Goal: Transaction & Acquisition: Purchase product/service

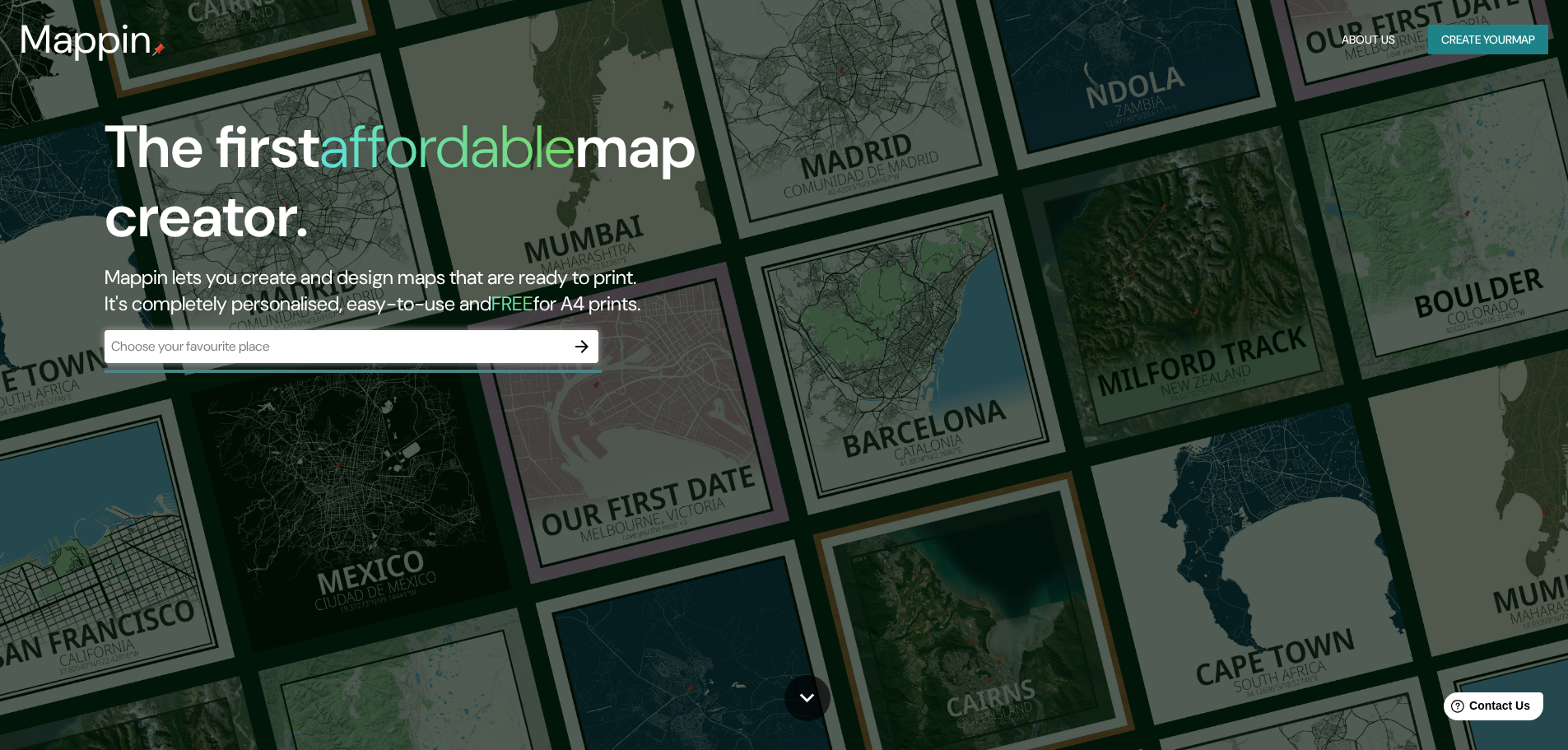
click at [299, 356] on div "​" at bounding box center [352, 347] width 494 height 33
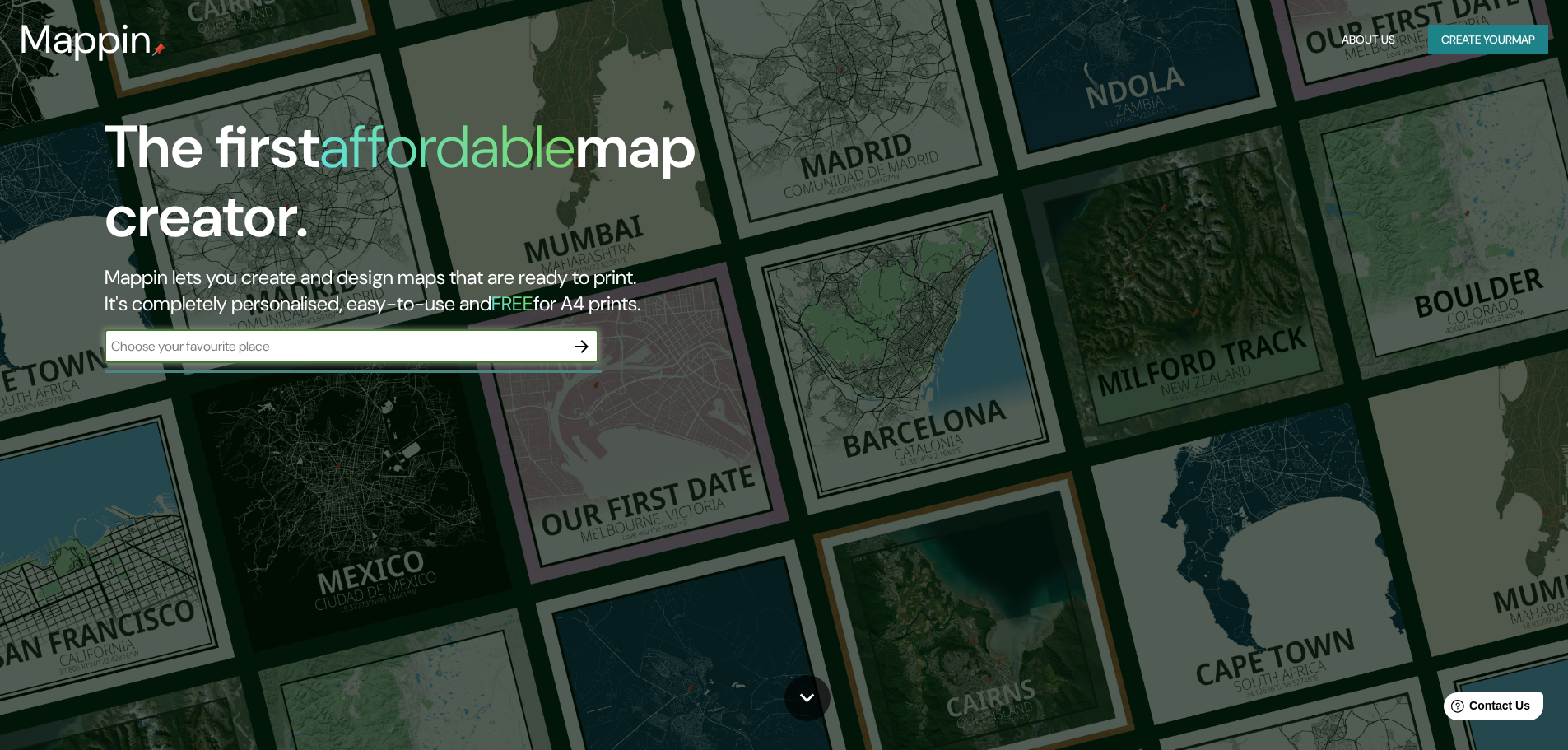
click at [302, 349] on input "text" at bounding box center [335, 346] width 461 height 18
click at [300, 325] on div "The first affordable map creator. Mappin lets you create and design maps that a…" at bounding box center [496, 246] width 941 height 266
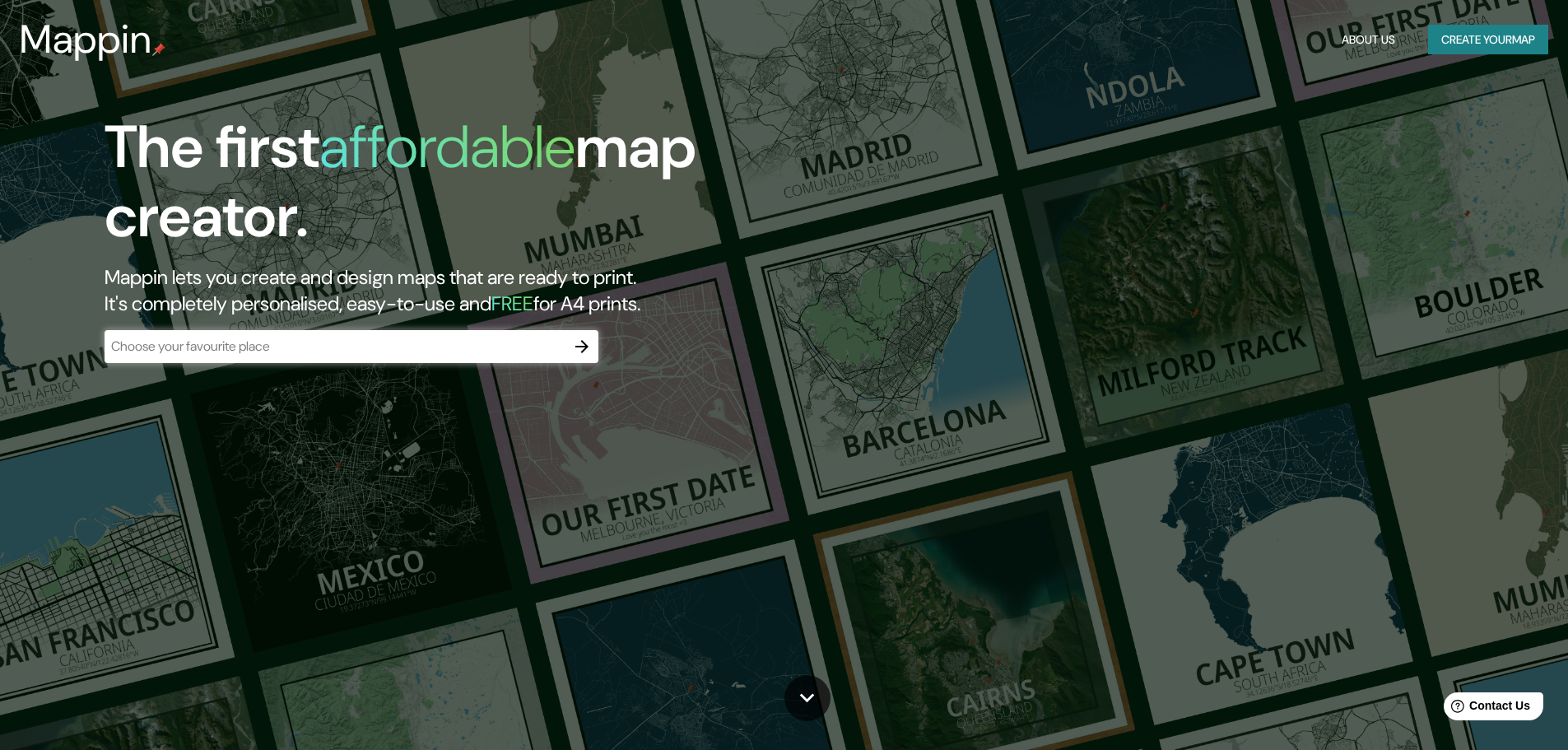
click at [307, 330] on div "​" at bounding box center [352, 347] width 494 height 33
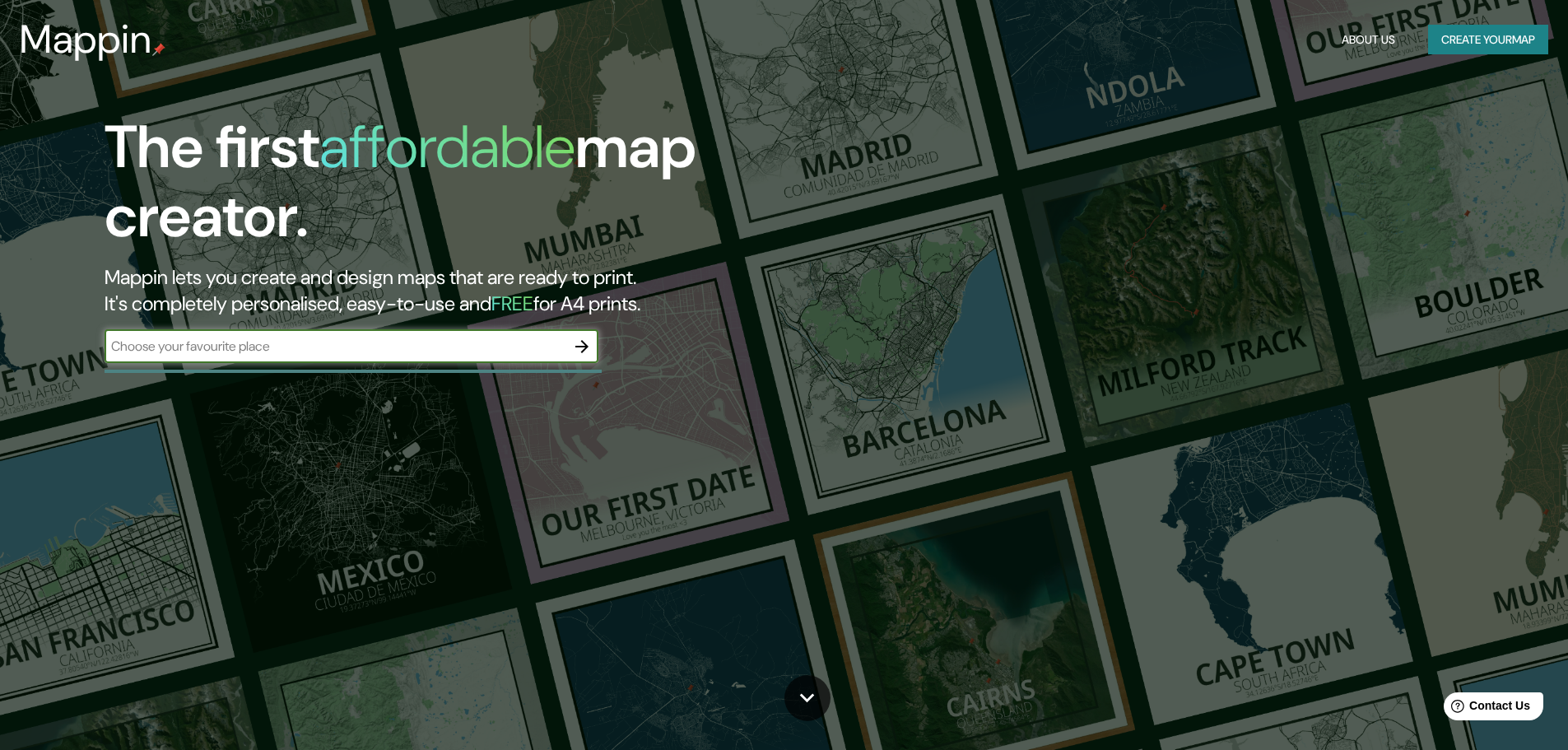
click at [302, 338] on input "text" at bounding box center [335, 346] width 461 height 18
type input "[GEOGRAPHIC_DATA][PERSON_NAME]"
click at [594, 344] on button "button" at bounding box center [582, 347] width 33 height 33
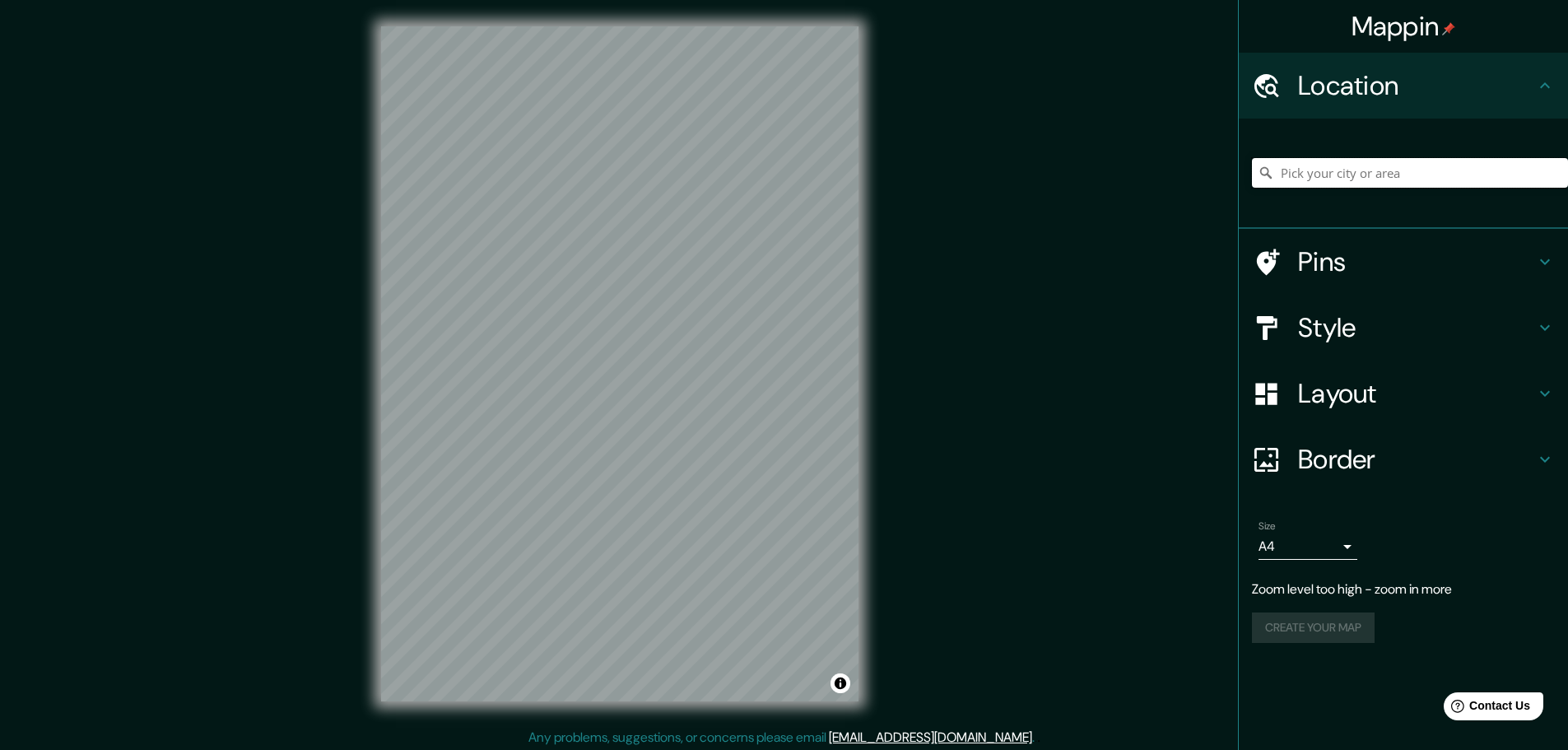
click at [1389, 185] on input "Pick your city or area" at bounding box center [1410, 173] width 316 height 30
click at [1421, 317] on h4 "Style" at bounding box center [1416, 327] width 237 height 33
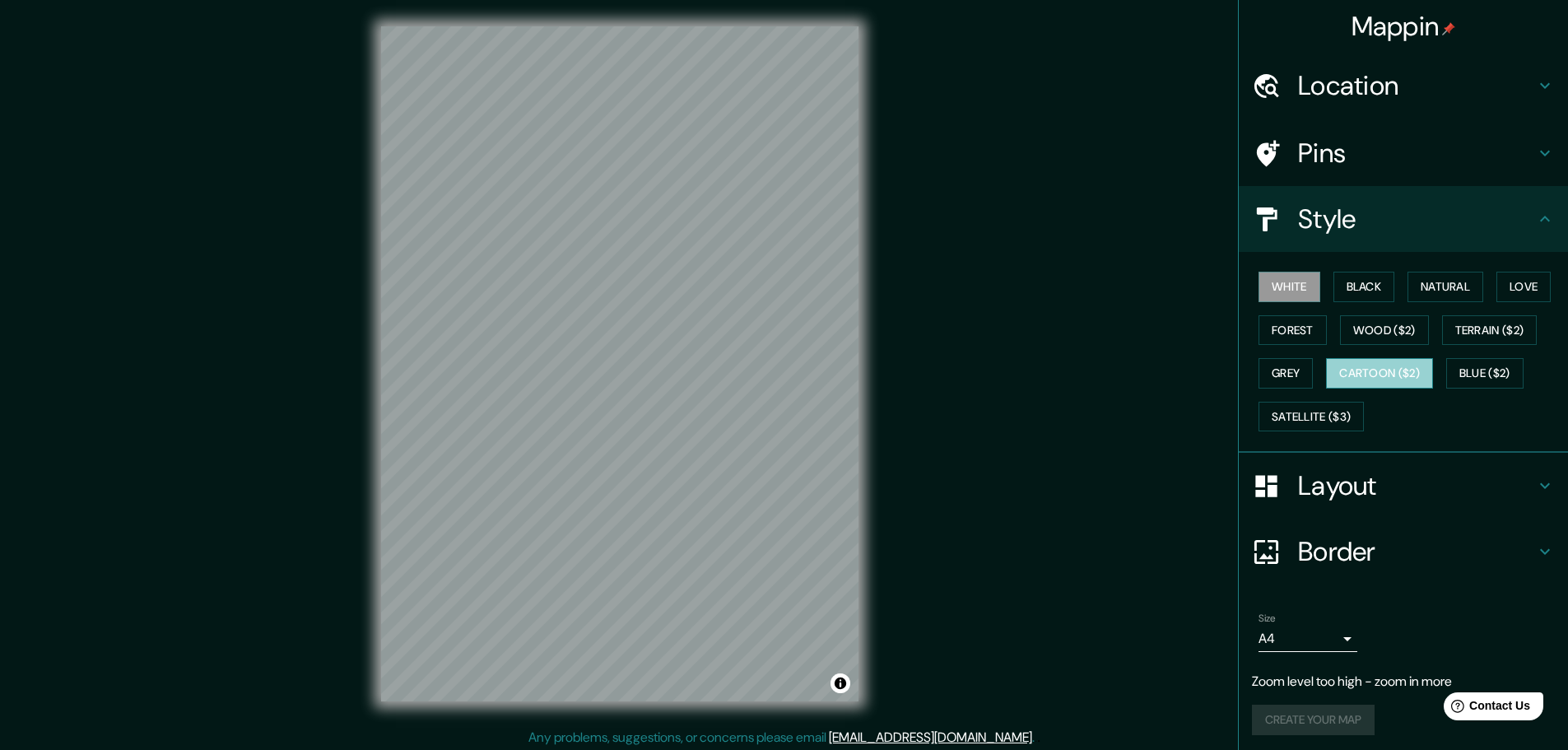
click at [1333, 369] on button "Cartoon ($2)" at bounding box center [1379, 373] width 107 height 31
click at [883, 371] on div "© Mapbox © OpenStreetMap Improve this map" at bounding box center [619, 363] width 530 height 728
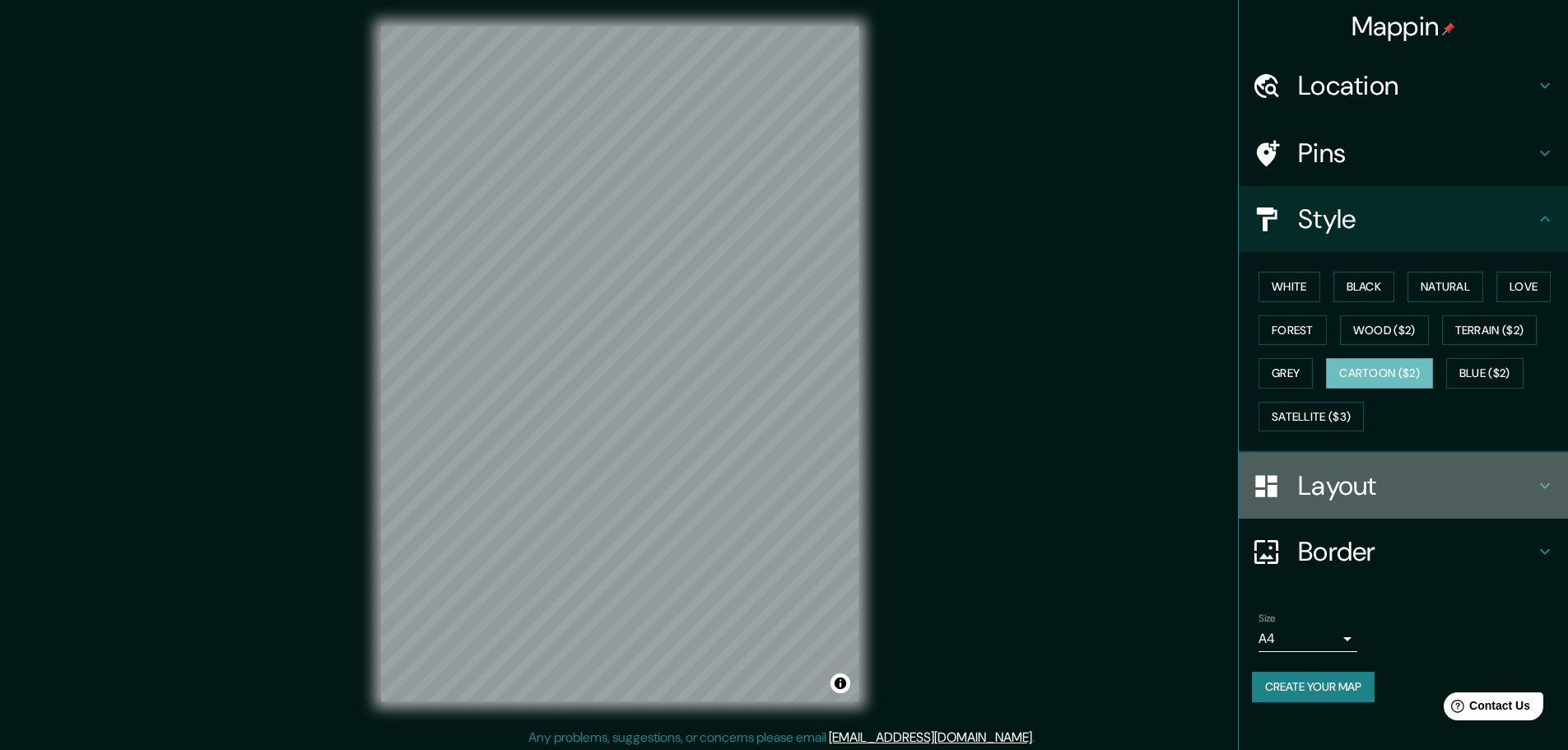
click at [1359, 467] on div "Layout" at bounding box center [1403, 485] width 329 height 66
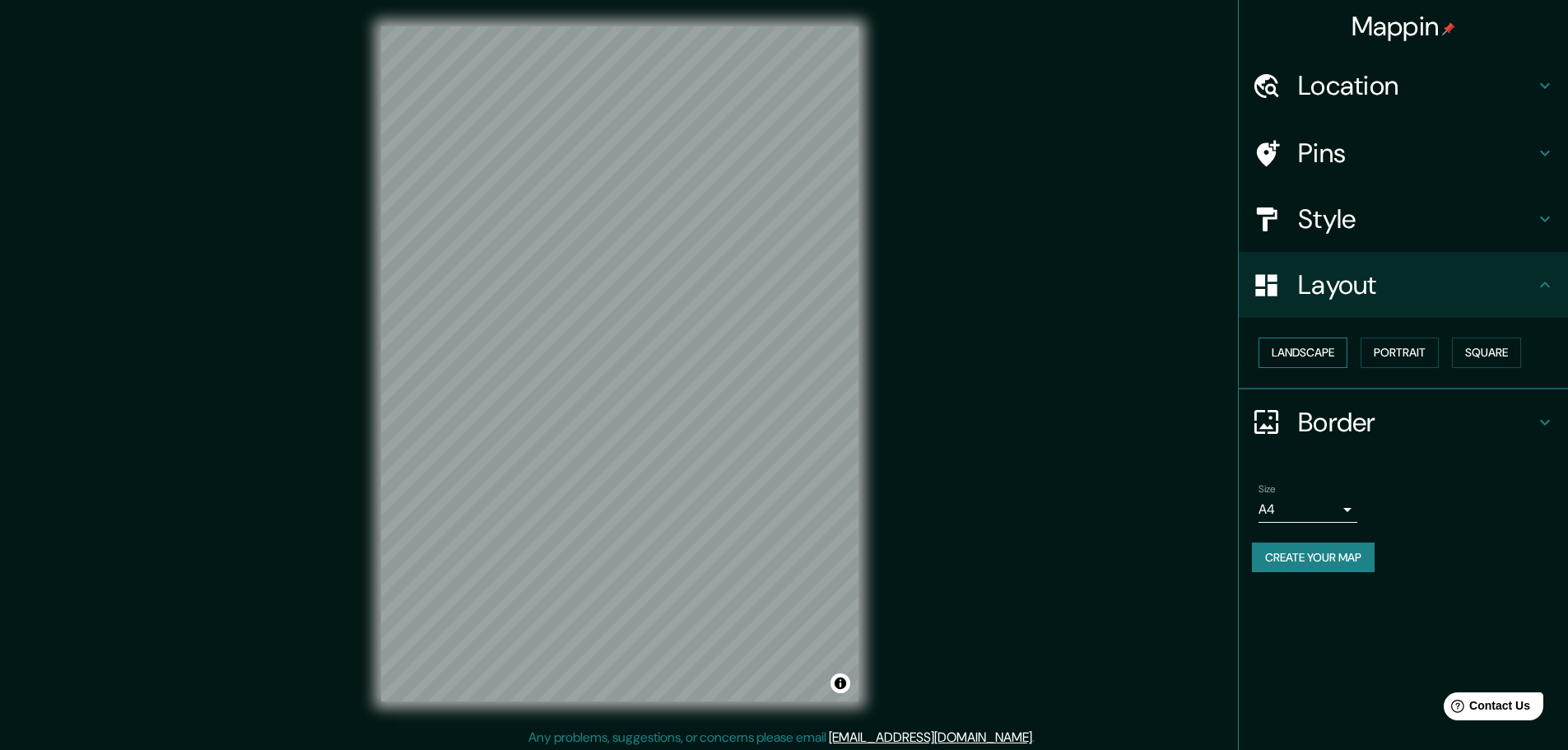
click at [1329, 357] on button "Landscape" at bounding box center [1303, 352] width 89 height 31
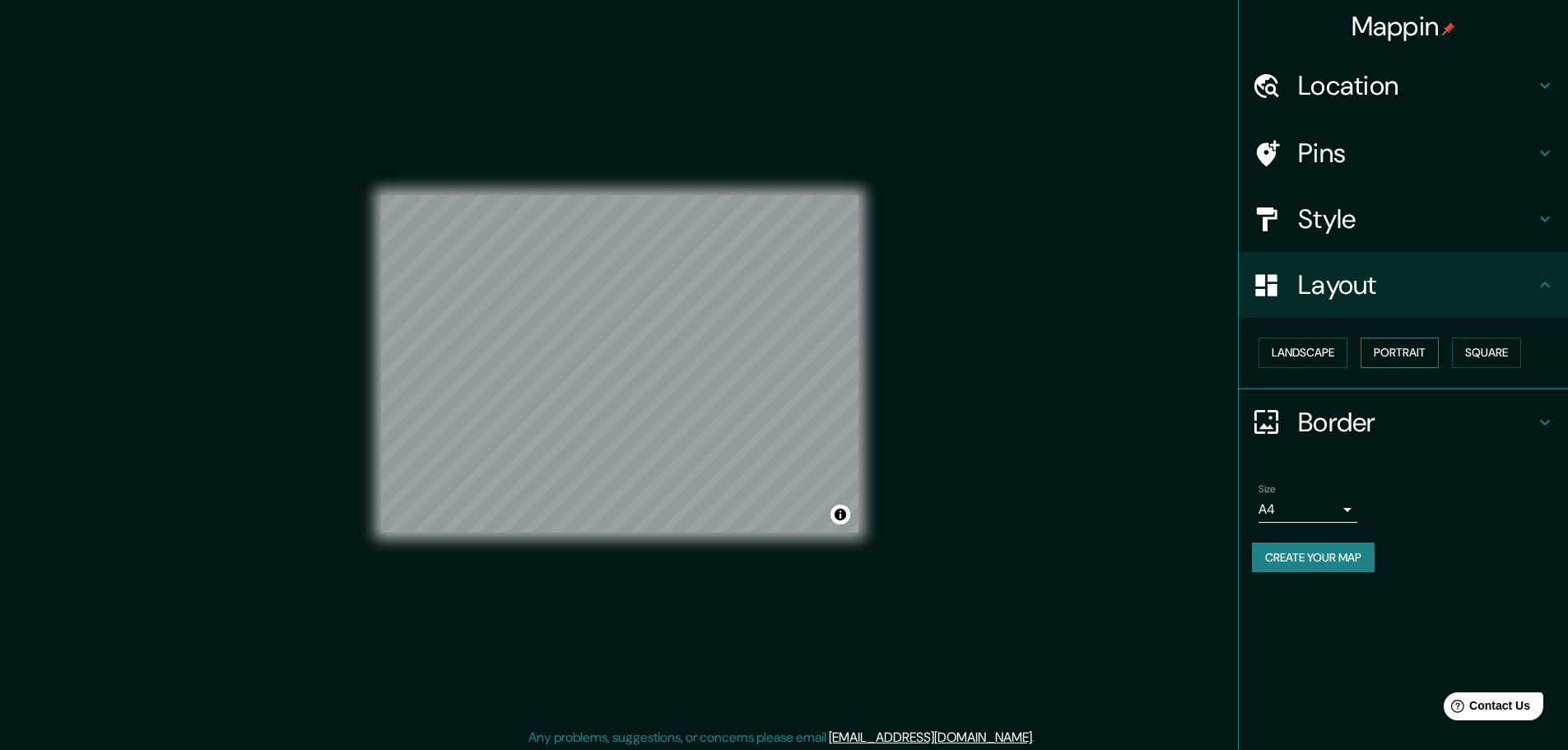
click at [1385, 349] on button "Portrait" at bounding box center [1400, 352] width 79 height 31
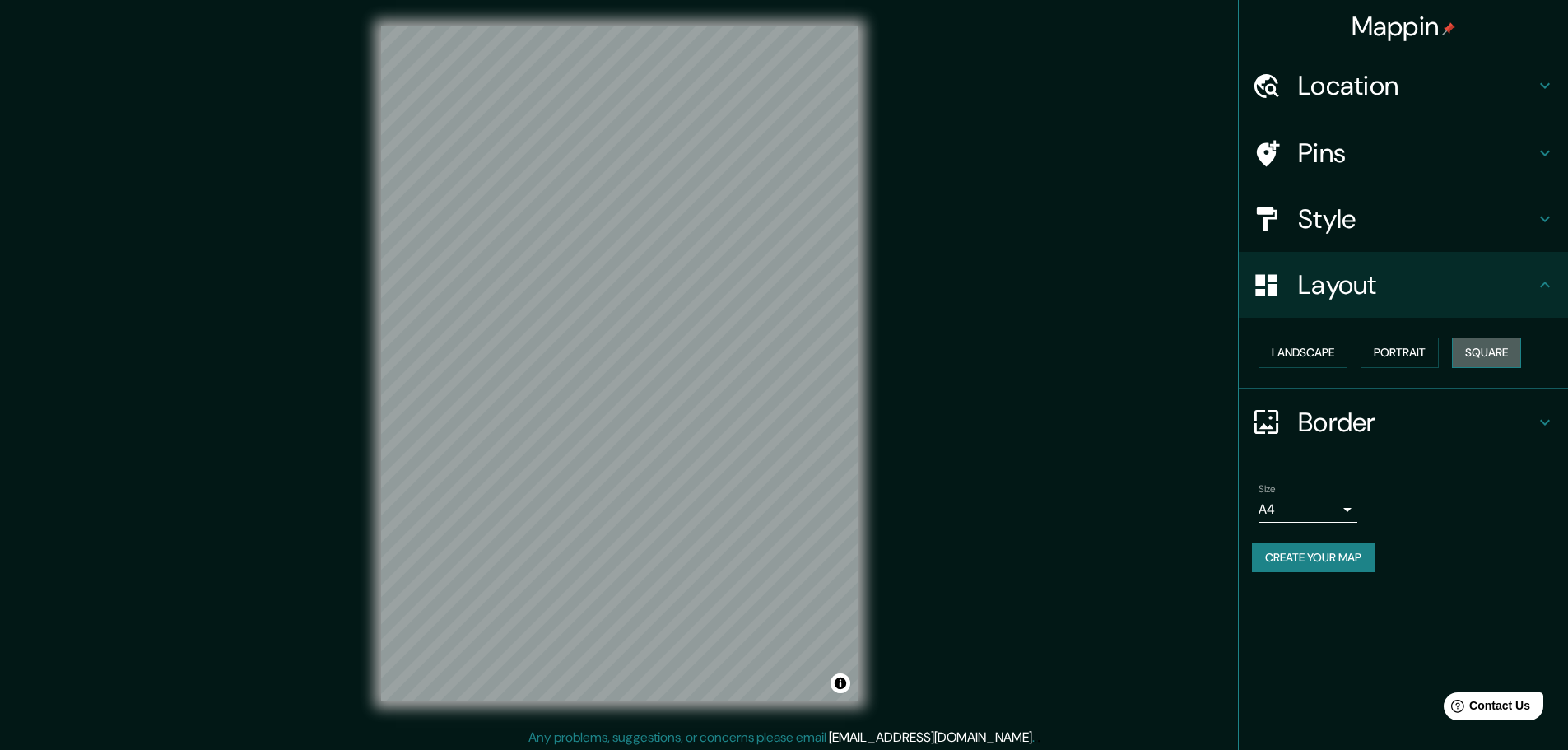
click at [1500, 359] on button "Square" at bounding box center [1487, 352] width 69 height 31
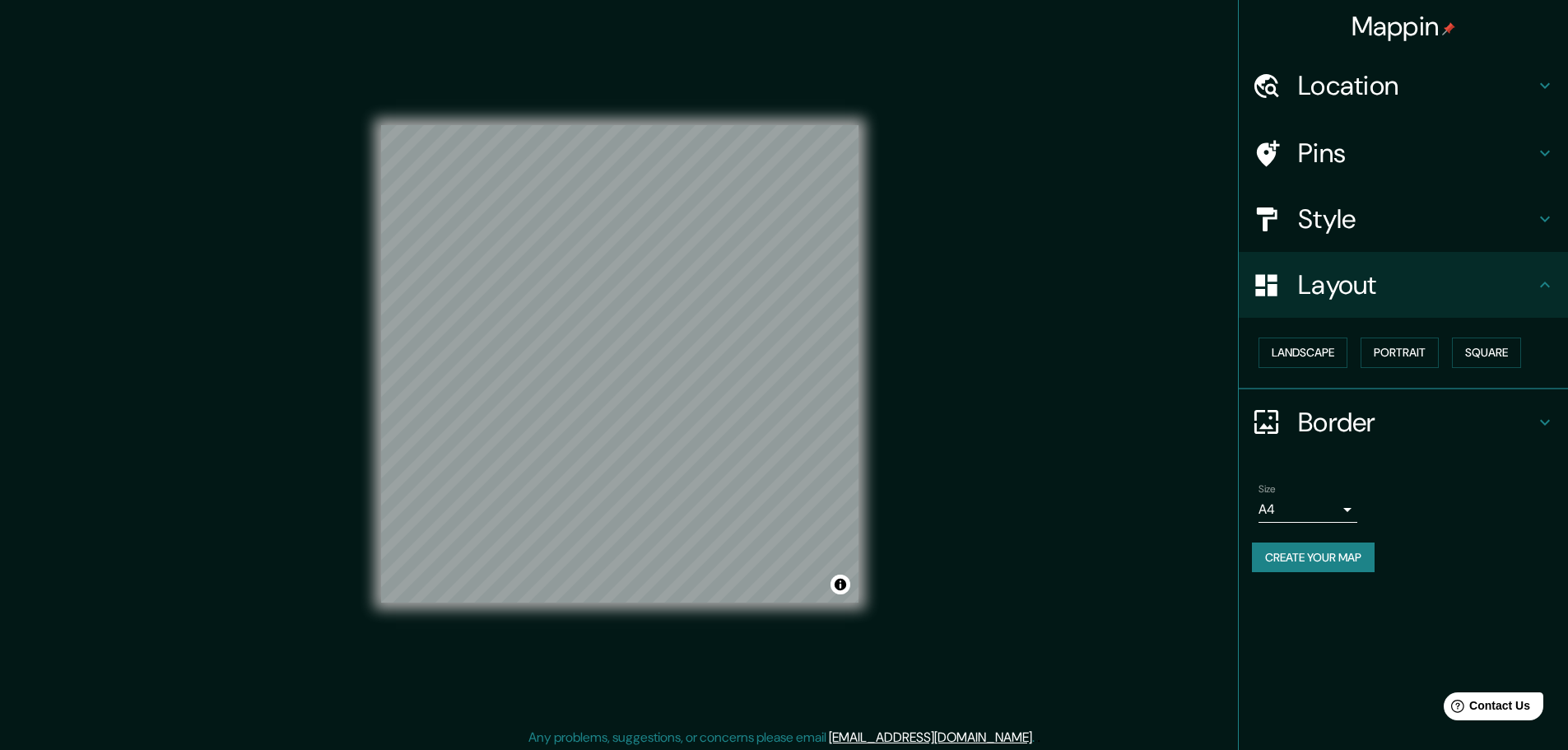
click at [1318, 368] on div "Landscape [GEOGRAPHIC_DATA]" at bounding box center [1410, 352] width 316 height 43
click at [1318, 354] on button "Landscape" at bounding box center [1303, 352] width 89 height 31
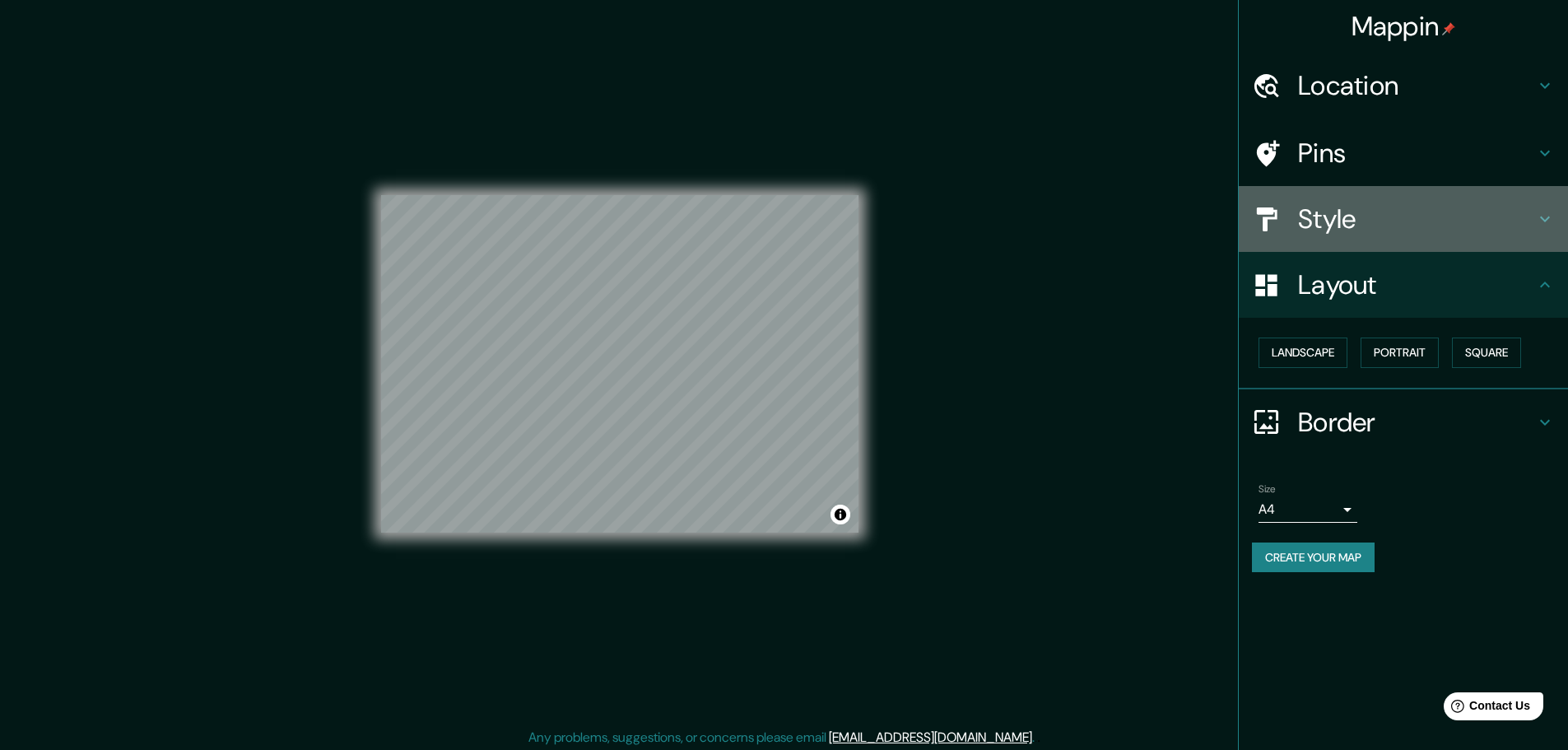
click at [1352, 212] on h4 "Style" at bounding box center [1416, 219] width 237 height 33
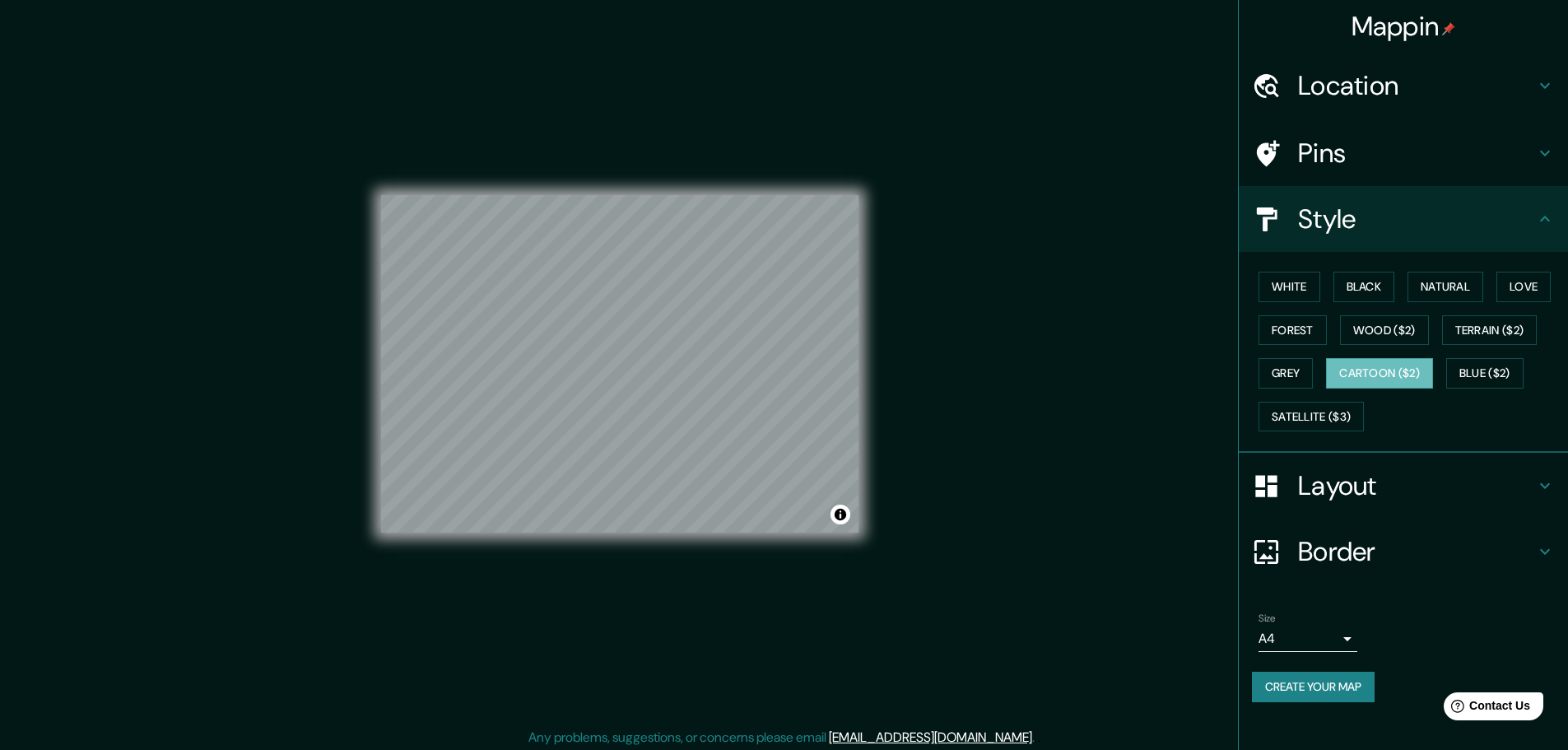
click at [1241, 289] on div "White Black Natural Love Forest Wood ($2) Terrain ($2) Grey Cartoon ($2) Blue (…" at bounding box center [1403, 351] width 329 height 201
click at [1302, 283] on button "White" at bounding box center [1289, 287] width 62 height 31
click at [1365, 290] on button "Black" at bounding box center [1364, 287] width 62 height 31
click at [1454, 281] on button "Natural" at bounding box center [1446, 287] width 76 height 31
click at [1523, 288] on button "Love" at bounding box center [1524, 287] width 55 height 31
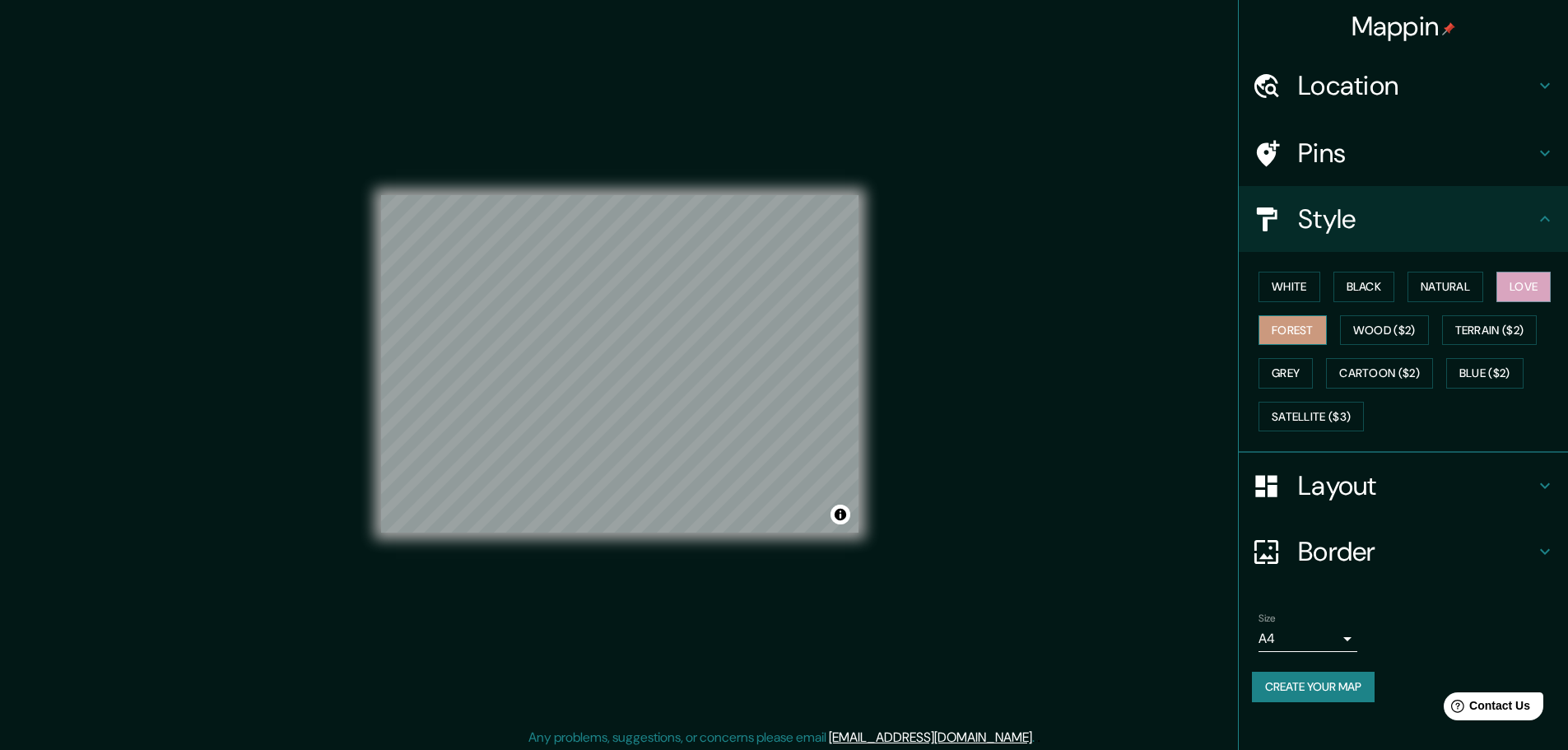
click at [1278, 338] on button "Forest" at bounding box center [1292, 330] width 68 height 31
click at [1353, 326] on button "Wood ($2)" at bounding box center [1385, 330] width 89 height 31
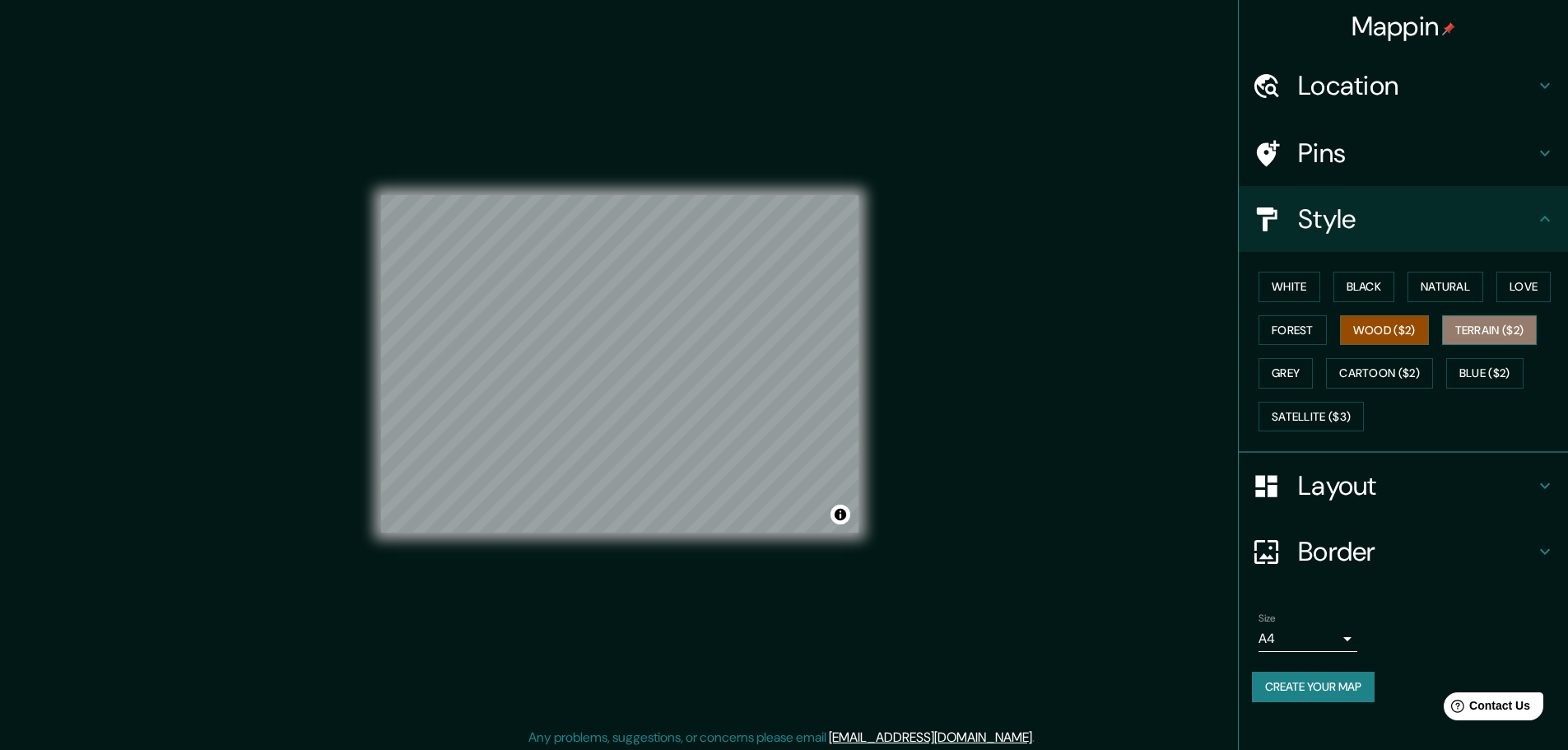
click at [1474, 337] on button "Terrain ($2)" at bounding box center [1489, 330] width 95 height 31
click at [1284, 364] on button "Grey" at bounding box center [1285, 373] width 55 height 31
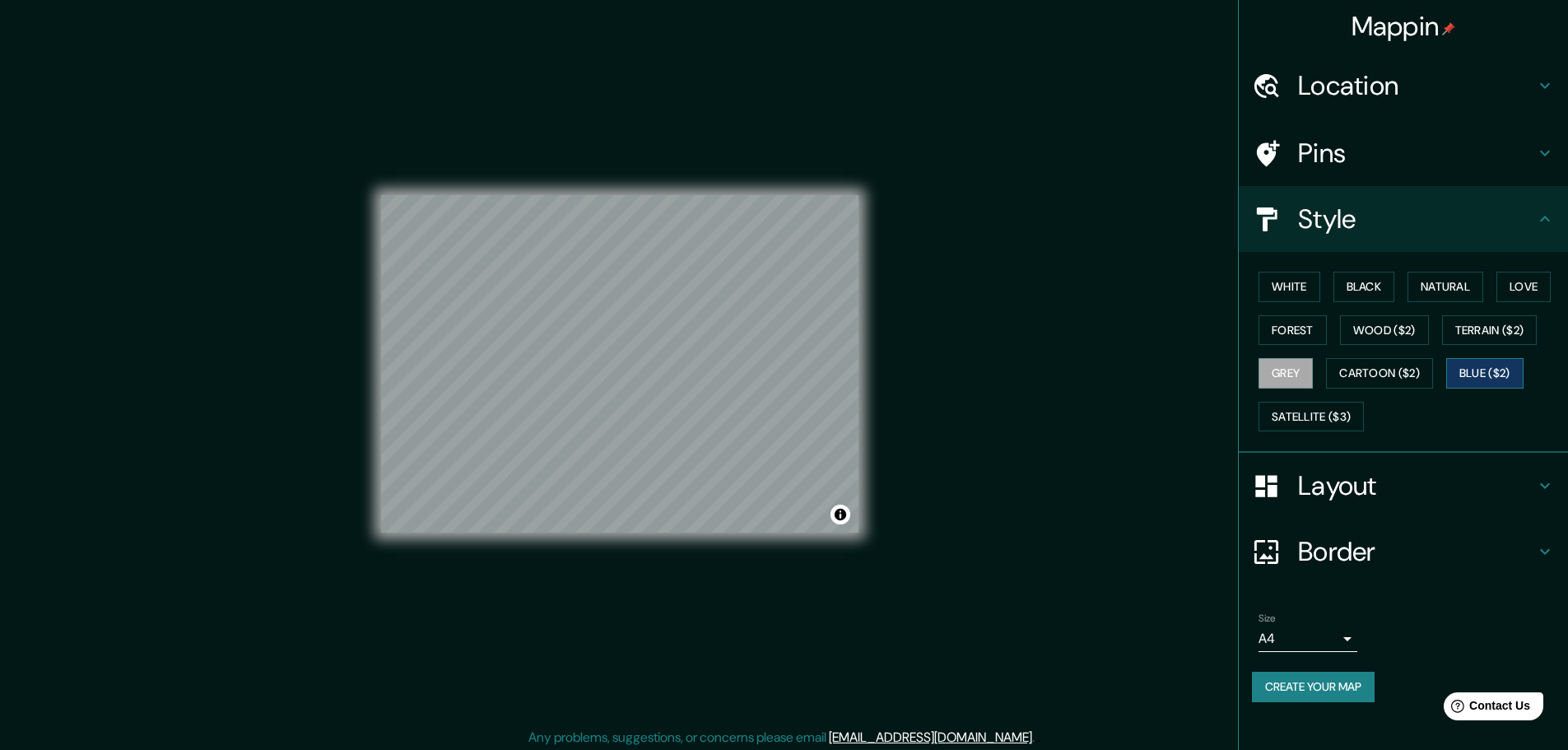
click at [1502, 365] on button "Blue ($2)" at bounding box center [1485, 373] width 78 height 31
click at [1309, 421] on button "Satellite ($3)" at bounding box center [1311, 416] width 105 height 31
click at [1438, 291] on button "Natural" at bounding box center [1446, 287] width 76 height 31
click at [1348, 161] on h4 "Pins" at bounding box center [1416, 154] width 237 height 33
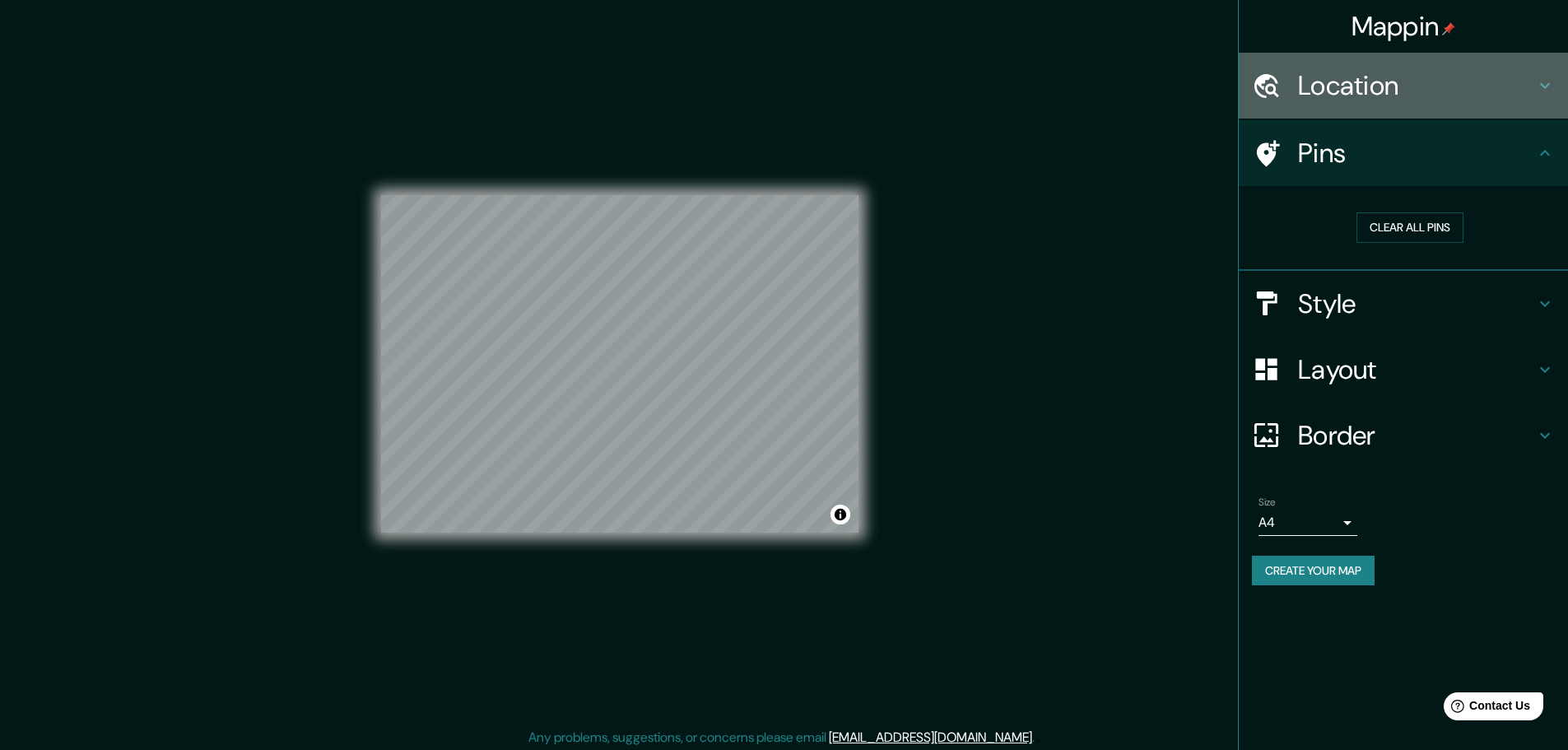
click at [1396, 95] on h4 "Location" at bounding box center [1416, 86] width 237 height 33
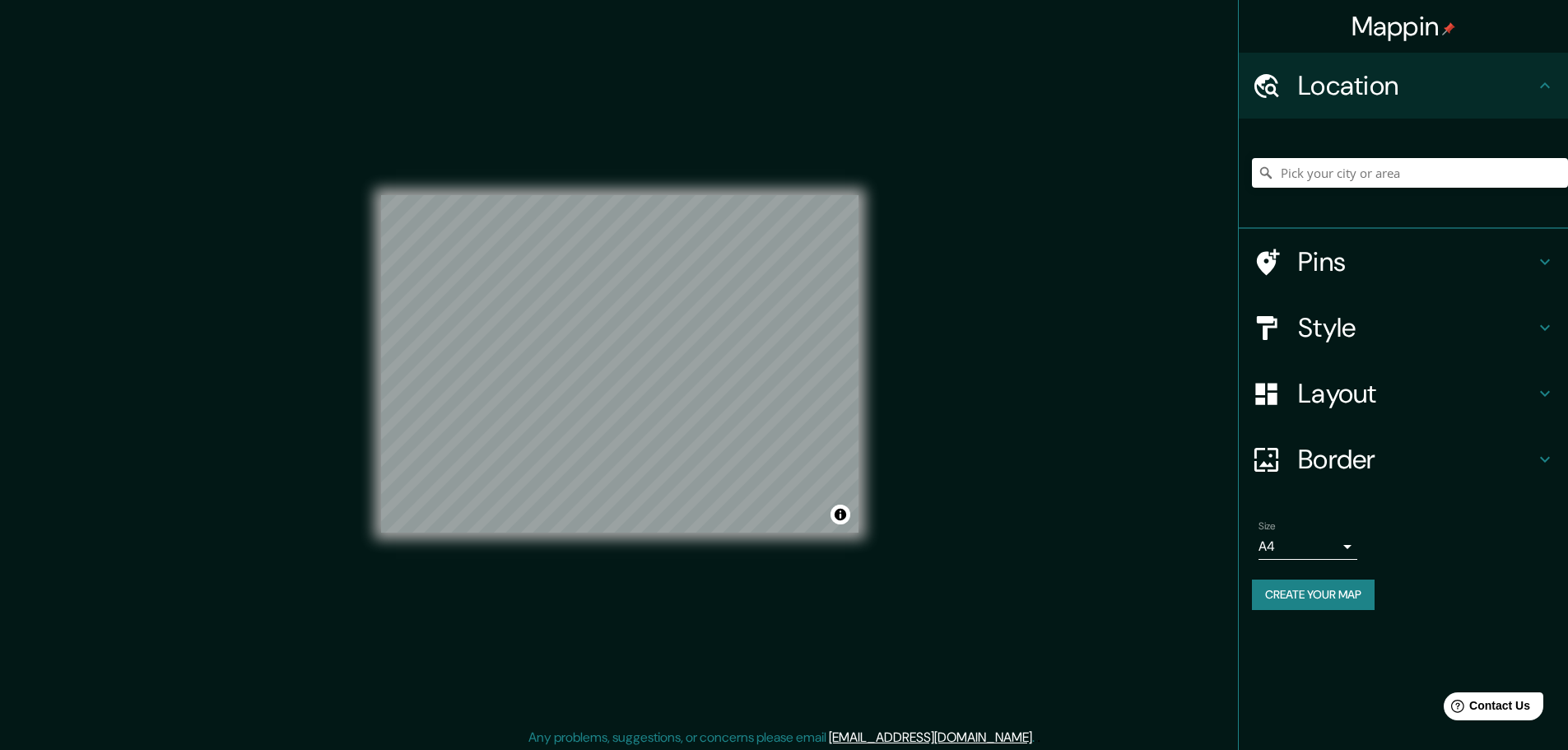
click at [1404, 85] on h4 "Location" at bounding box center [1416, 86] width 237 height 33
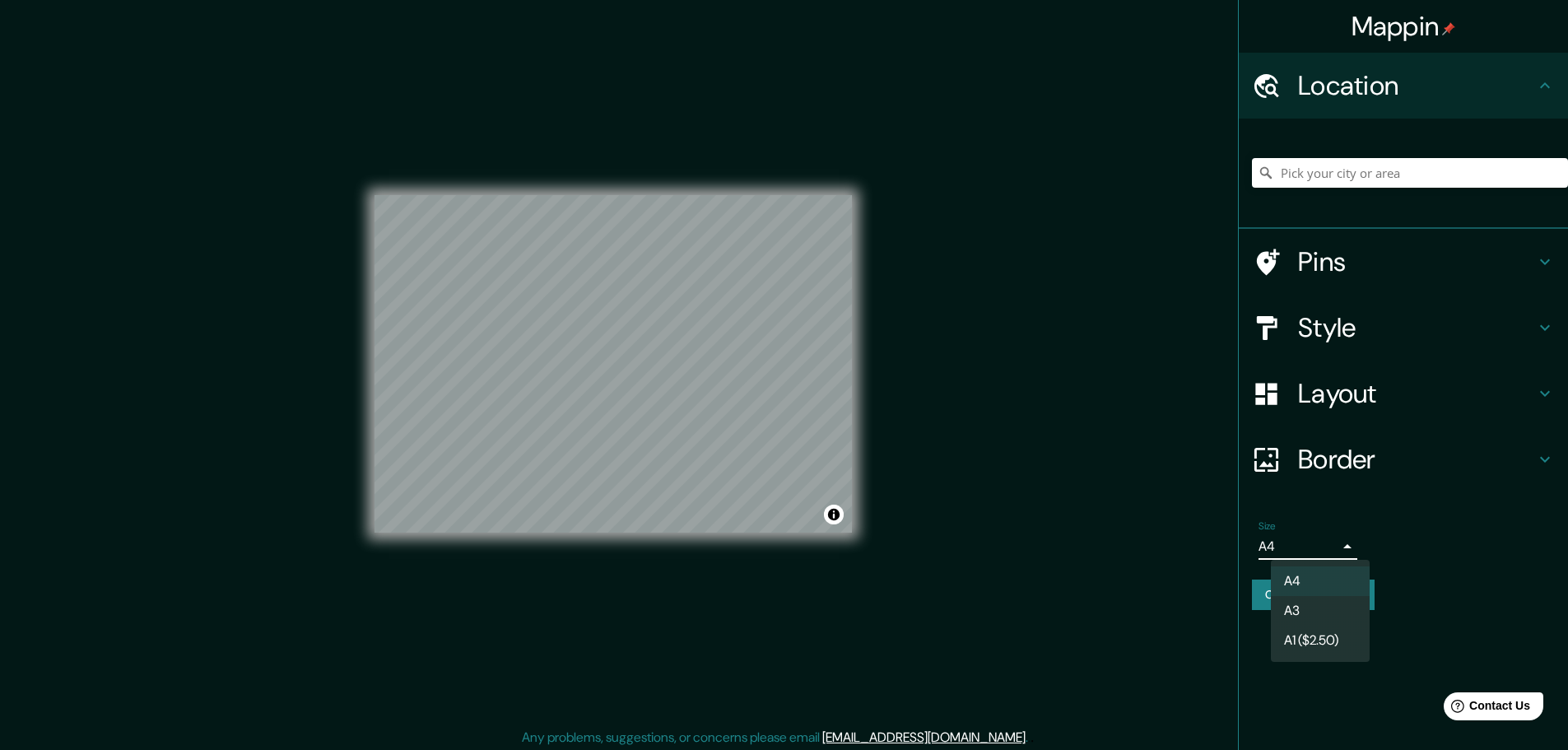
click at [1321, 544] on body "Mappin Location Pins Style Layout Border Choose a border. Hint : you can make l…" at bounding box center [784, 375] width 1568 height 750
click at [1310, 612] on li "A3" at bounding box center [1320, 610] width 99 height 30
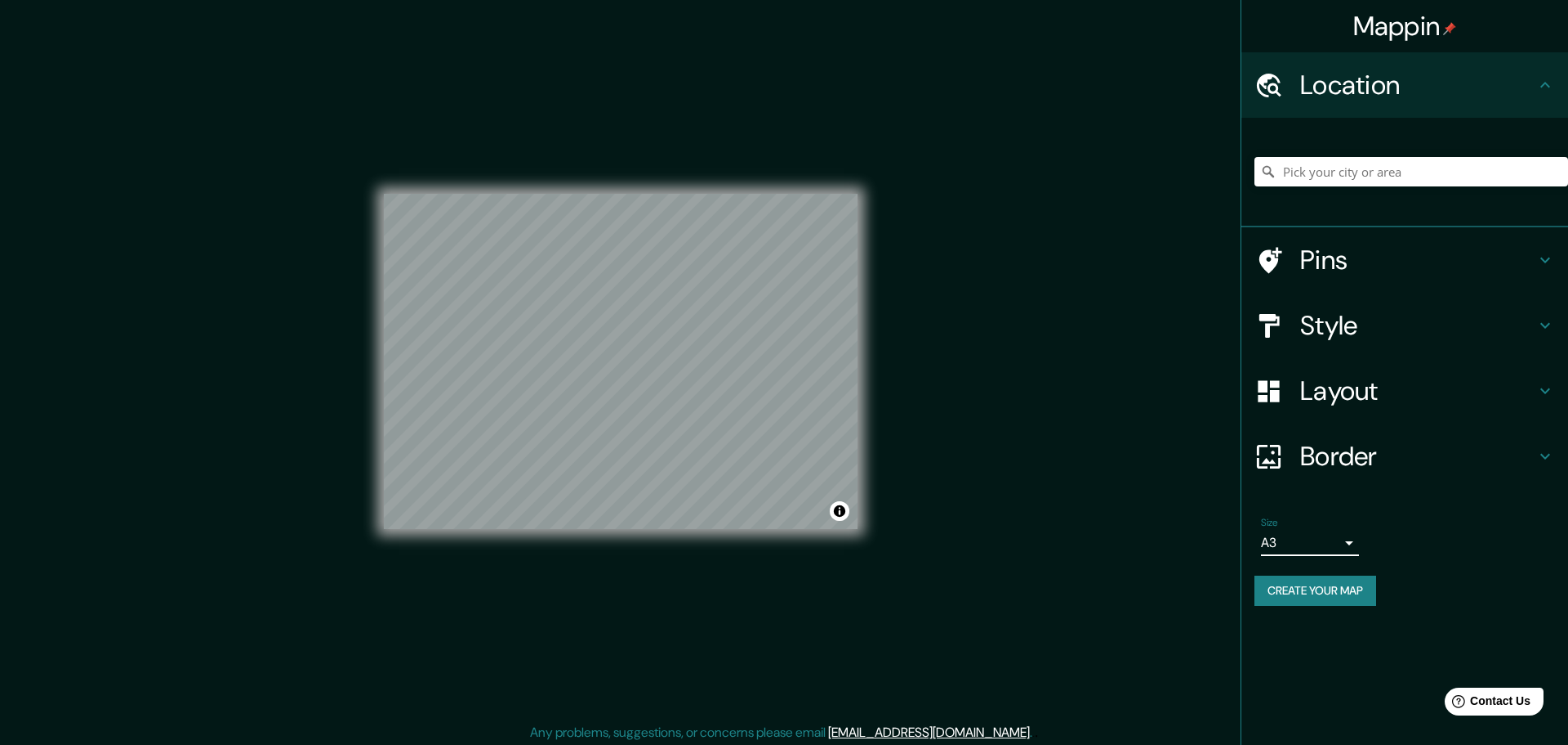
click at [1333, 548] on body "Mappin Location Pins Style Layout Border Choose a border. Hint : you can make l…" at bounding box center [784, 372] width 1568 height 745
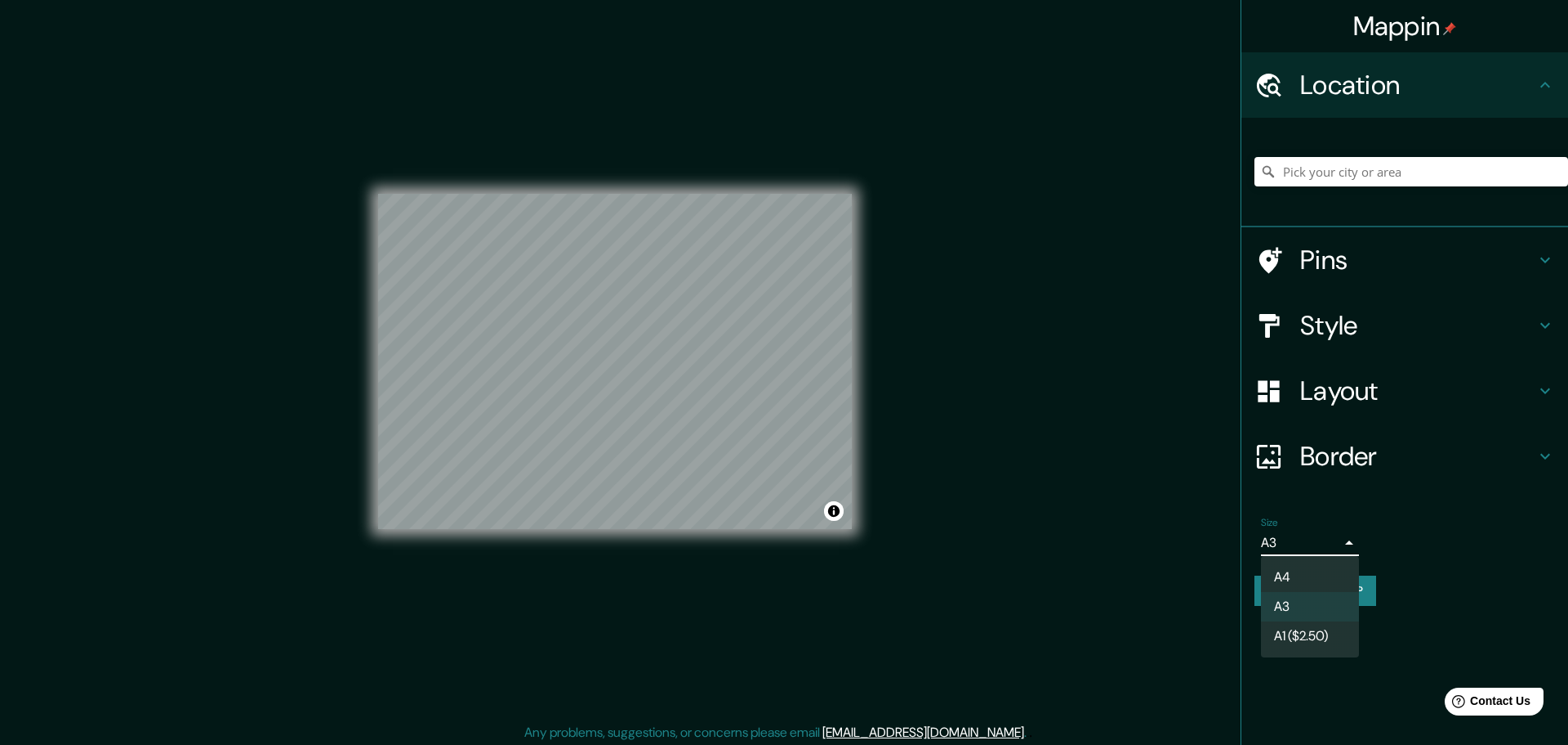
click at [1296, 574] on li "A4" at bounding box center [1310, 577] width 98 height 29
type input "single"
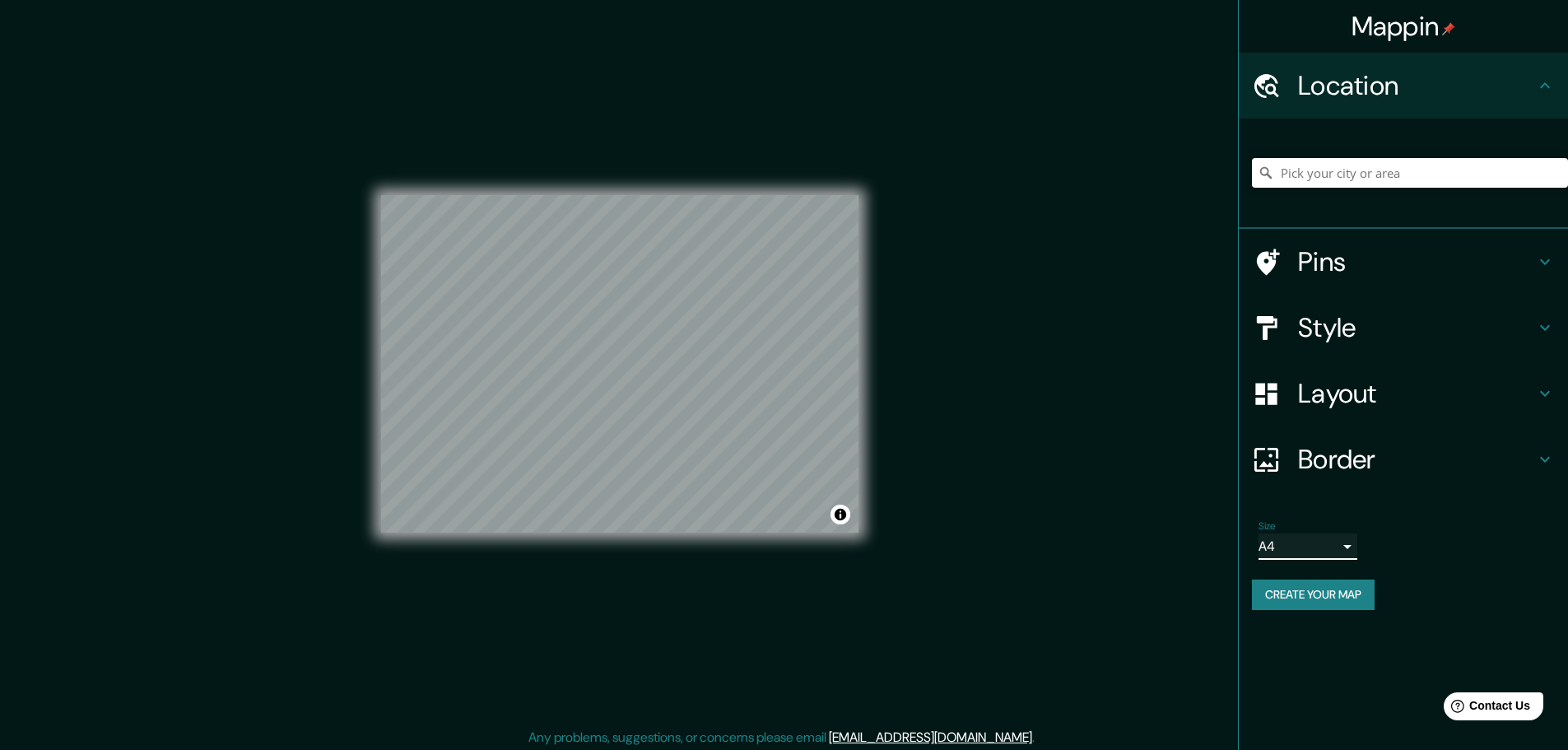
scroll to position [4, 0]
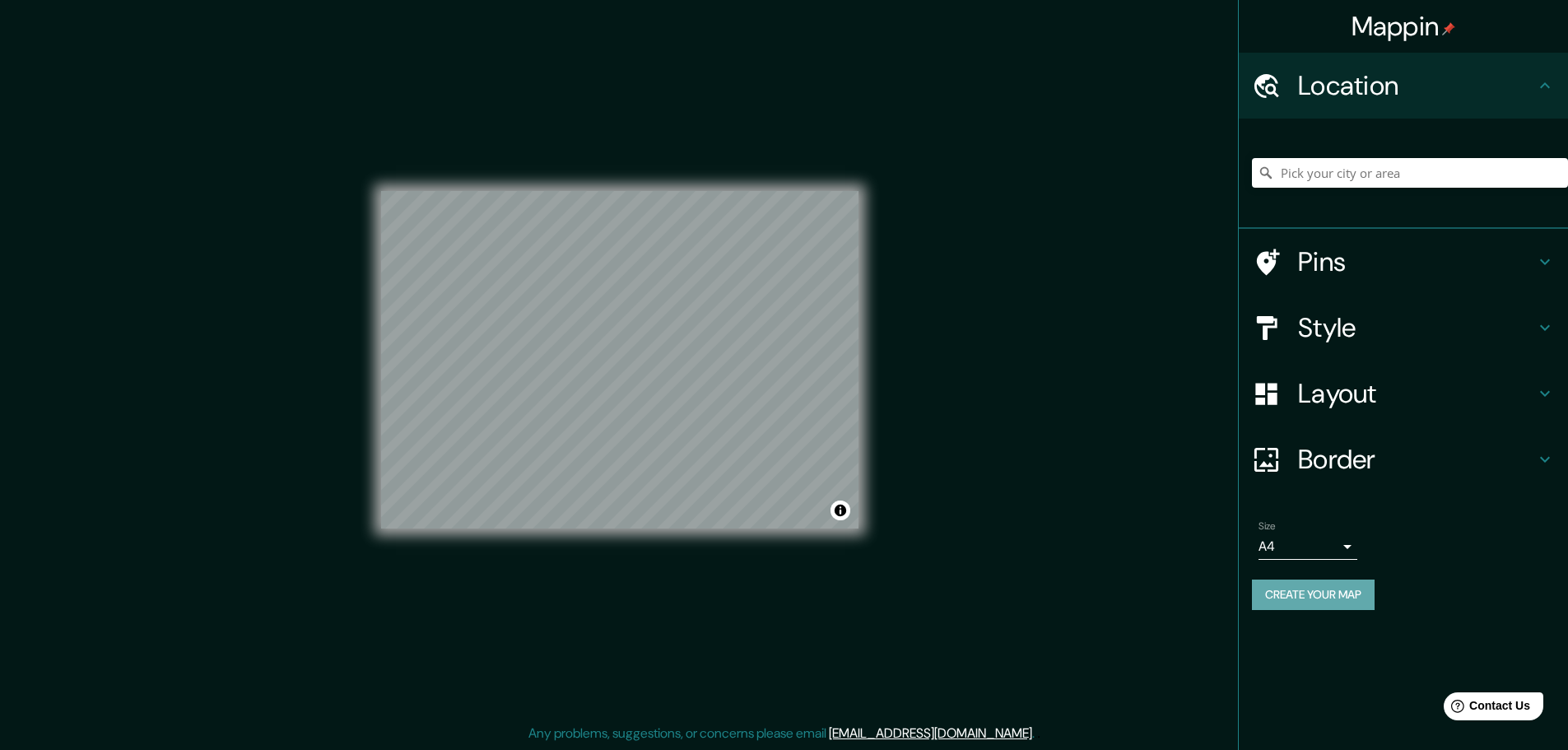
click at [1328, 592] on button "Create your map" at bounding box center [1313, 594] width 123 height 31
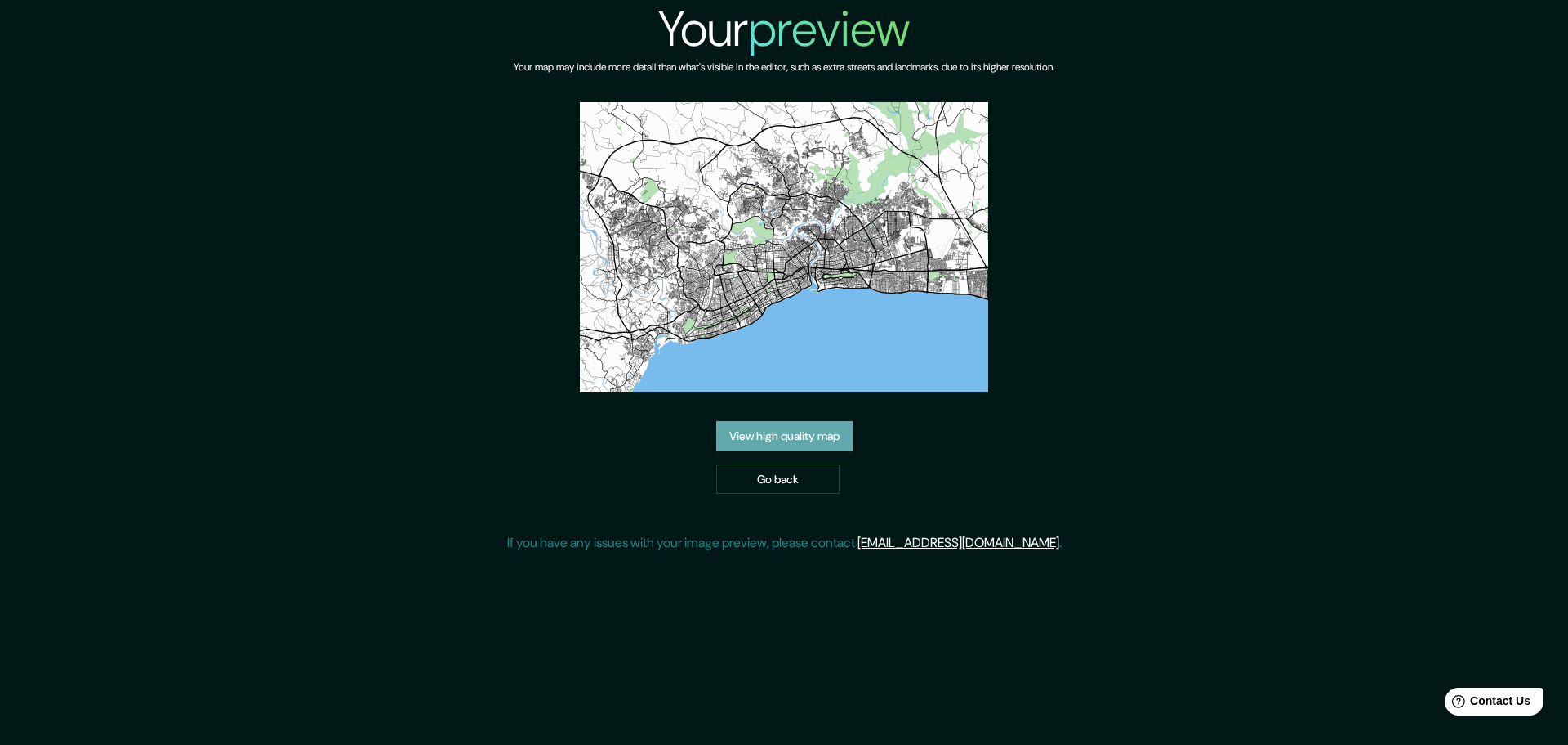
click at [788, 440] on link "View high quality map" at bounding box center [784, 435] width 137 height 30
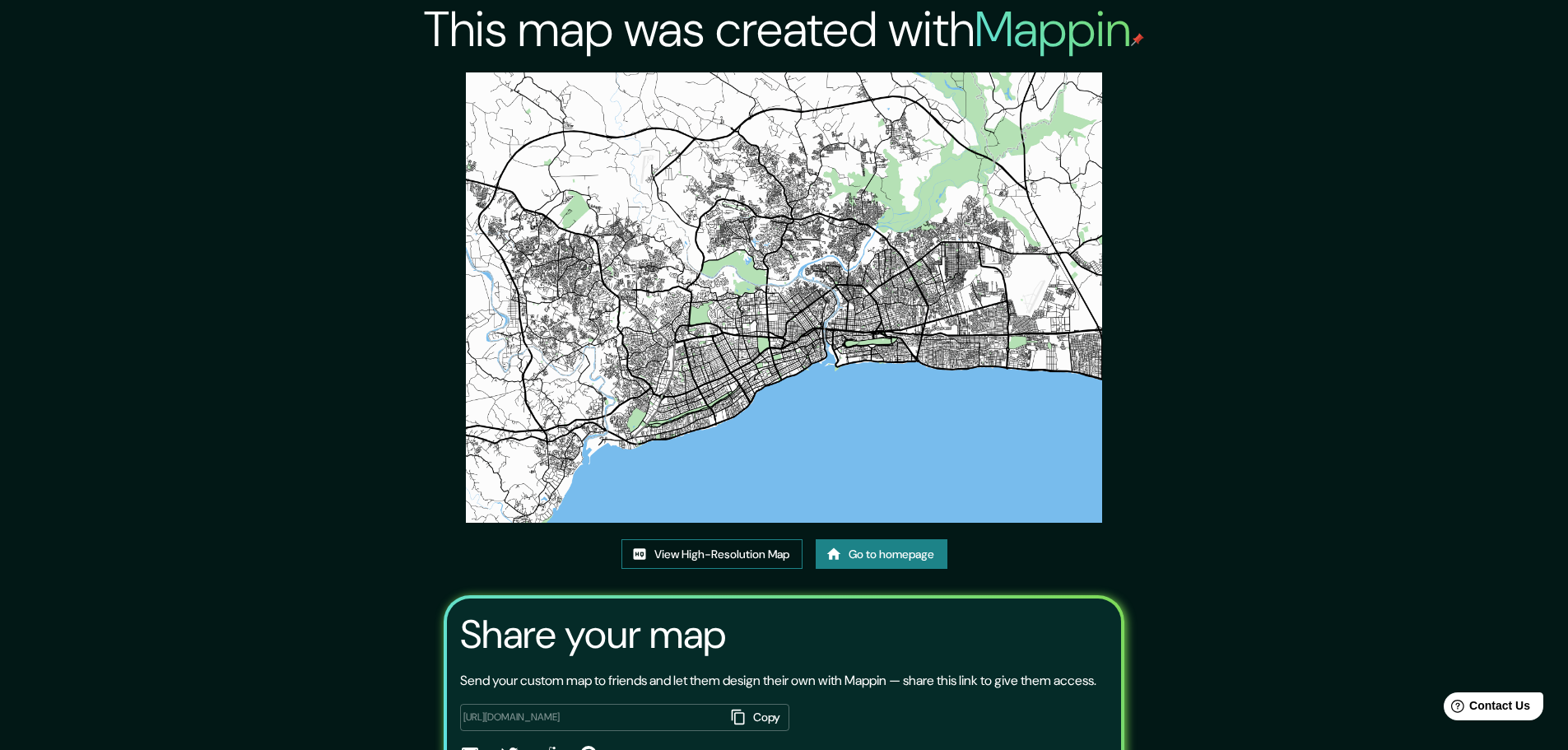
click at [706, 555] on link "View High-Resolution Map" at bounding box center [712, 554] width 181 height 31
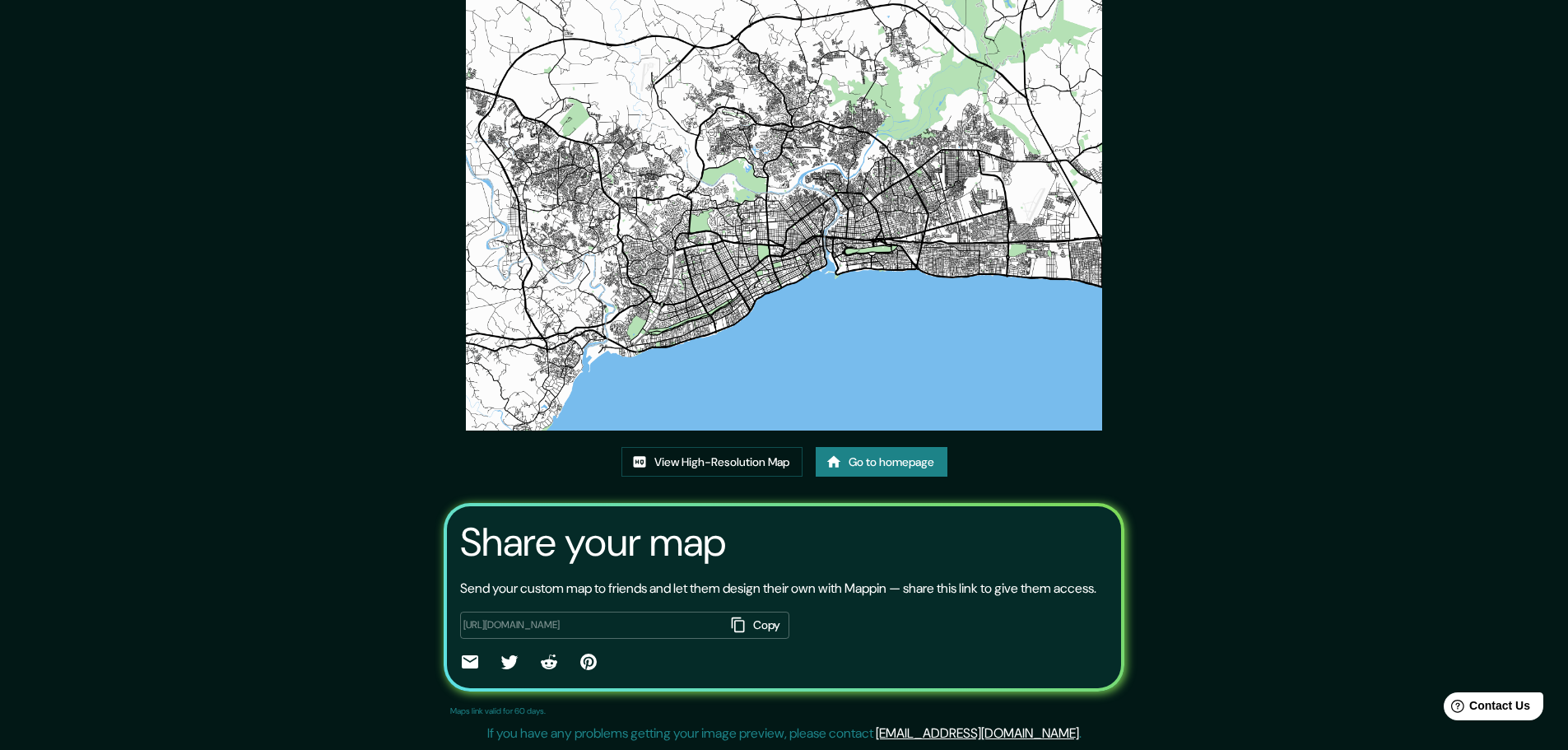
scroll to position [112, 0]
click at [755, 447] on link "View High-Resolution Map" at bounding box center [712, 461] width 181 height 31
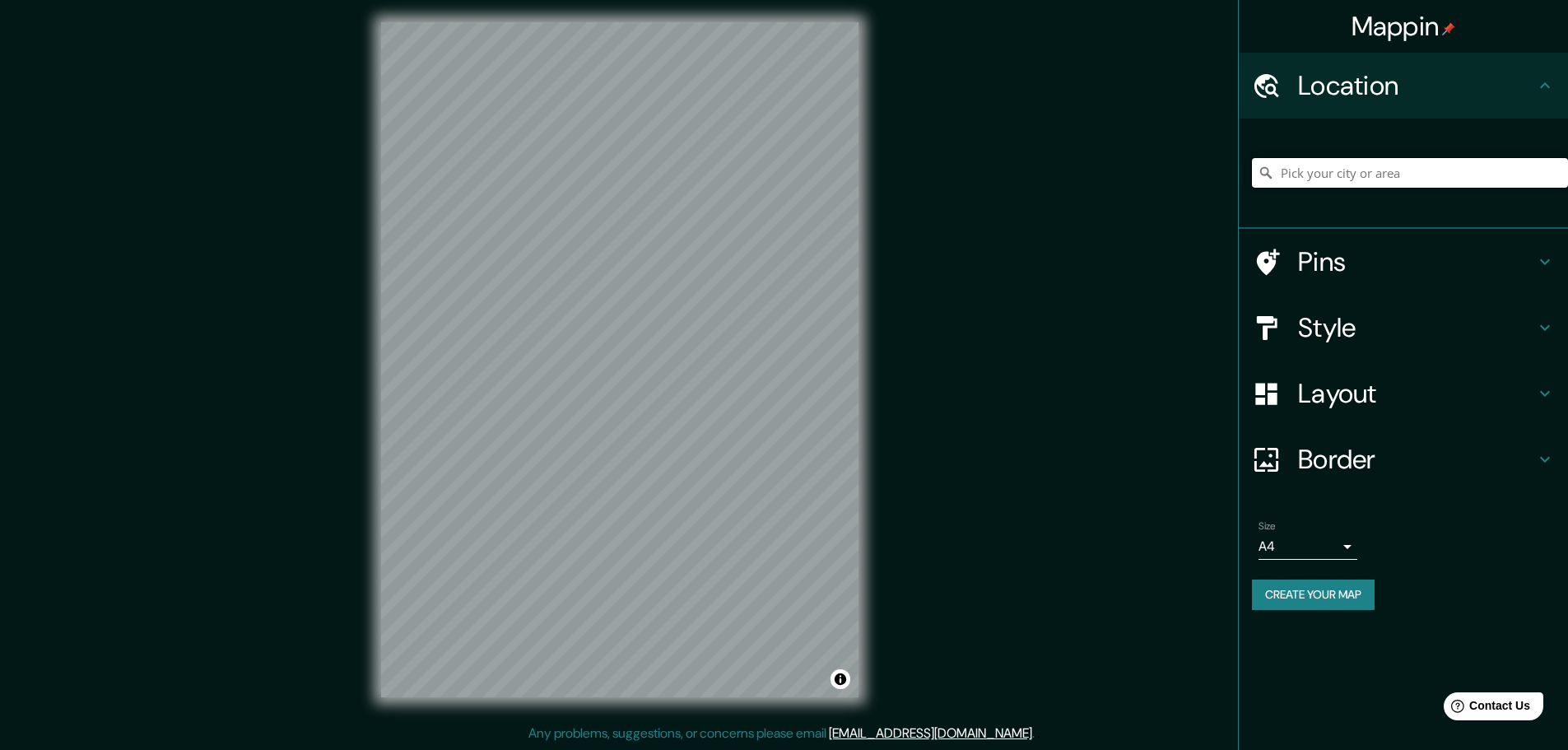
click at [1355, 170] on input "Pick your city or area" at bounding box center [1410, 173] width 316 height 30
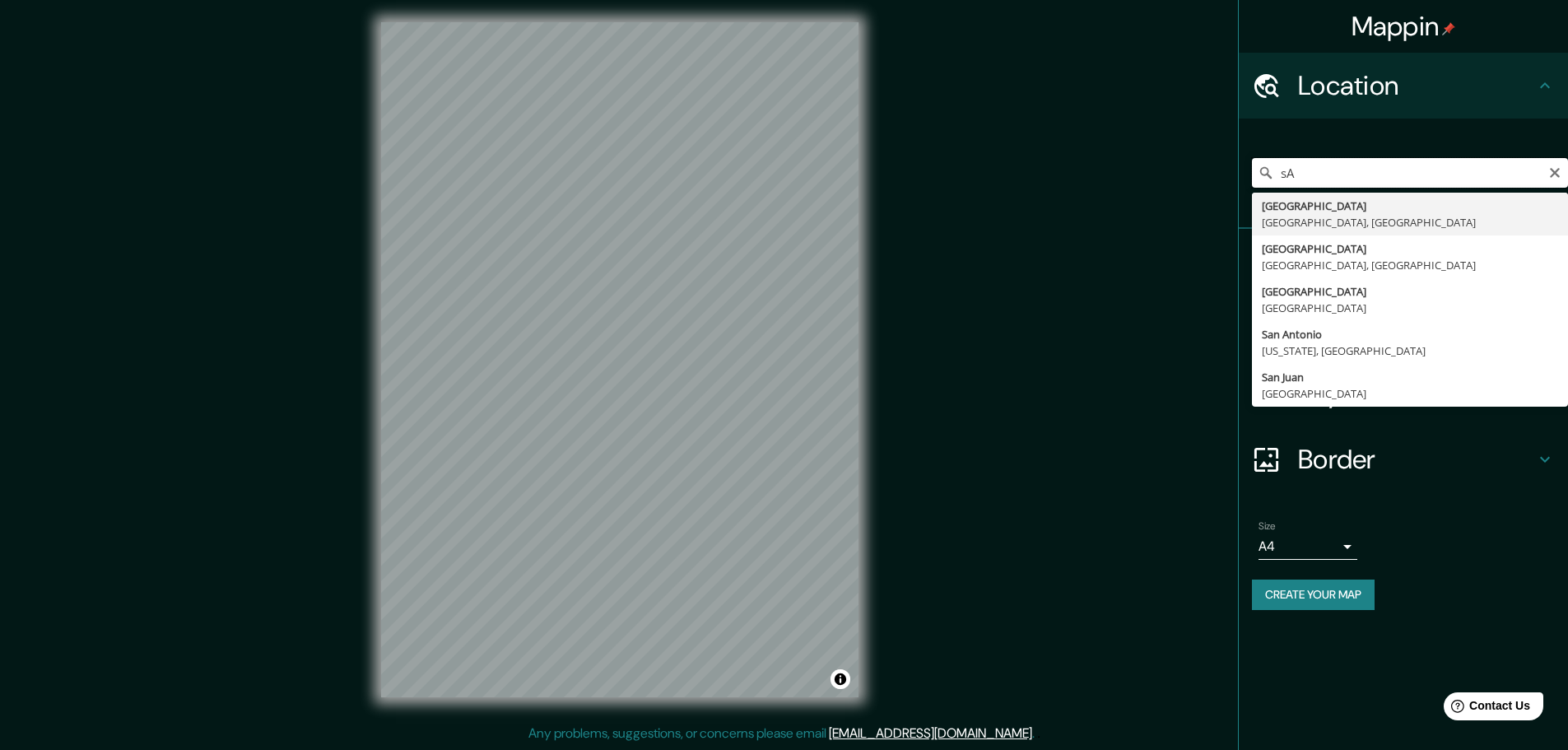
type input "s"
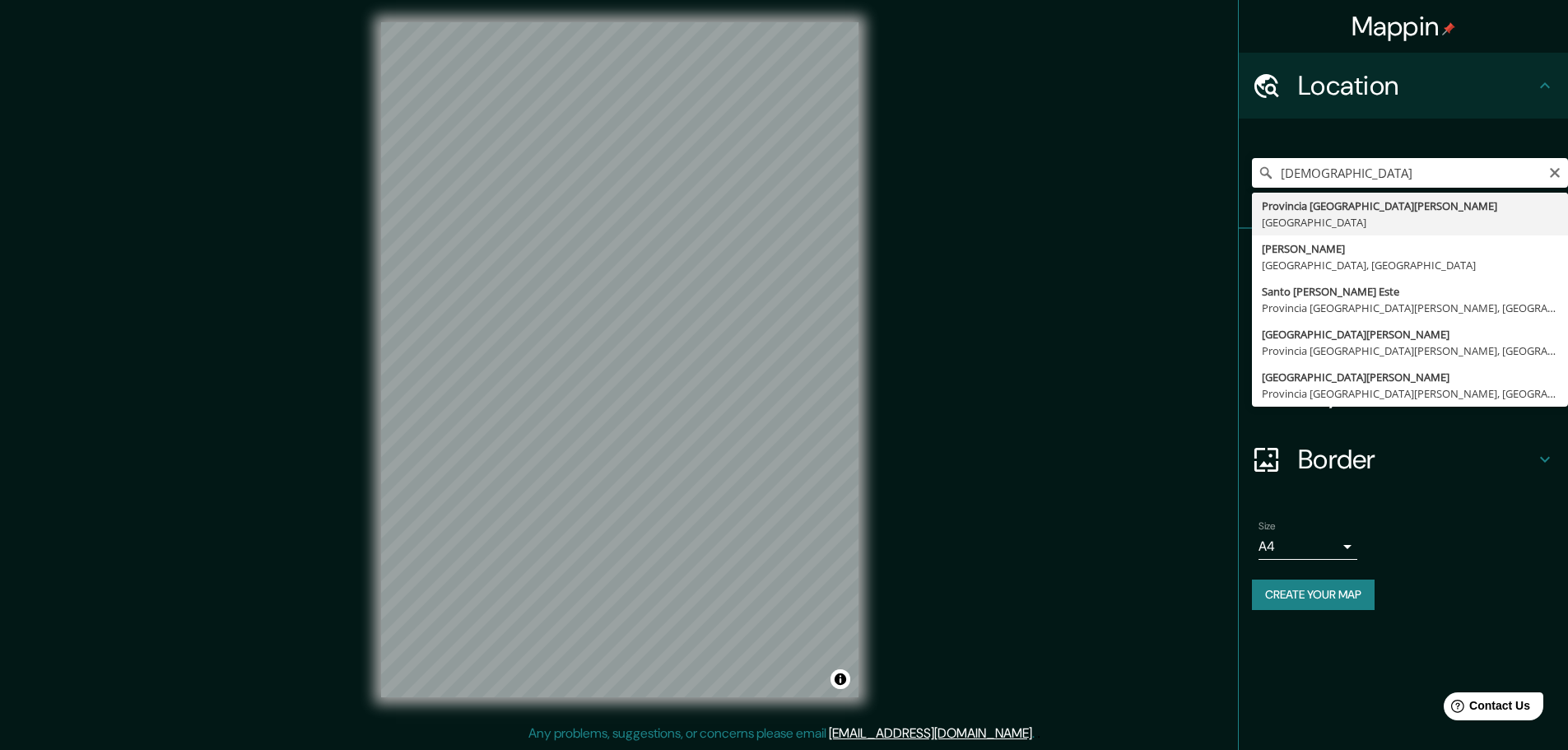
type input "Provincia Santo Domingo, República Dominicana"
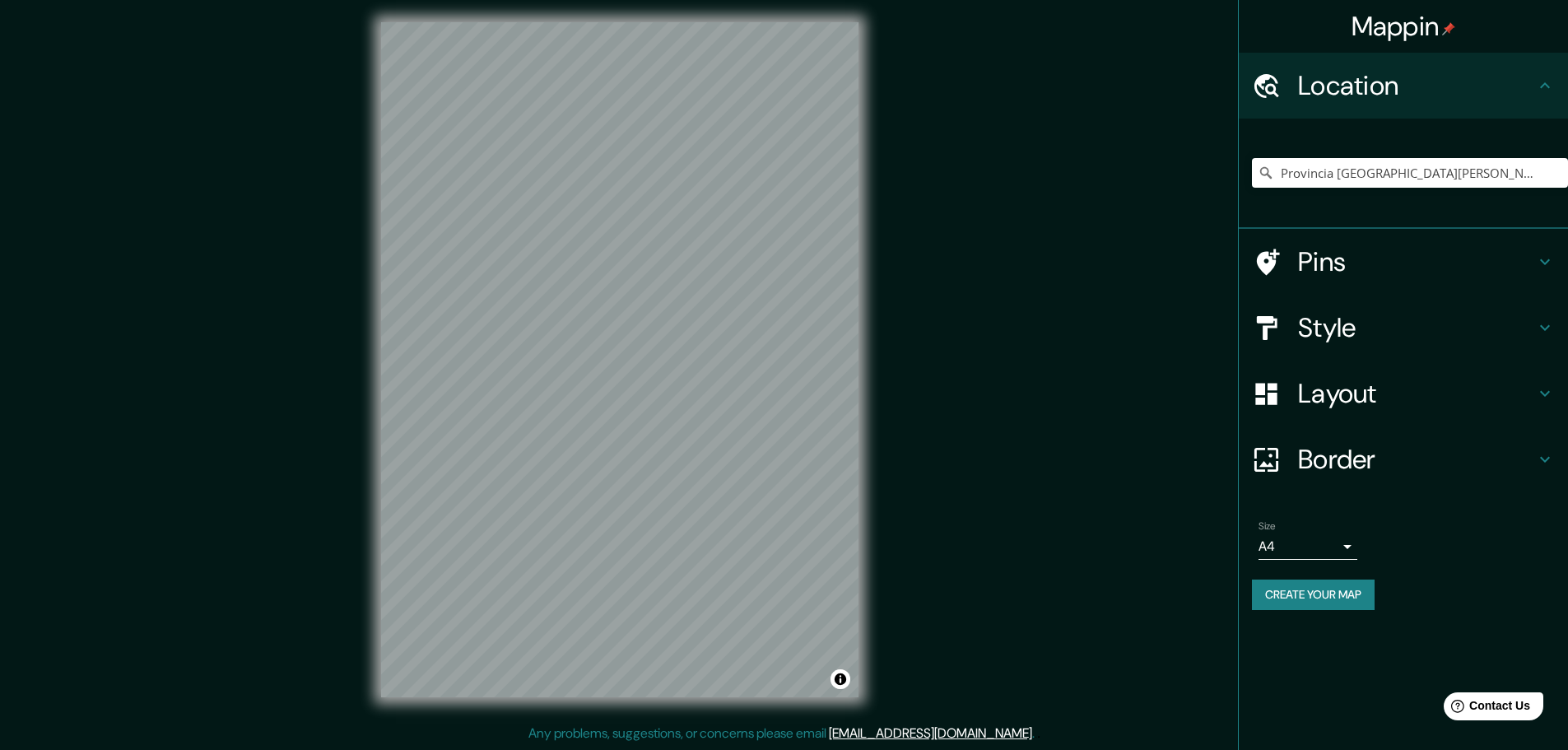
click at [1335, 459] on h4 "Border" at bounding box center [1416, 460] width 237 height 33
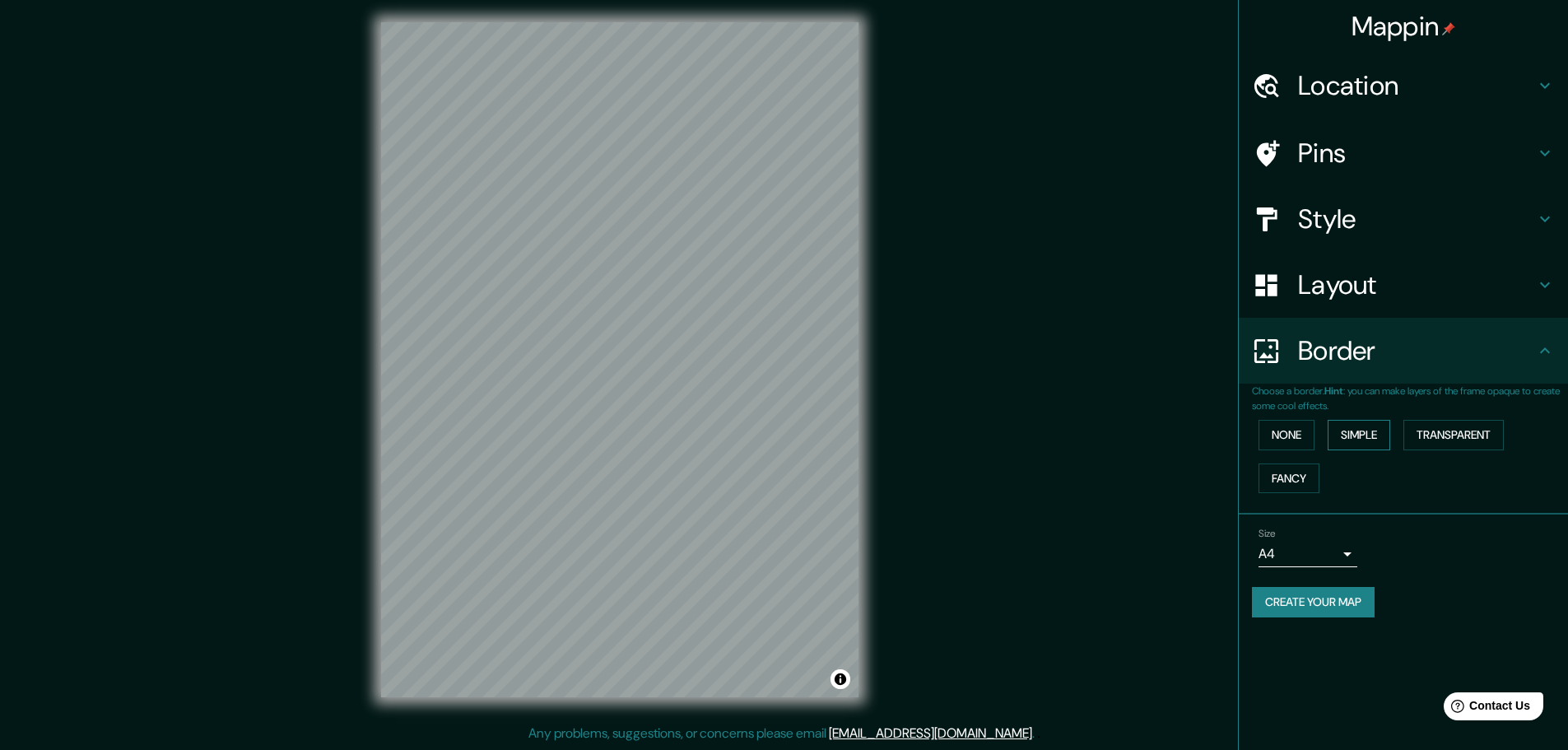
click at [1364, 438] on button "Simple" at bounding box center [1359, 435] width 63 height 31
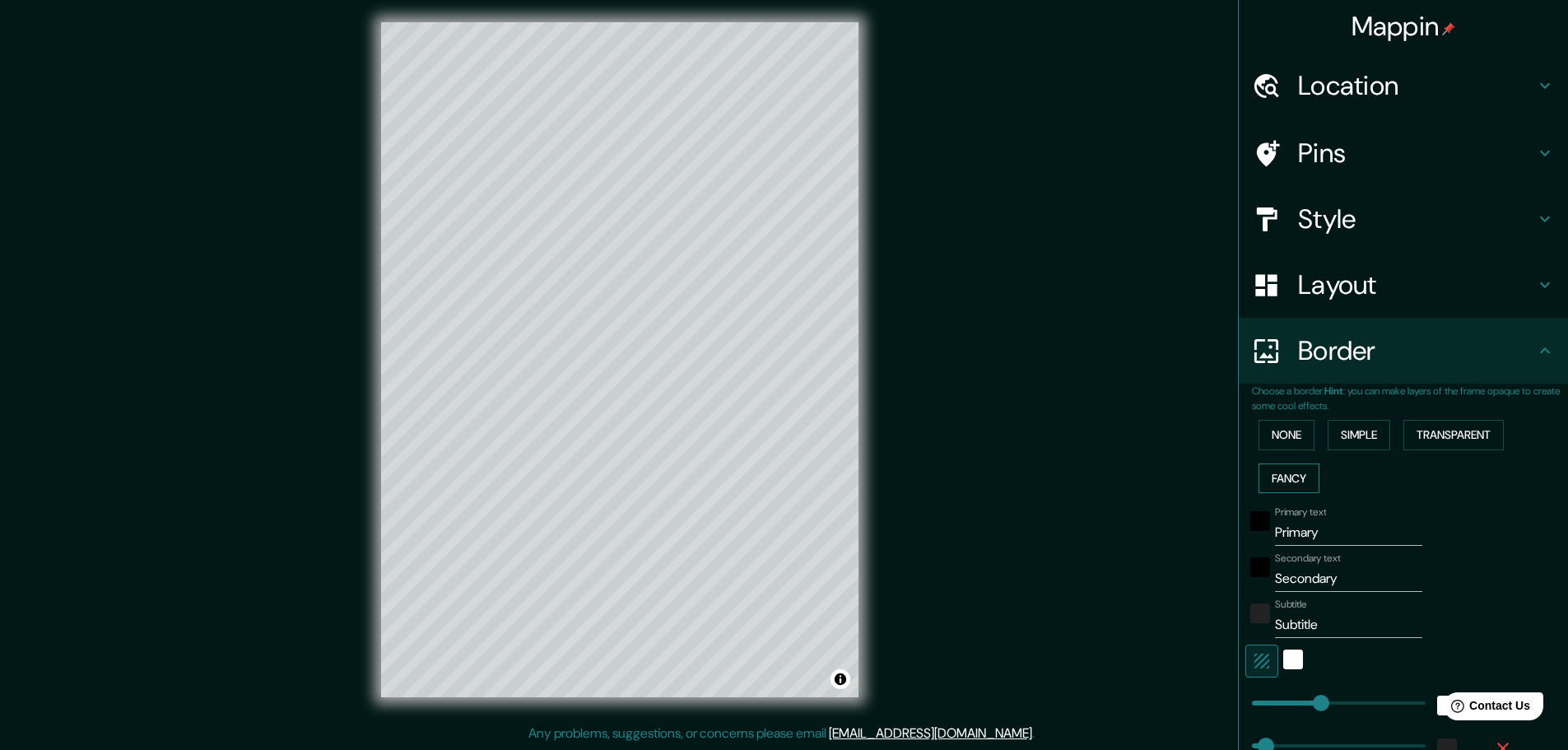
click at [1290, 477] on button "Fancy" at bounding box center [1289, 478] width 61 height 31
click at [1287, 433] on button "None" at bounding box center [1286, 435] width 56 height 31
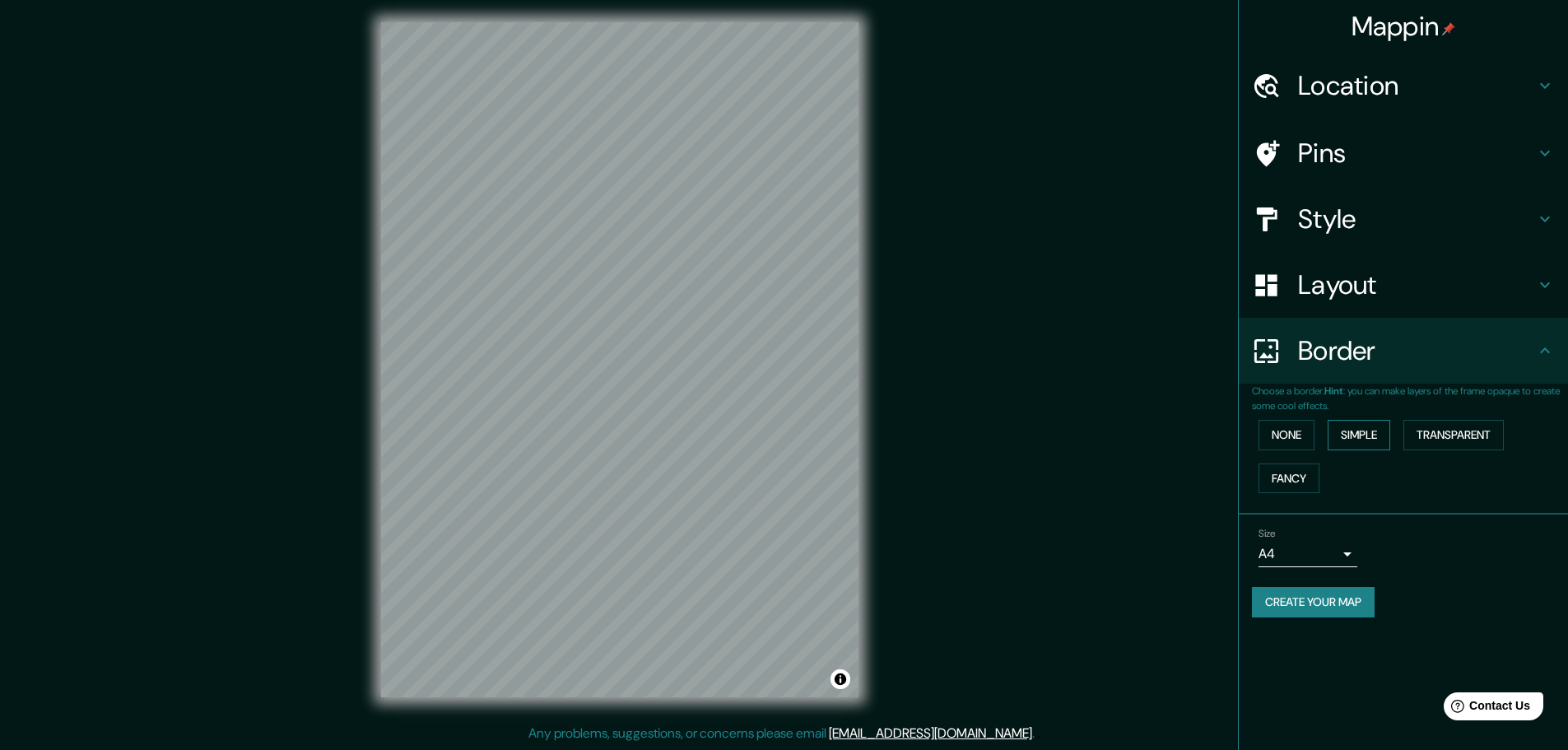
click at [1355, 434] on button "Simple" at bounding box center [1359, 435] width 63 height 31
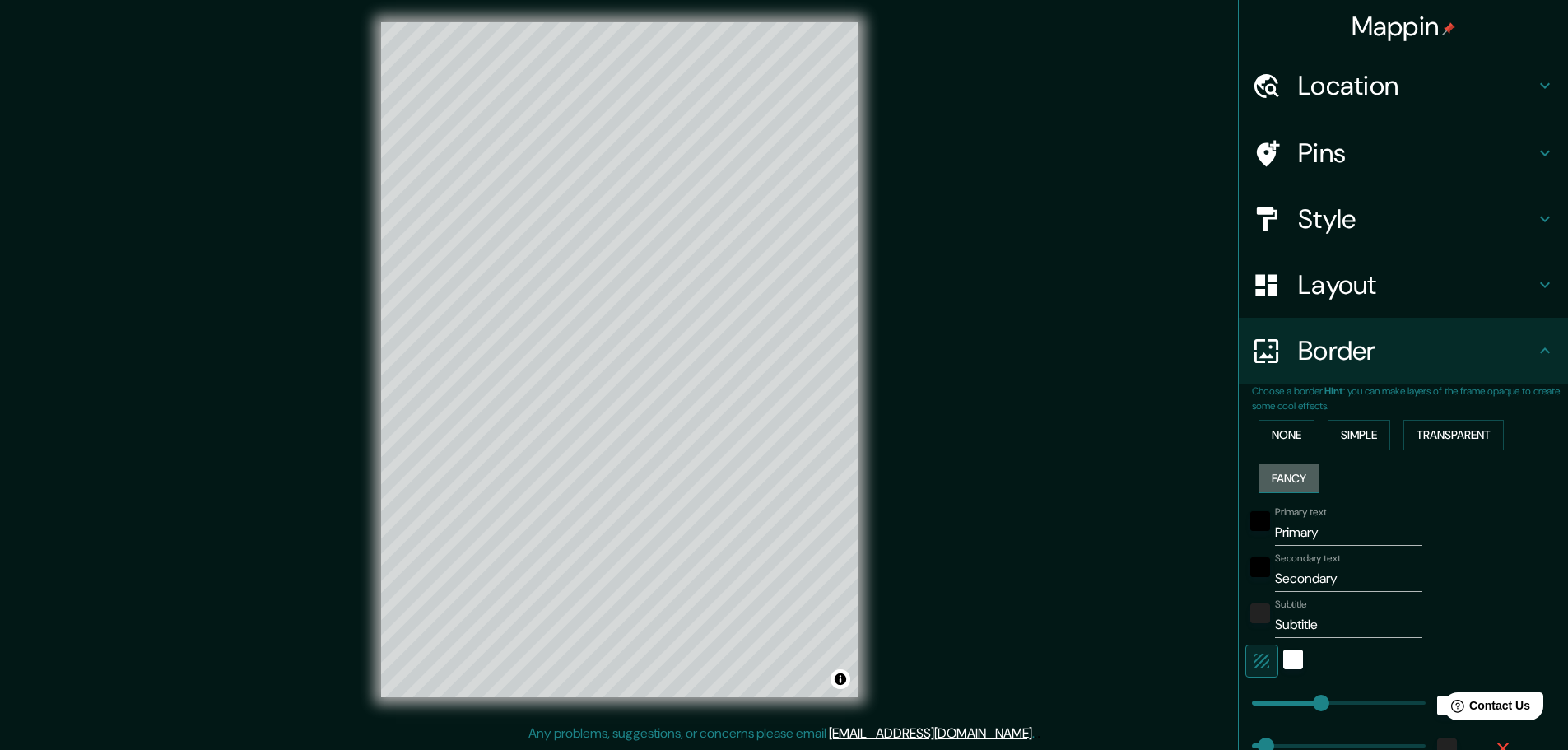
click at [1290, 465] on button "Fancy" at bounding box center [1289, 478] width 61 height 31
click at [1315, 282] on h4 "Layout" at bounding box center [1416, 285] width 237 height 33
type input "46"
type input "23"
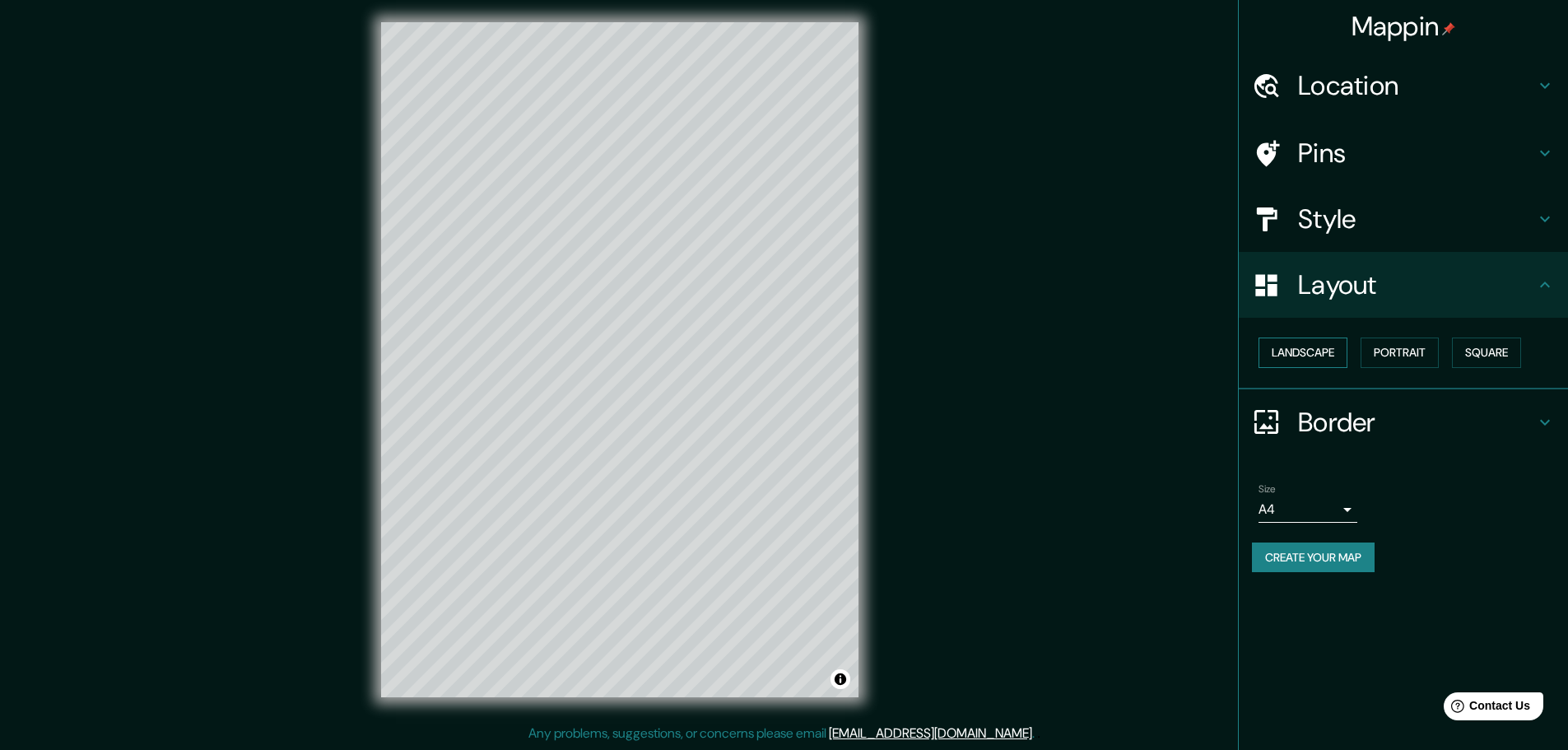
click at [1316, 353] on button "Landscape" at bounding box center [1303, 352] width 89 height 31
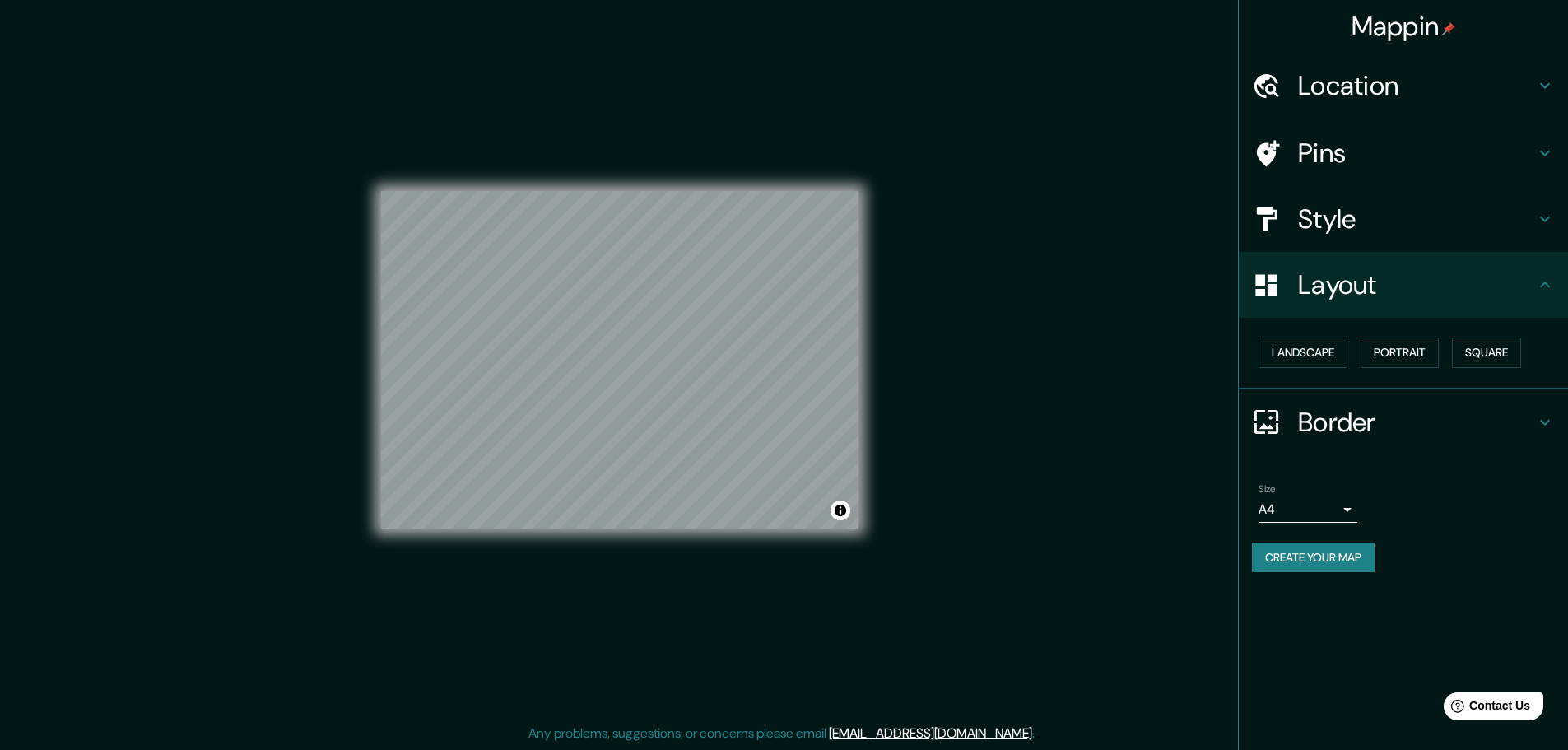
click at [1318, 423] on h4 "Border" at bounding box center [1416, 423] width 237 height 33
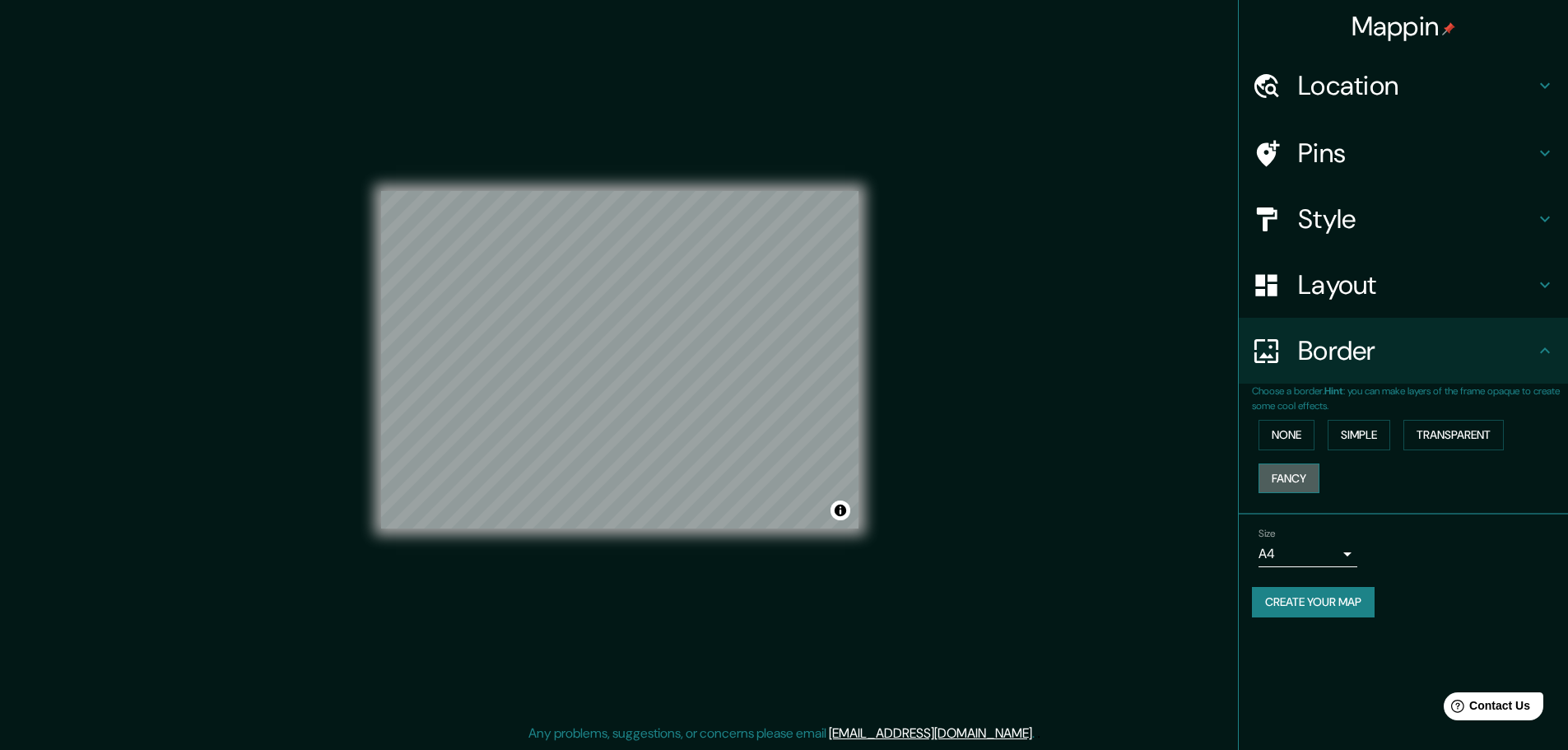
click at [1292, 466] on button "Fancy" at bounding box center [1289, 478] width 61 height 31
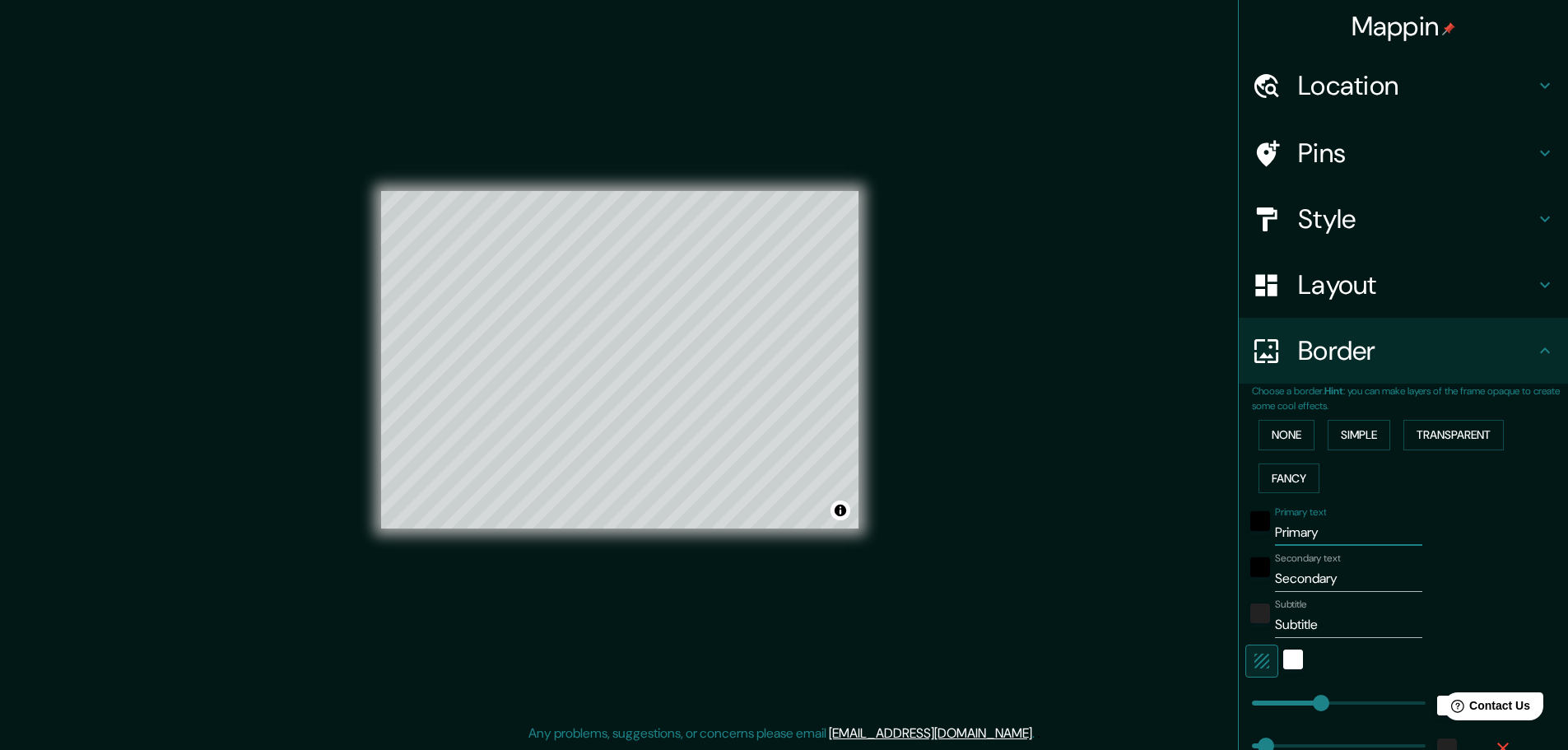
click at [1307, 531] on input "Primary" at bounding box center [1348, 532] width 147 height 26
drag, startPoint x: 1332, startPoint y: 534, endPoint x: 944, endPoint y: 524, distance: 388.1
click at [982, 526] on div "Mappin Location Provincia Santo Domingo, República Dominicana Pins Style Layout…" at bounding box center [784, 373] width 1568 height 754
click at [1300, 653] on div at bounding box center [1380, 661] width 270 height 33
click at [1283, 653] on div "white" at bounding box center [1292, 658] width 19 height 19
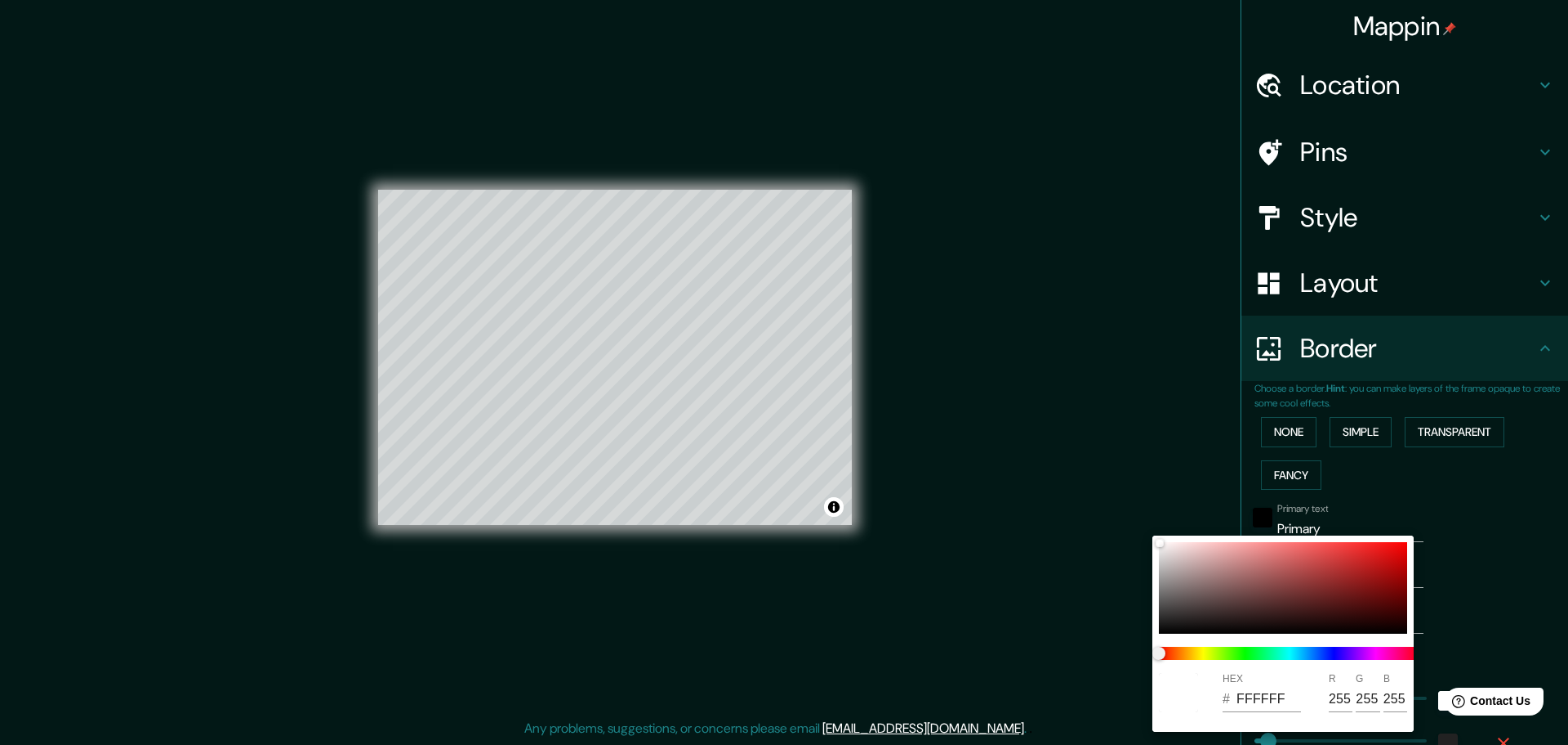
click at [1489, 515] on div at bounding box center [784, 372] width 1568 height 745
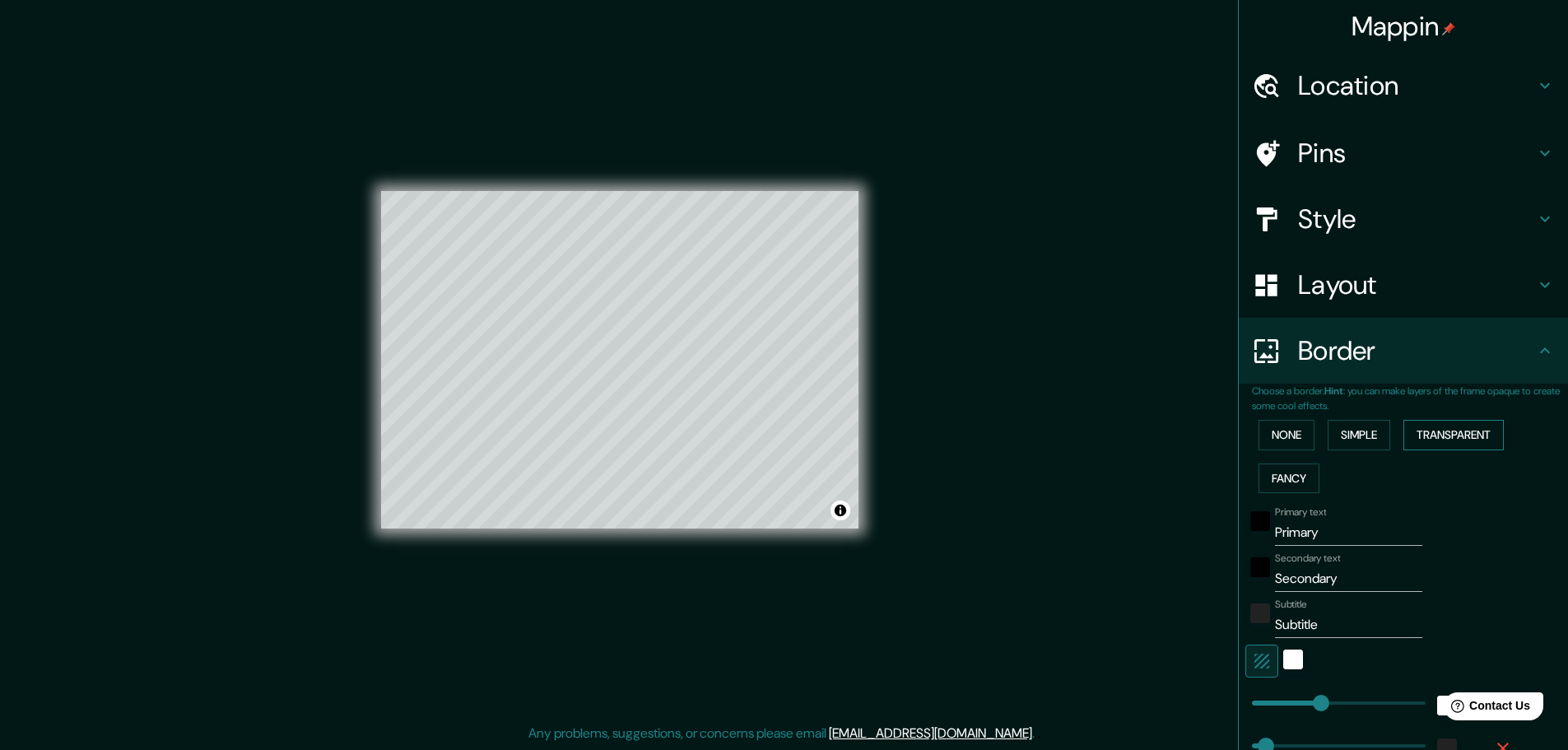
click at [1432, 448] on button "Transparent" at bounding box center [1453, 435] width 101 height 31
click at [1259, 473] on button "Fancy" at bounding box center [1289, 478] width 61 height 31
drag, startPoint x: 1315, startPoint y: 524, endPoint x: 1053, endPoint y: 540, distance: 262.5
click at [1056, 540] on div "Mappin Location Provincia Santo Domingo, República Dominicana Pins Style Layout…" at bounding box center [784, 373] width 1568 height 754
type input "r"
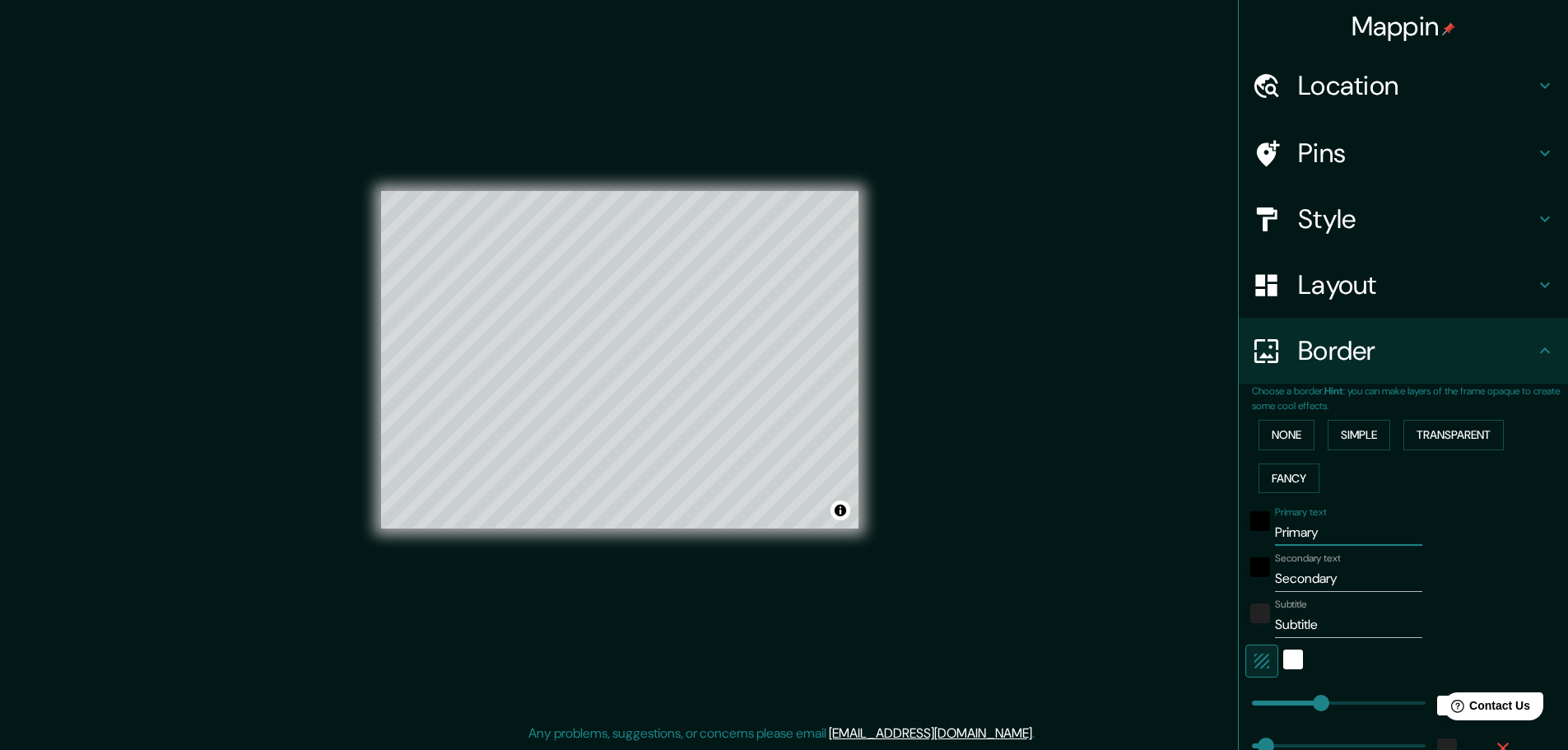
type input "46"
type input "23"
type input "ru"
type input "46"
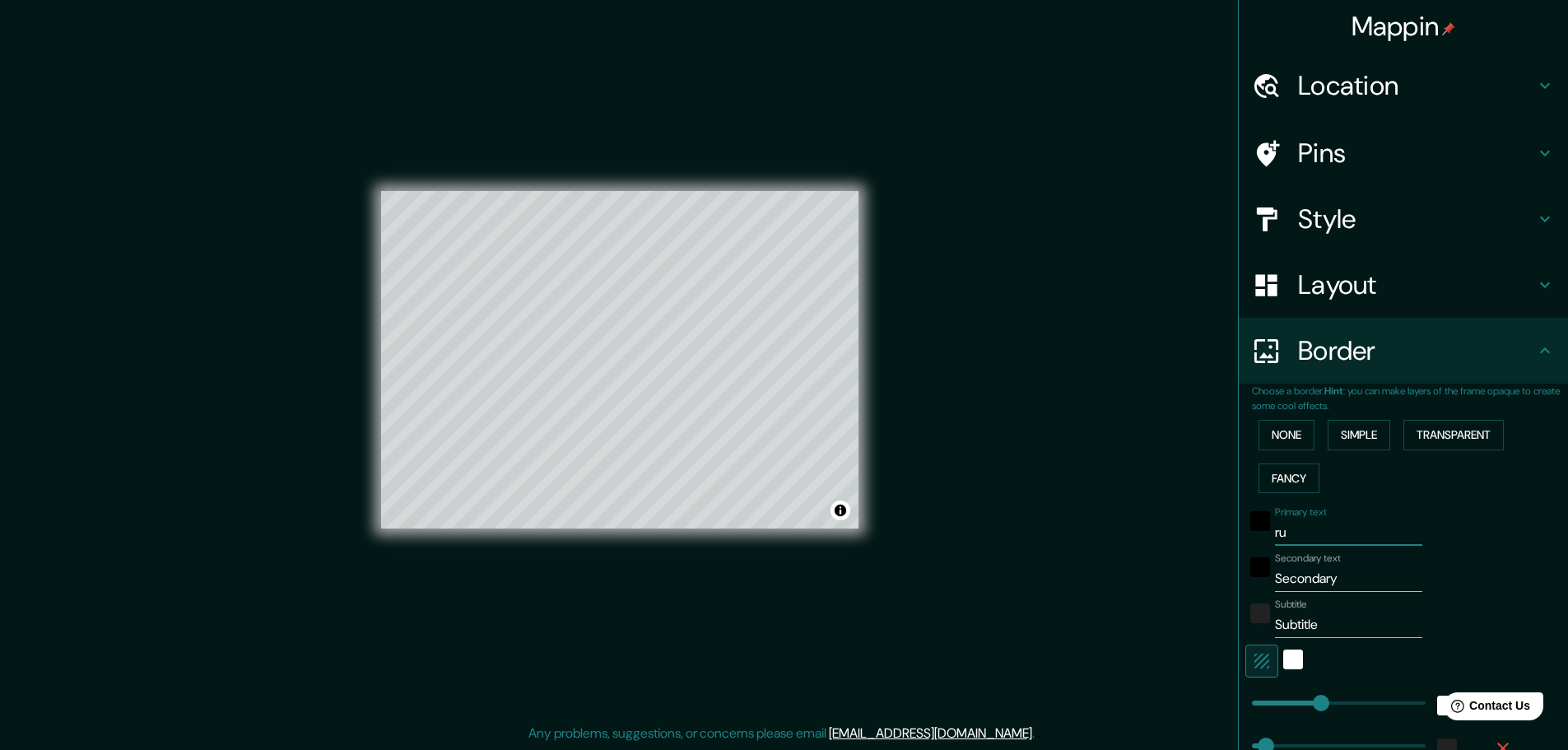
type input "46"
type input "23"
type input "rut"
type input "46"
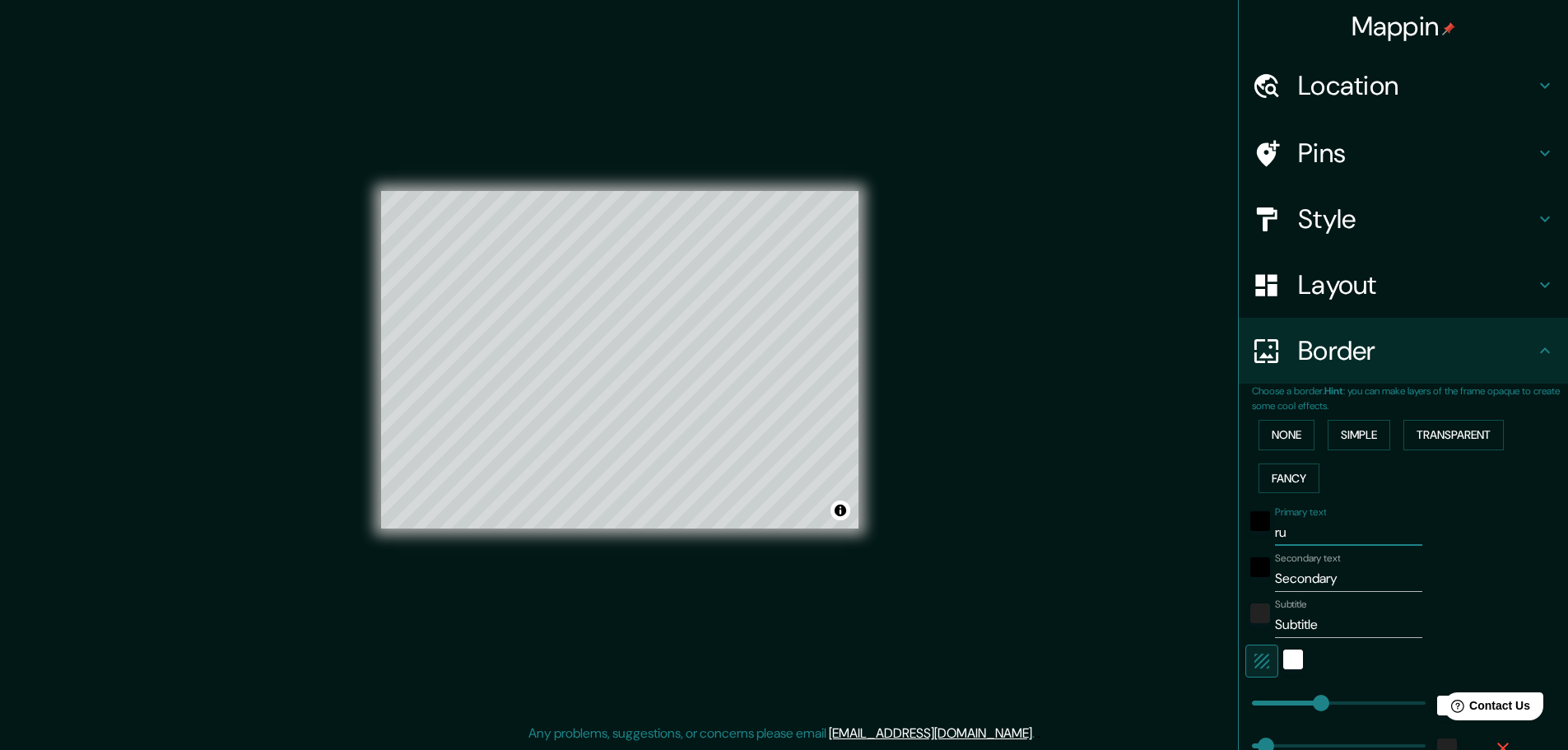
type input "23"
type input "ruta"
type input "46"
type input "23"
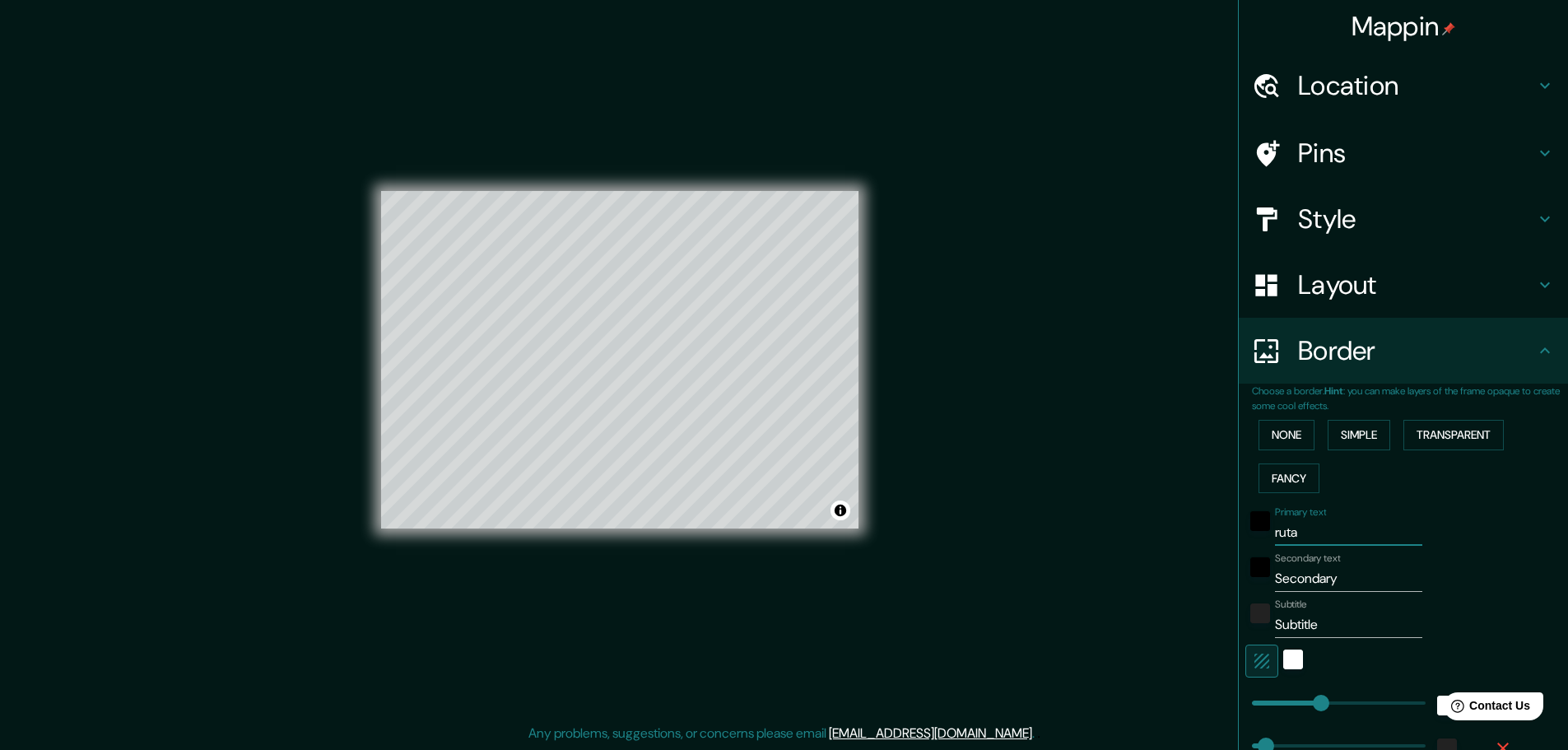
type input "rutas"
type input "46"
type input "23"
type input "rutas"
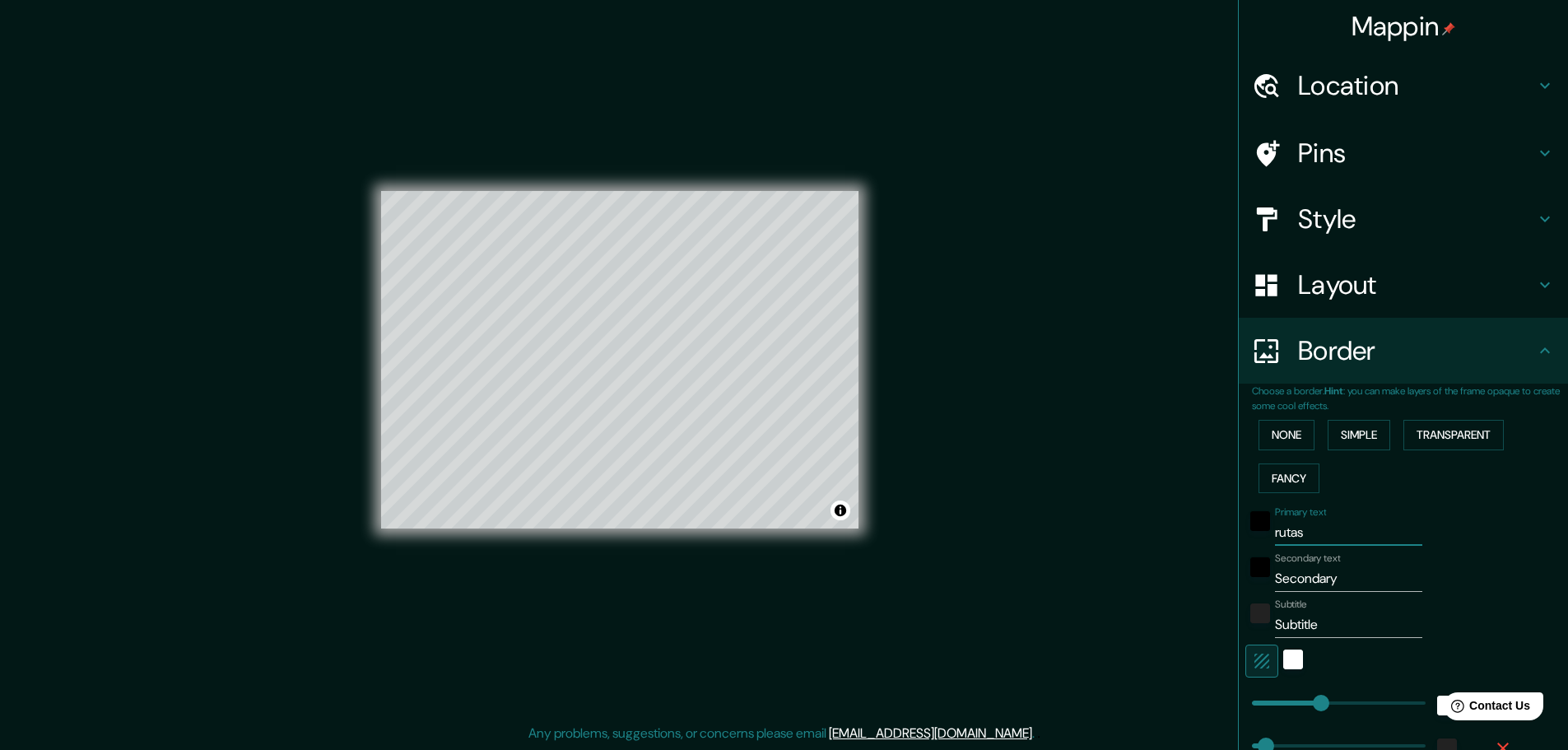
type input "46"
type input "23"
type input "rutas c"
type input "46"
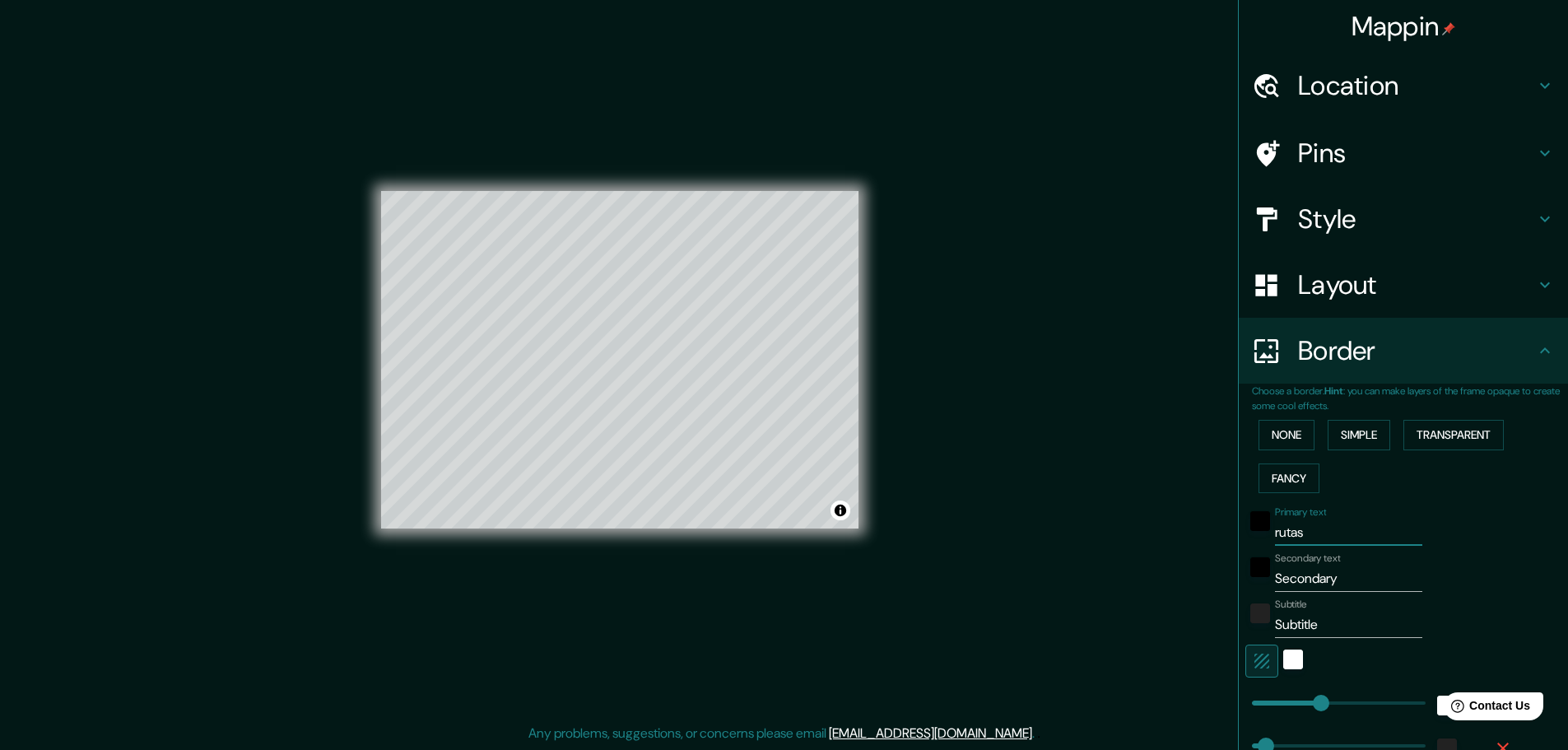
type input "46"
type input "23"
type input "rutas co"
type input "46"
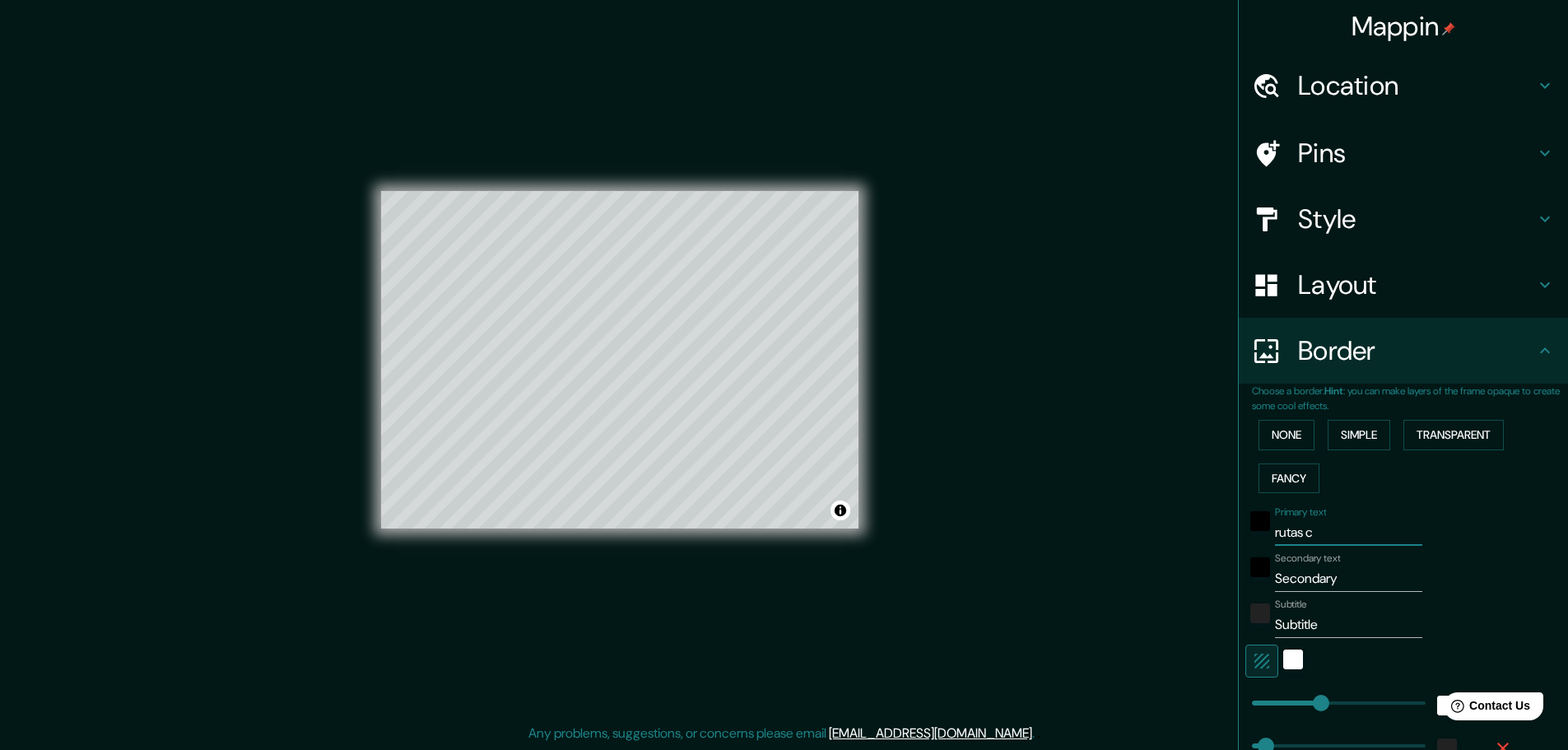
type input "23"
type input "rutas con"
type input "46"
type input "23"
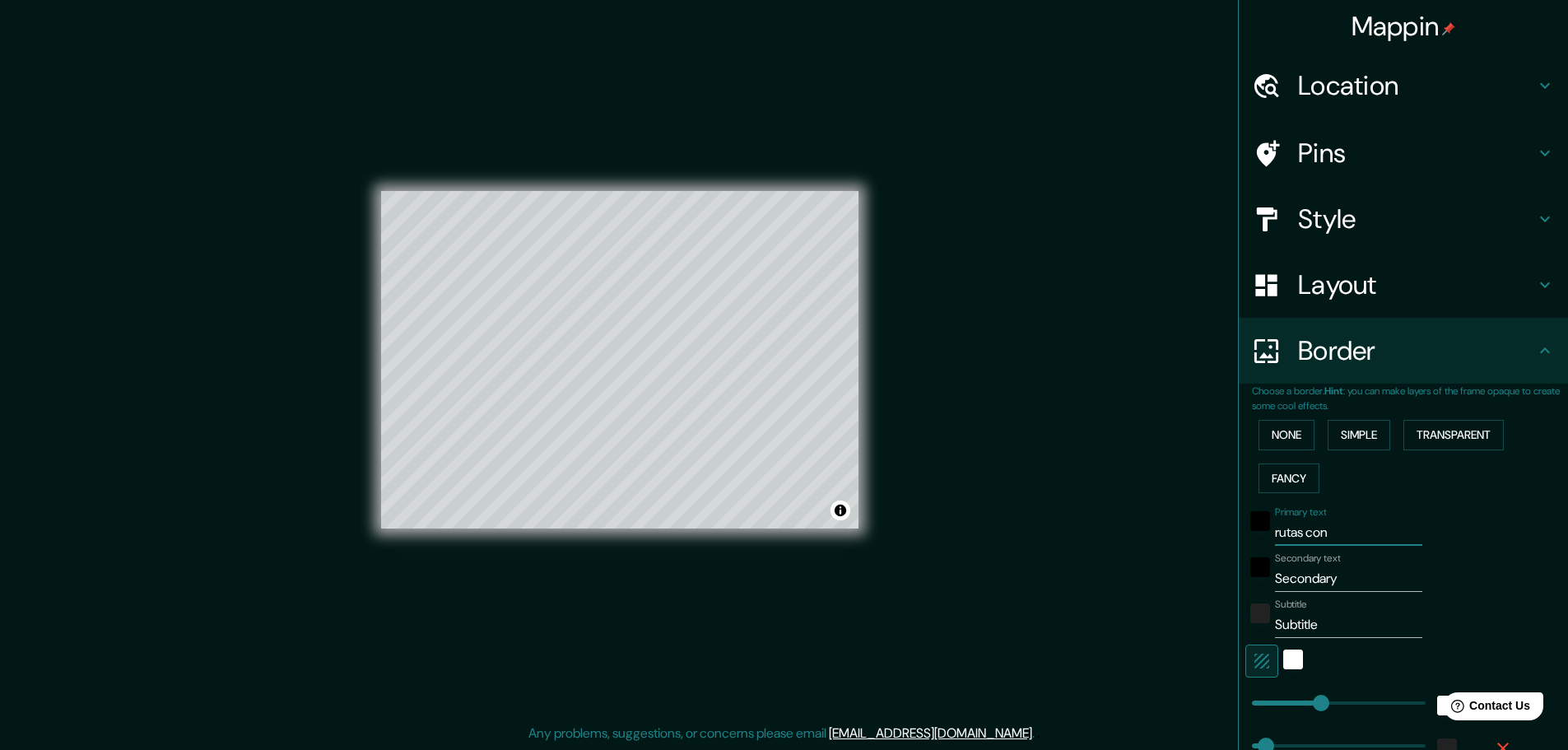
type input "rutas cont"
type input "46"
type input "23"
type input "rutas contr"
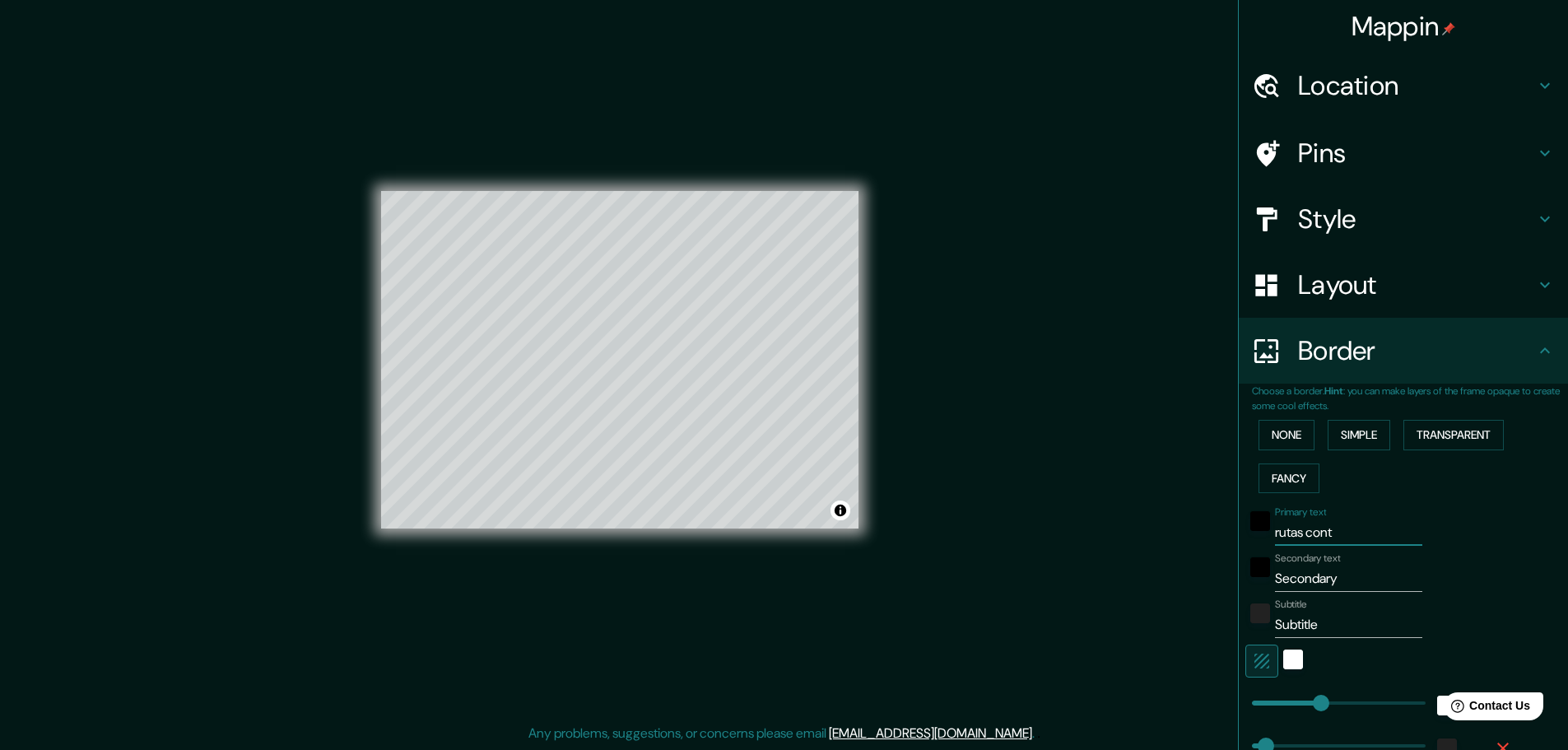
type input "46"
type input "23"
type input "rutas contra"
type input "46"
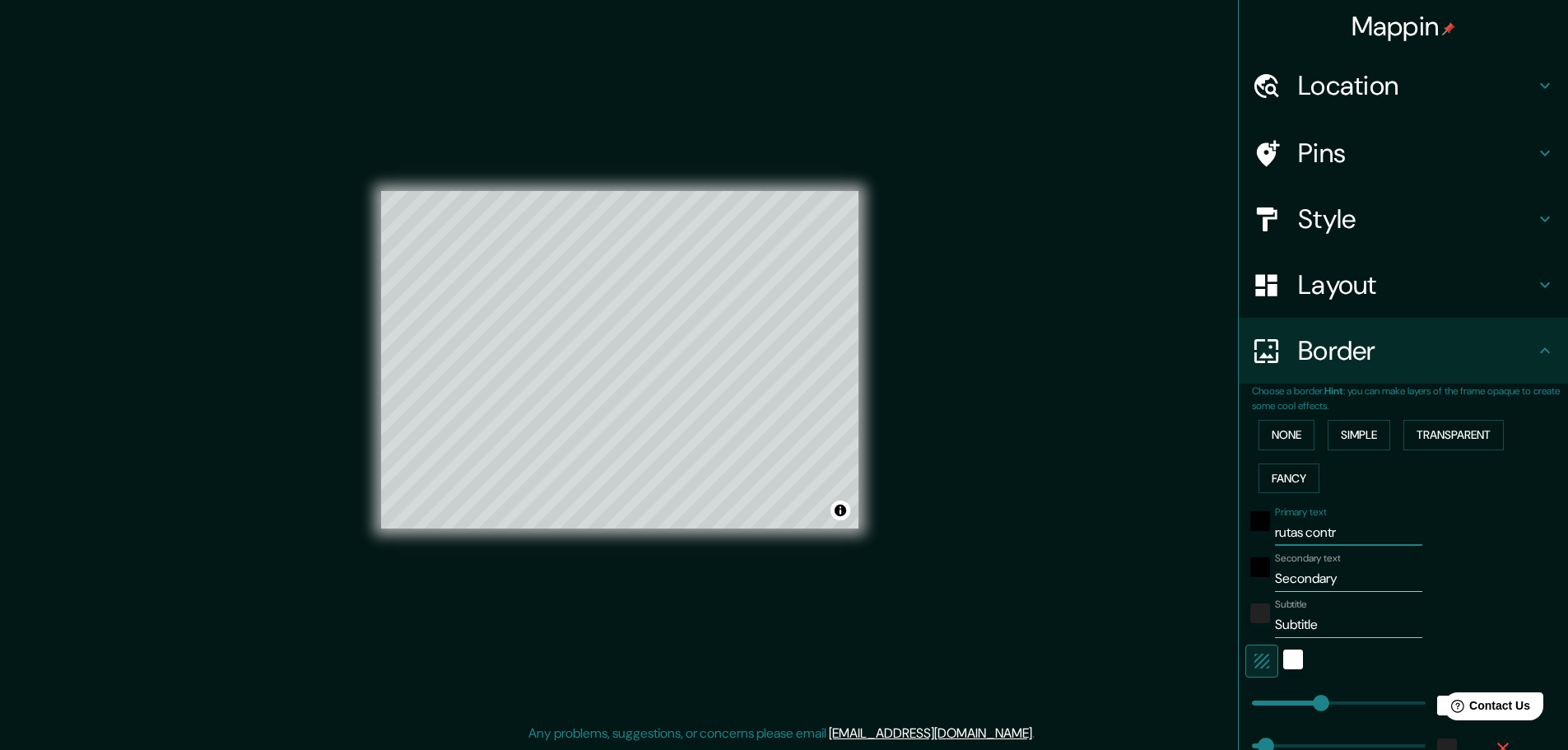
type input "46"
type input "23"
type input "rutas contrat"
type input "46"
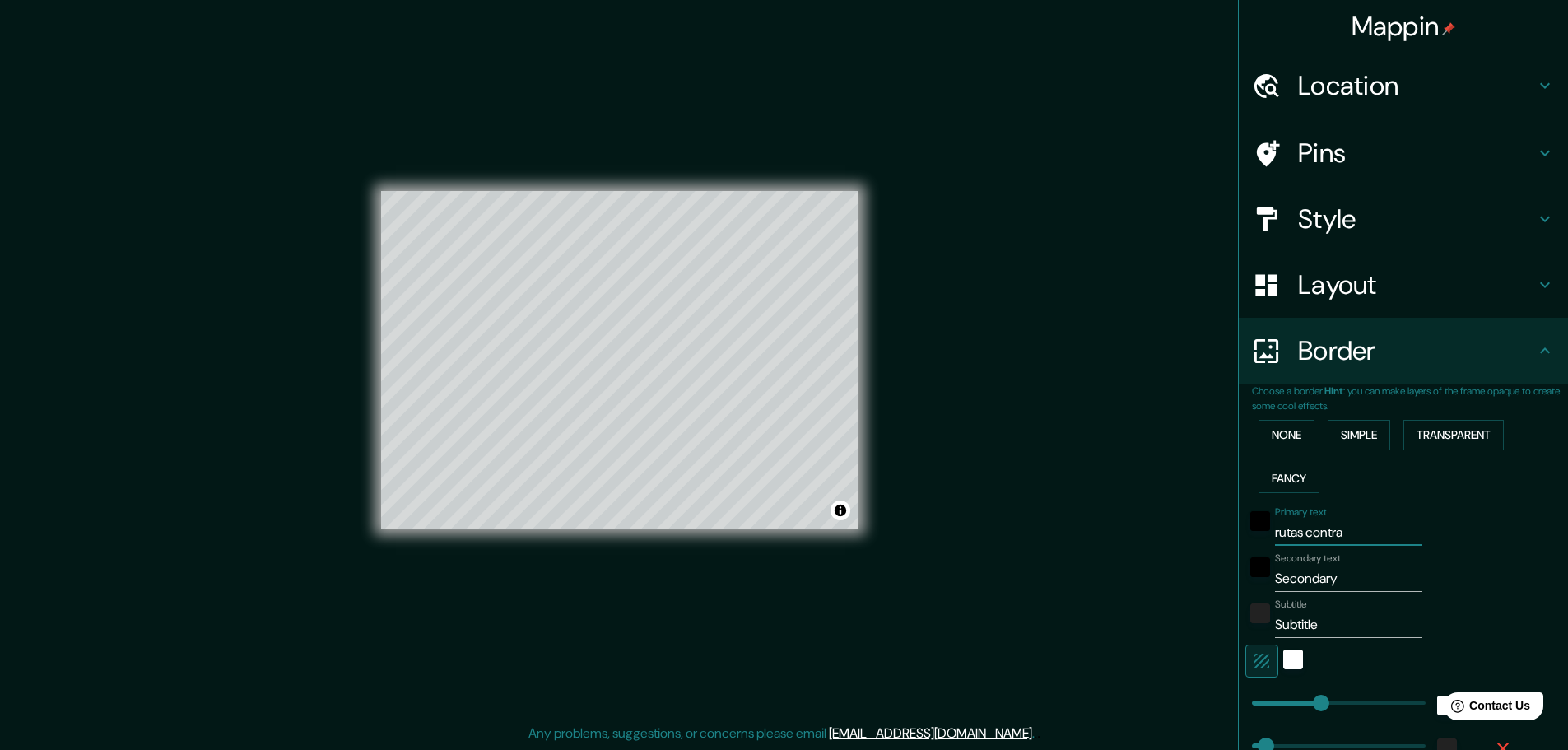
type input "23"
type input "rutas contra"
type input "46"
type input "23"
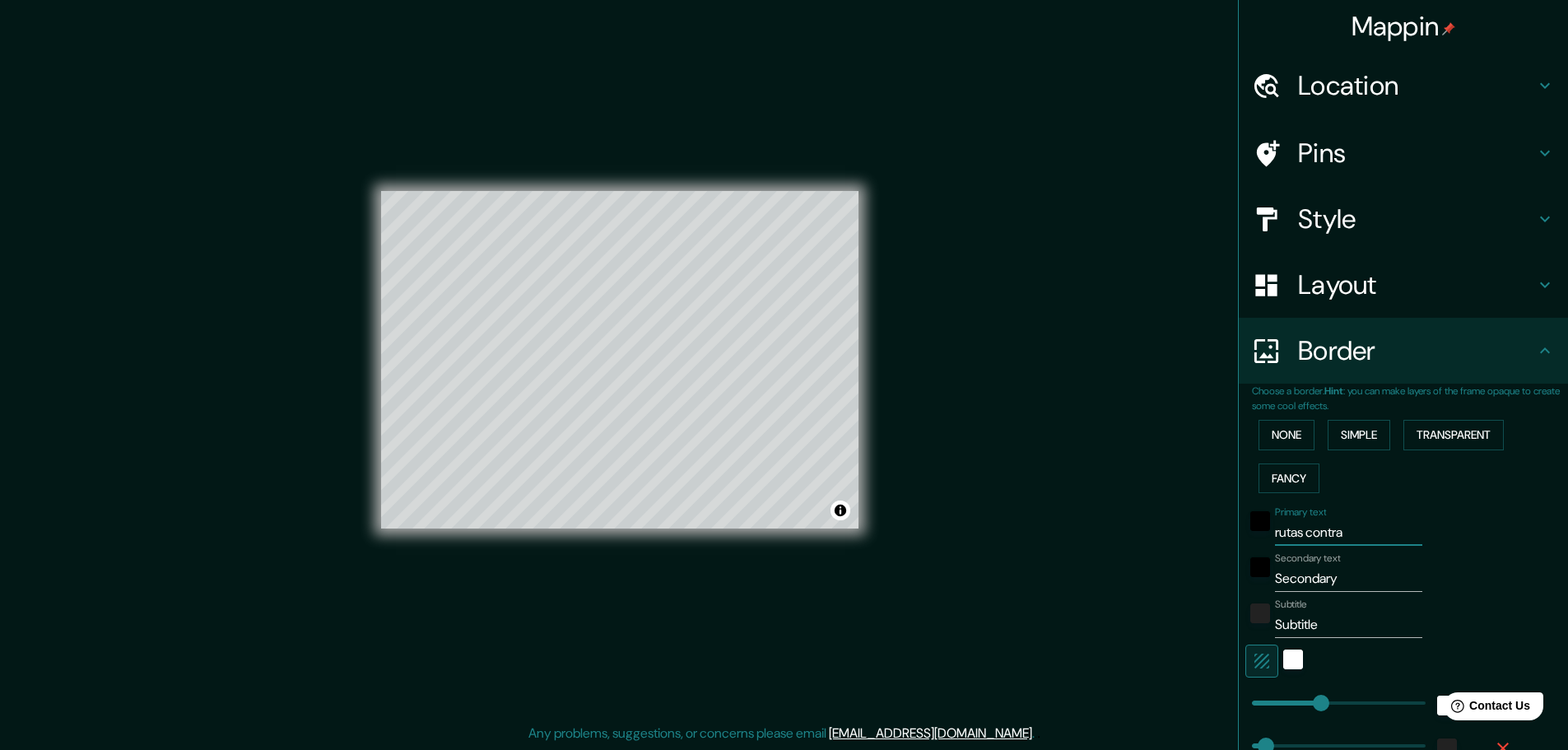
type input "rutas contr"
type input "46"
type input "23"
type input "rutas cont"
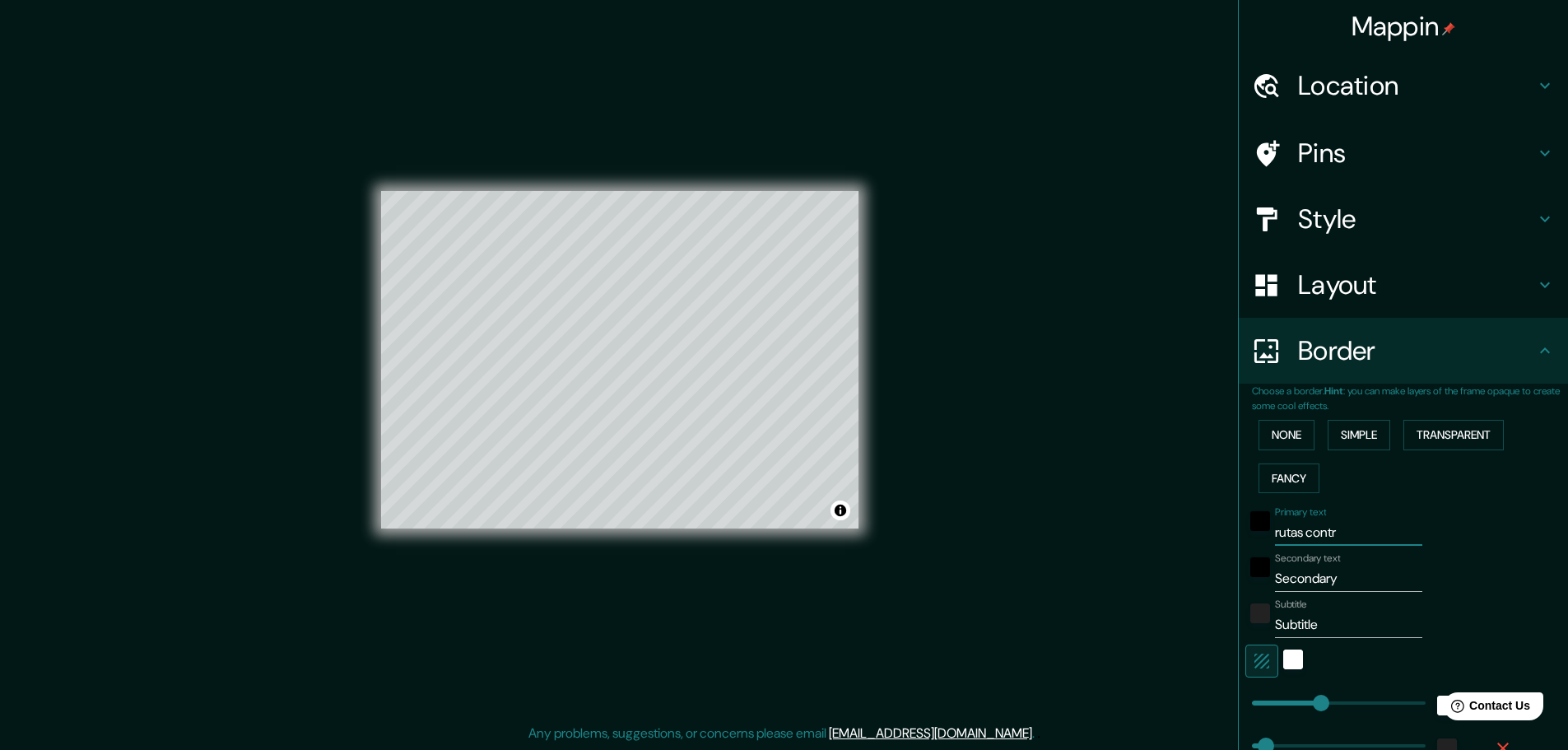
type input "46"
type input "23"
type input "rutas con"
type input "46"
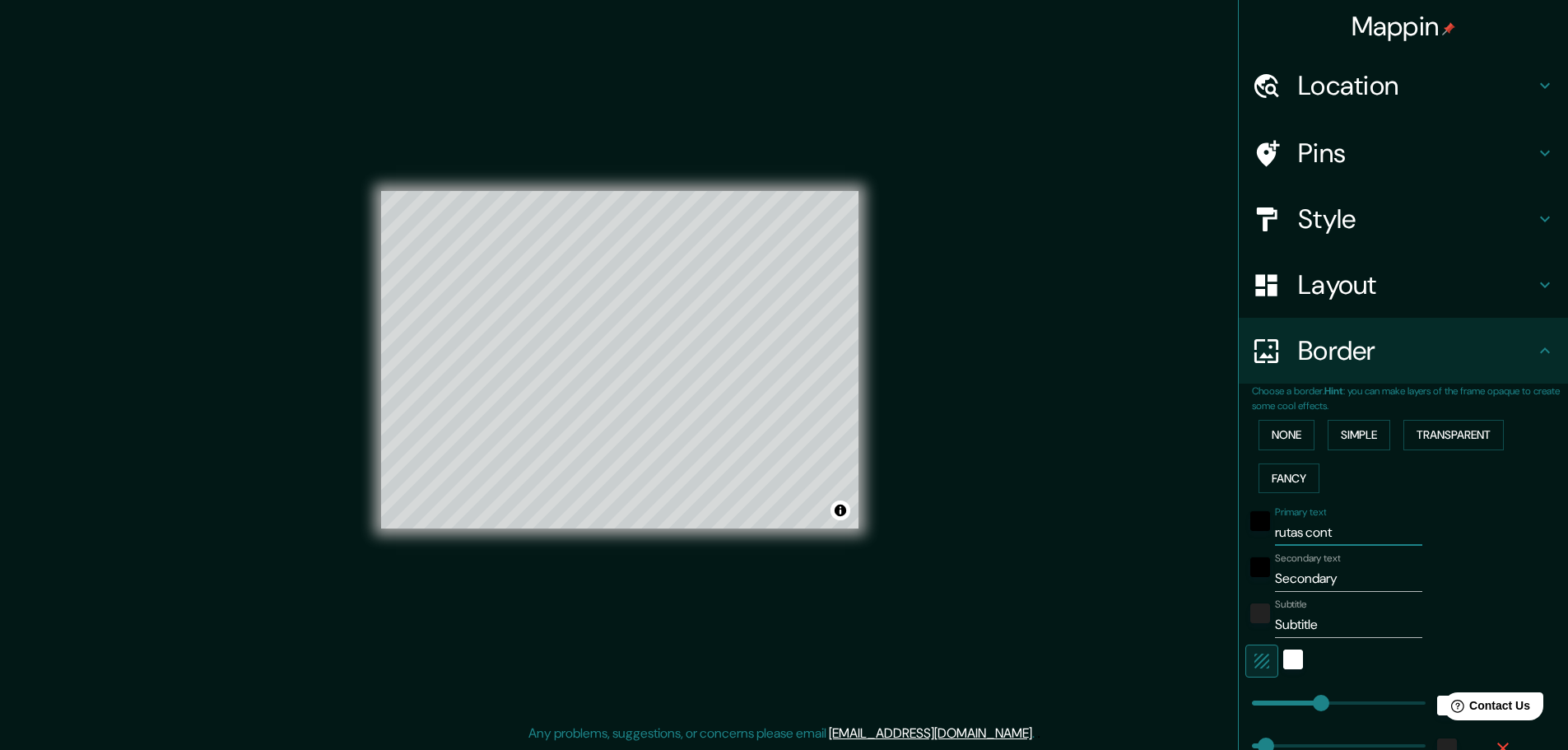
type input "46"
type input "23"
type input "rutas co"
type input "46"
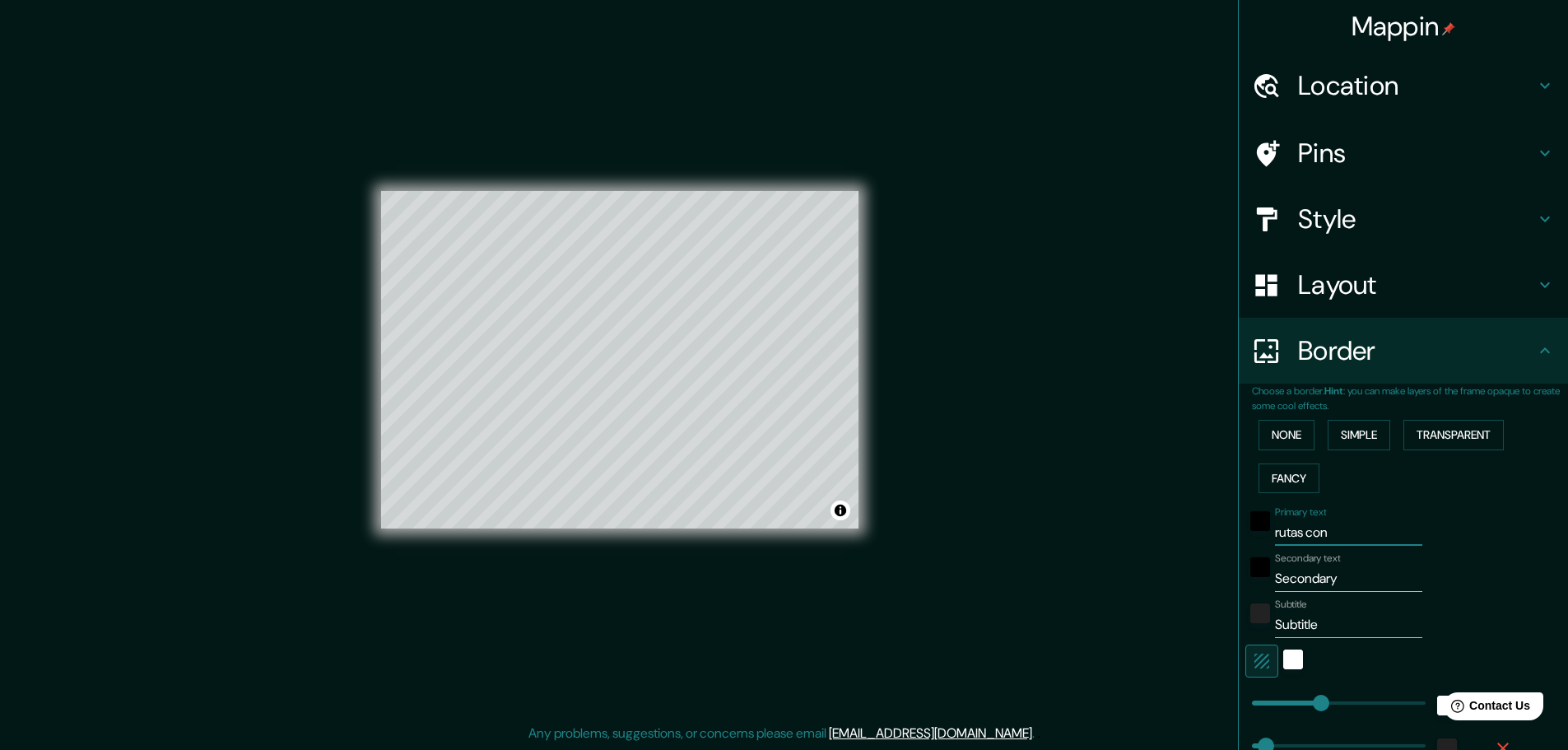
type input "23"
type input "rutas c"
type input "46"
type input "23"
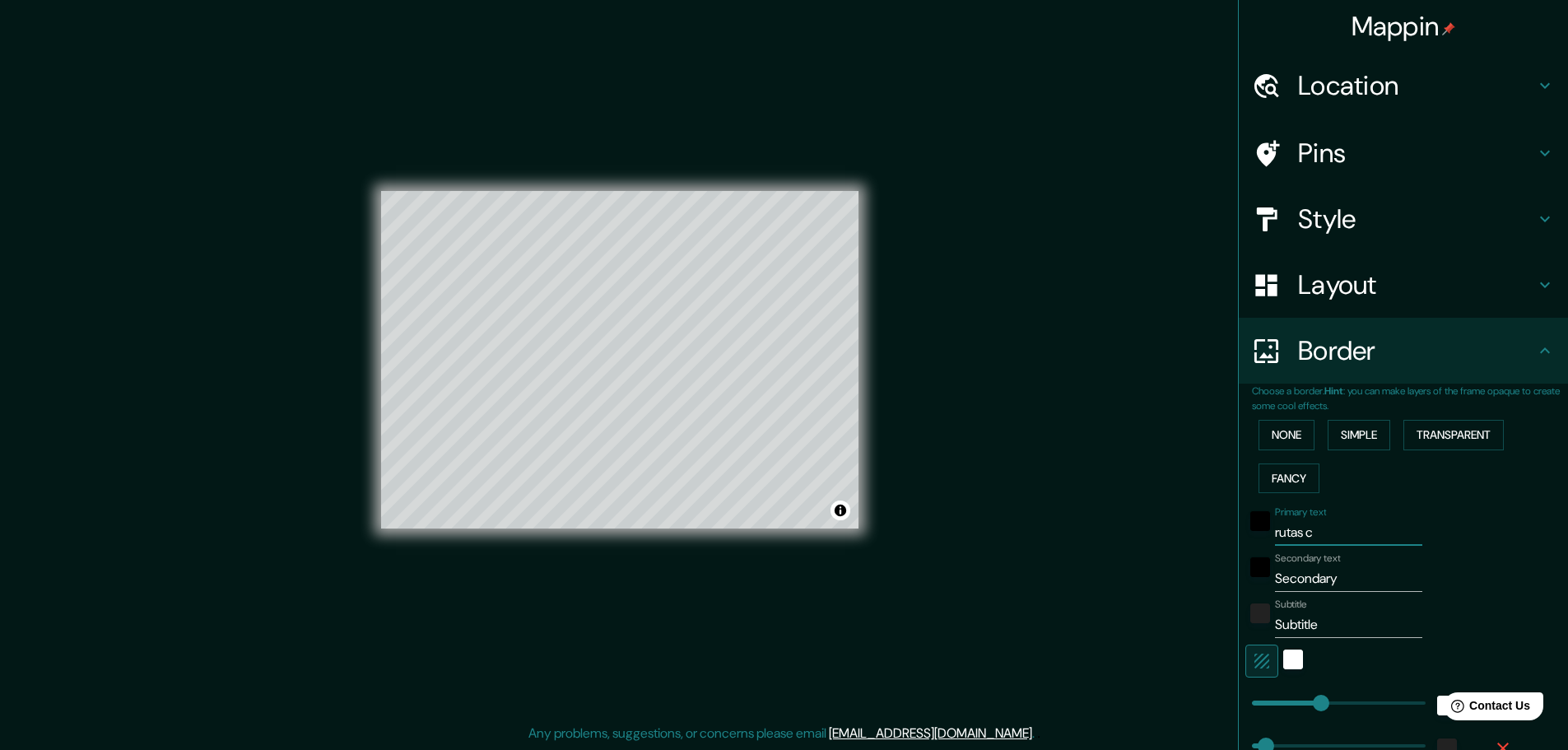
type input "rutas"
type input "46"
type input "23"
type input "rutas"
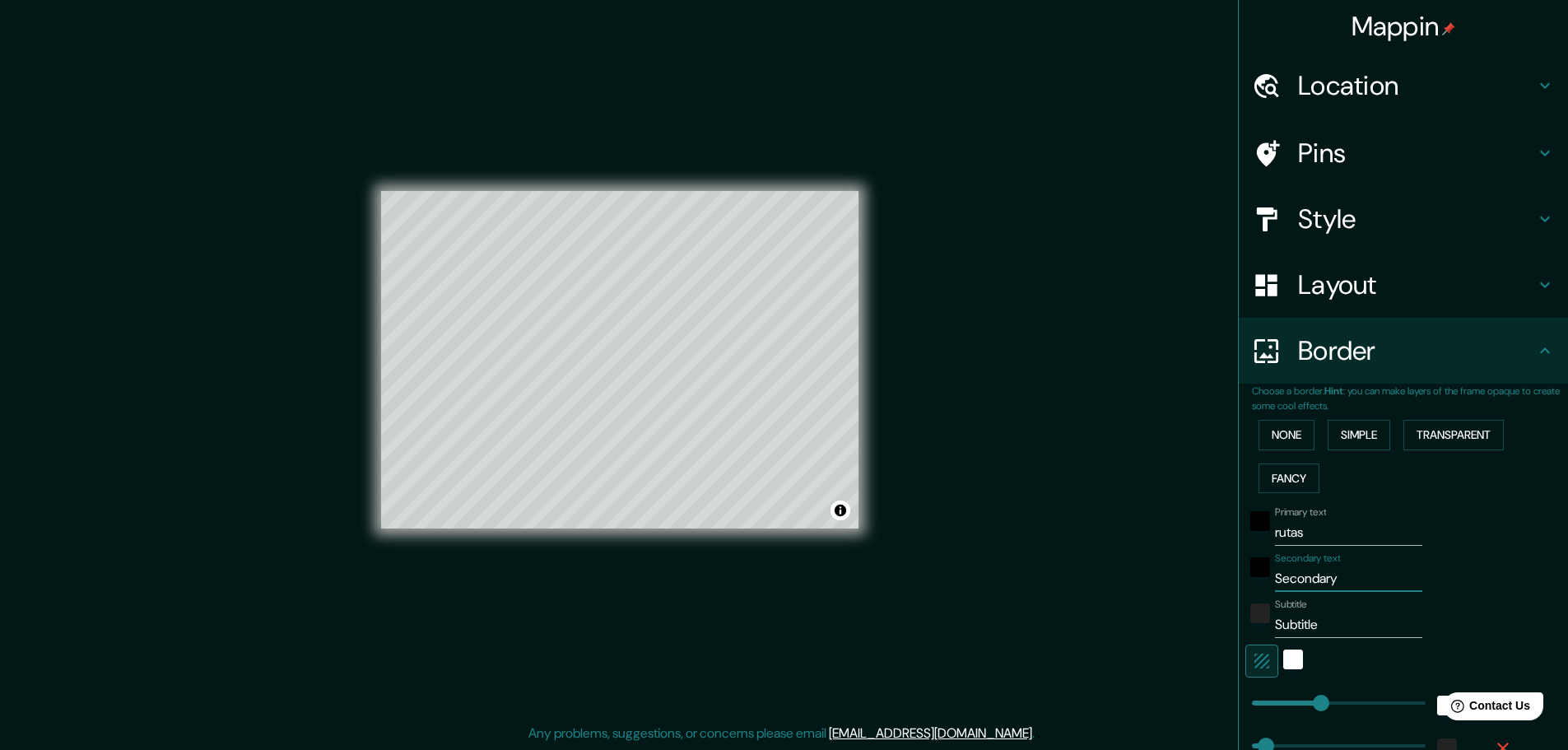
drag, startPoint x: 1355, startPoint y: 570, endPoint x: 1151, endPoint y: 595, distance: 205.5
click at [1151, 595] on div "Mappin Location Provincia Santo Domingo, República Dominicana Pins Style Layout…" at bounding box center [784, 373] width 1568 height 754
type input "co"
type input "46"
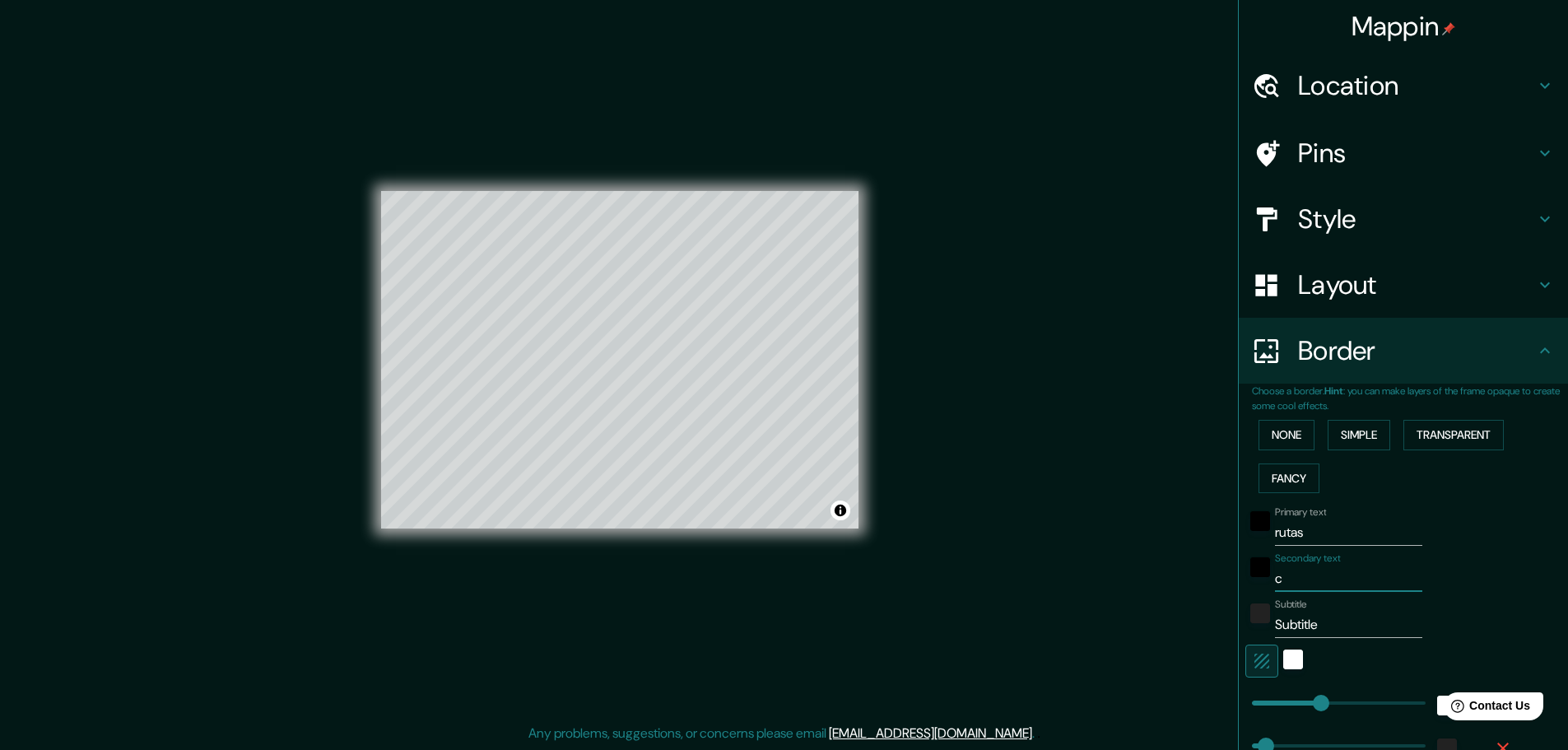
type input "23"
type input "con"
type input "46"
type input "23"
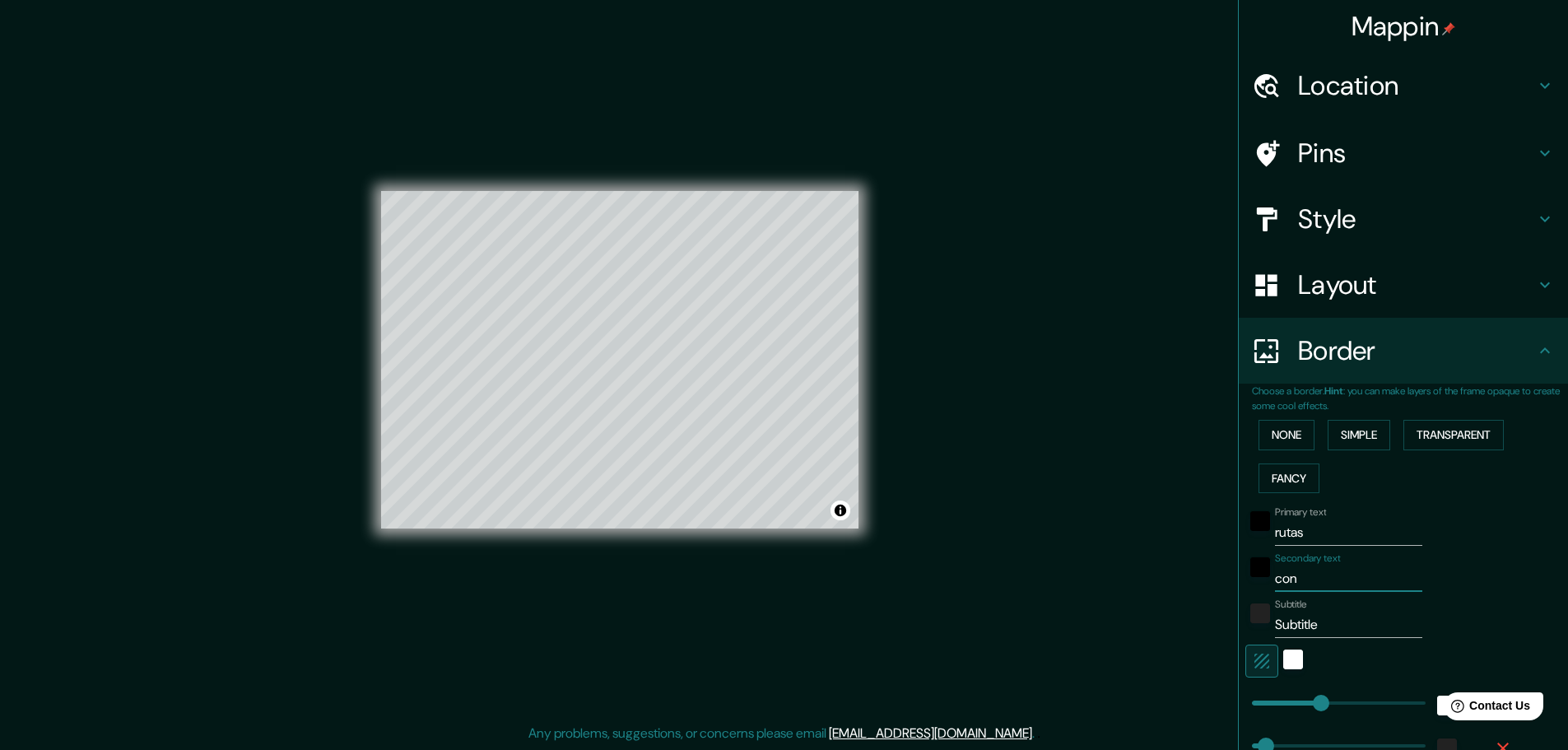
type input "cont"
type input "46"
type input "23"
type input "contr"
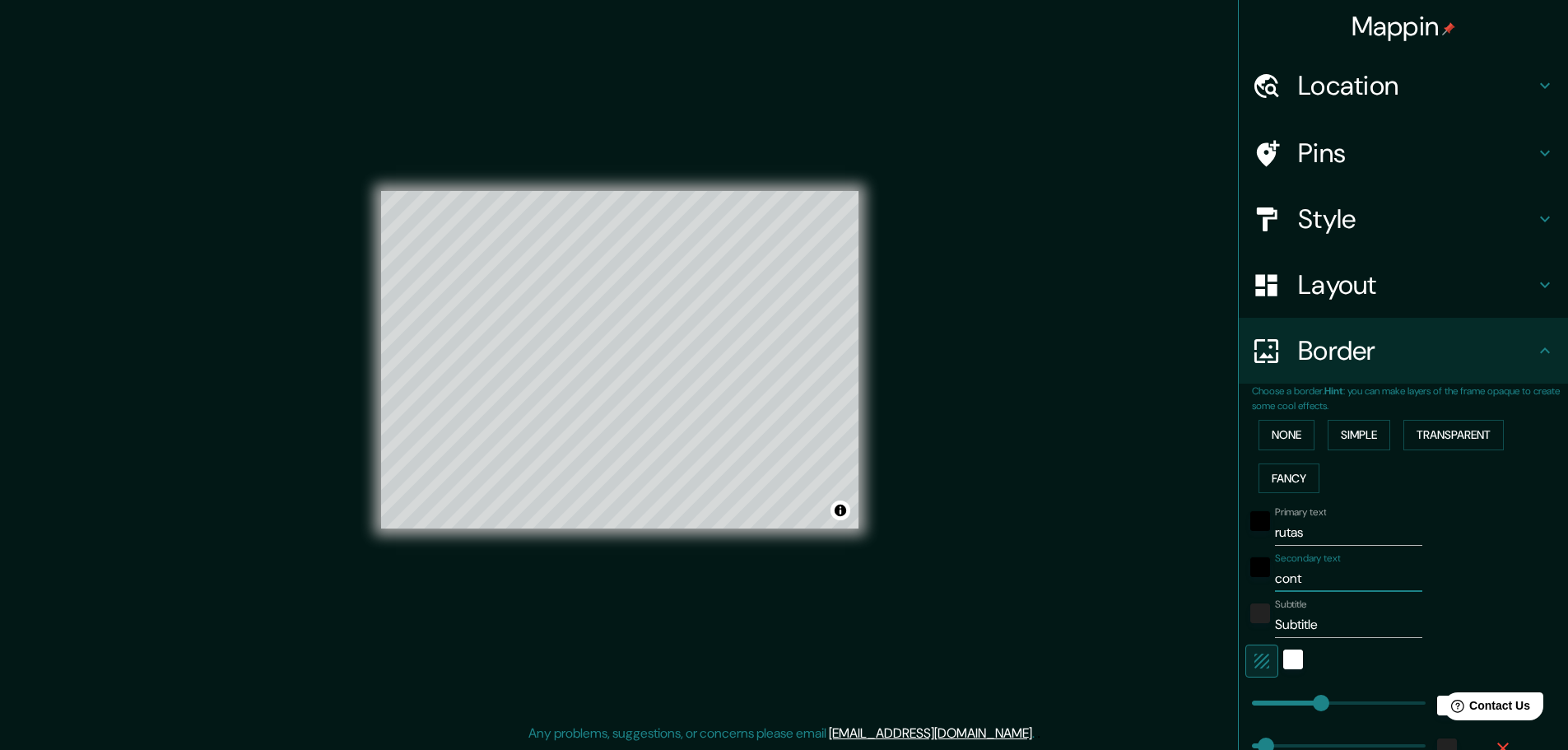
type input "46"
type input "23"
type input "contra"
type input "46"
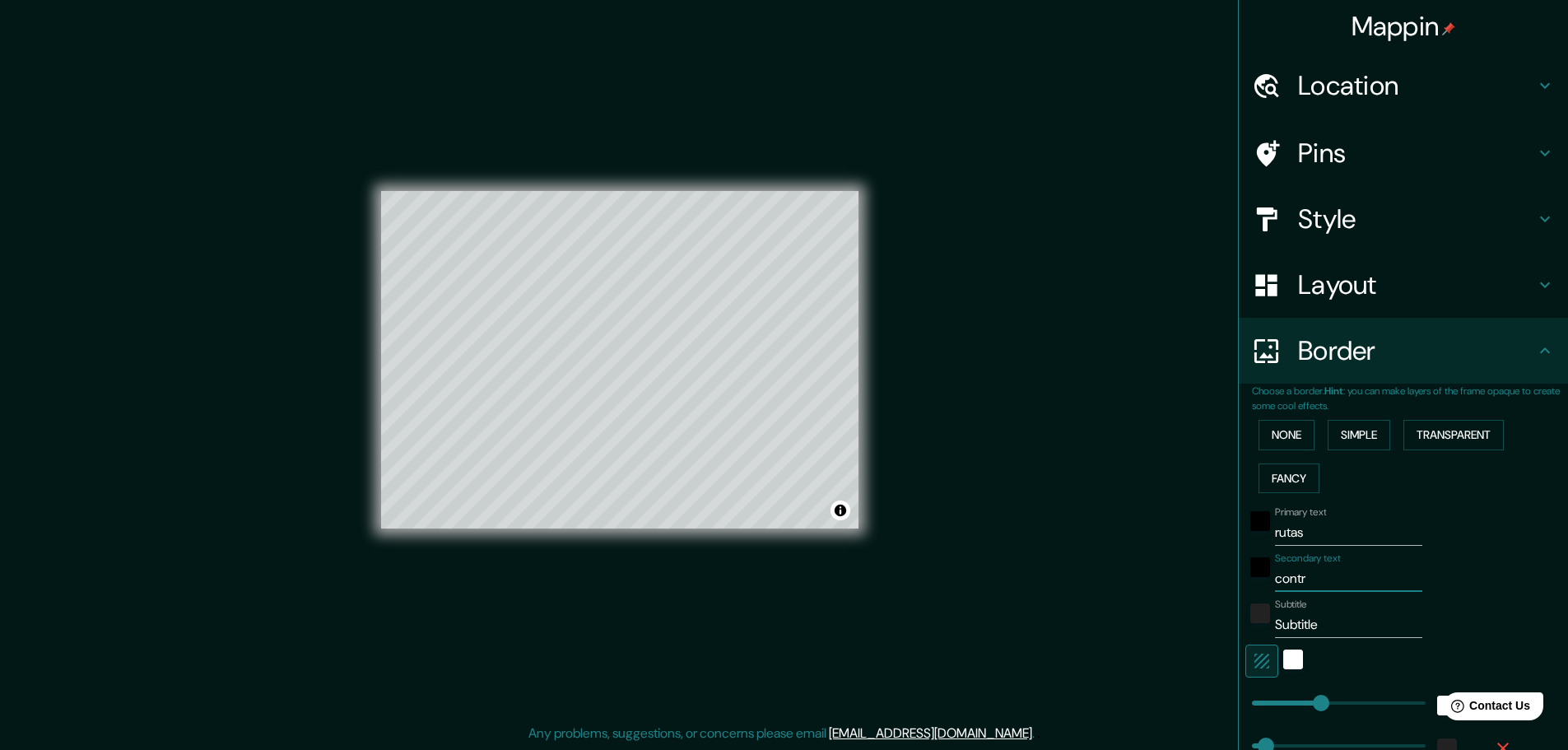
type input "46"
type input "23"
type input "contrat"
type input "46"
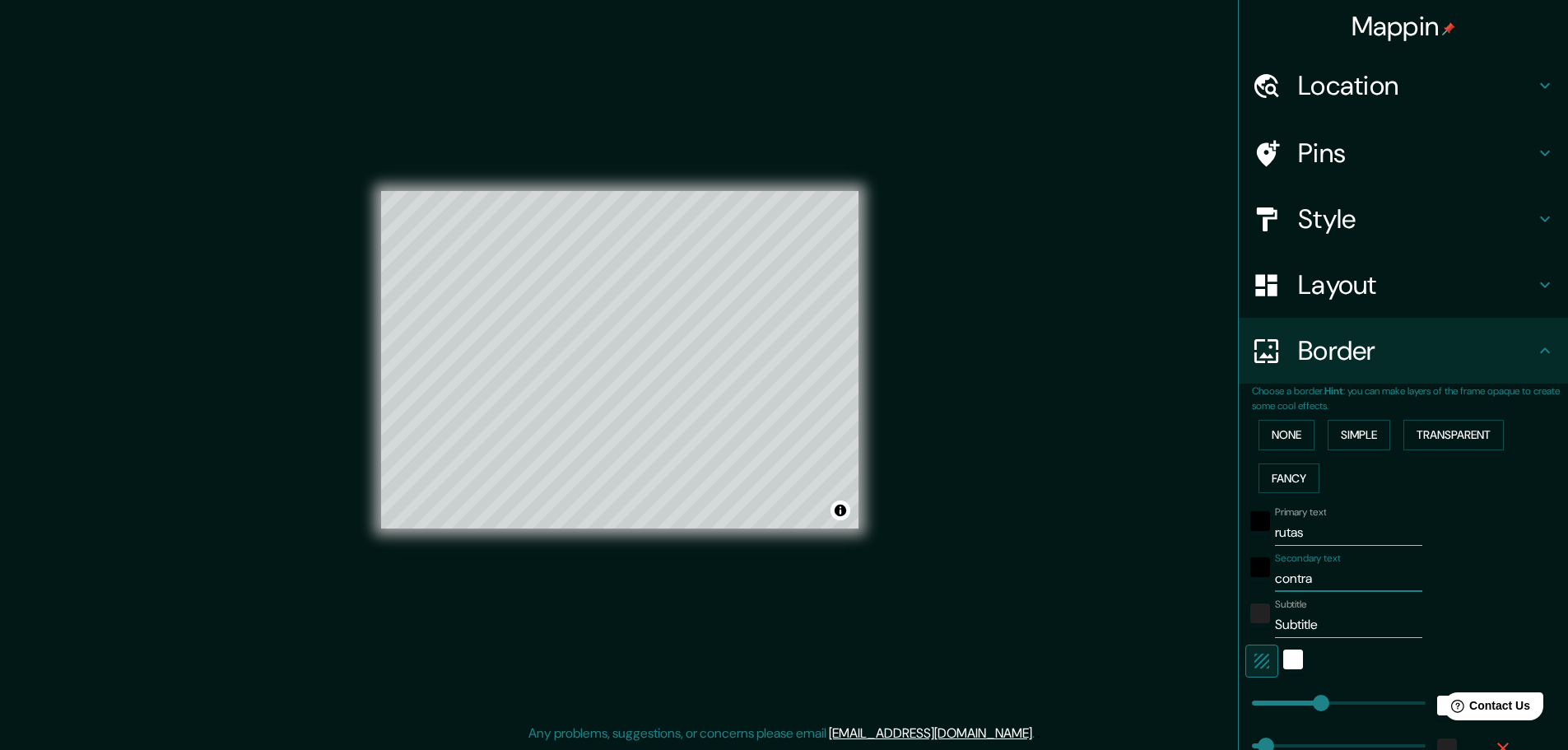
type input "23"
type input "contrato"
type input "46"
type input "23"
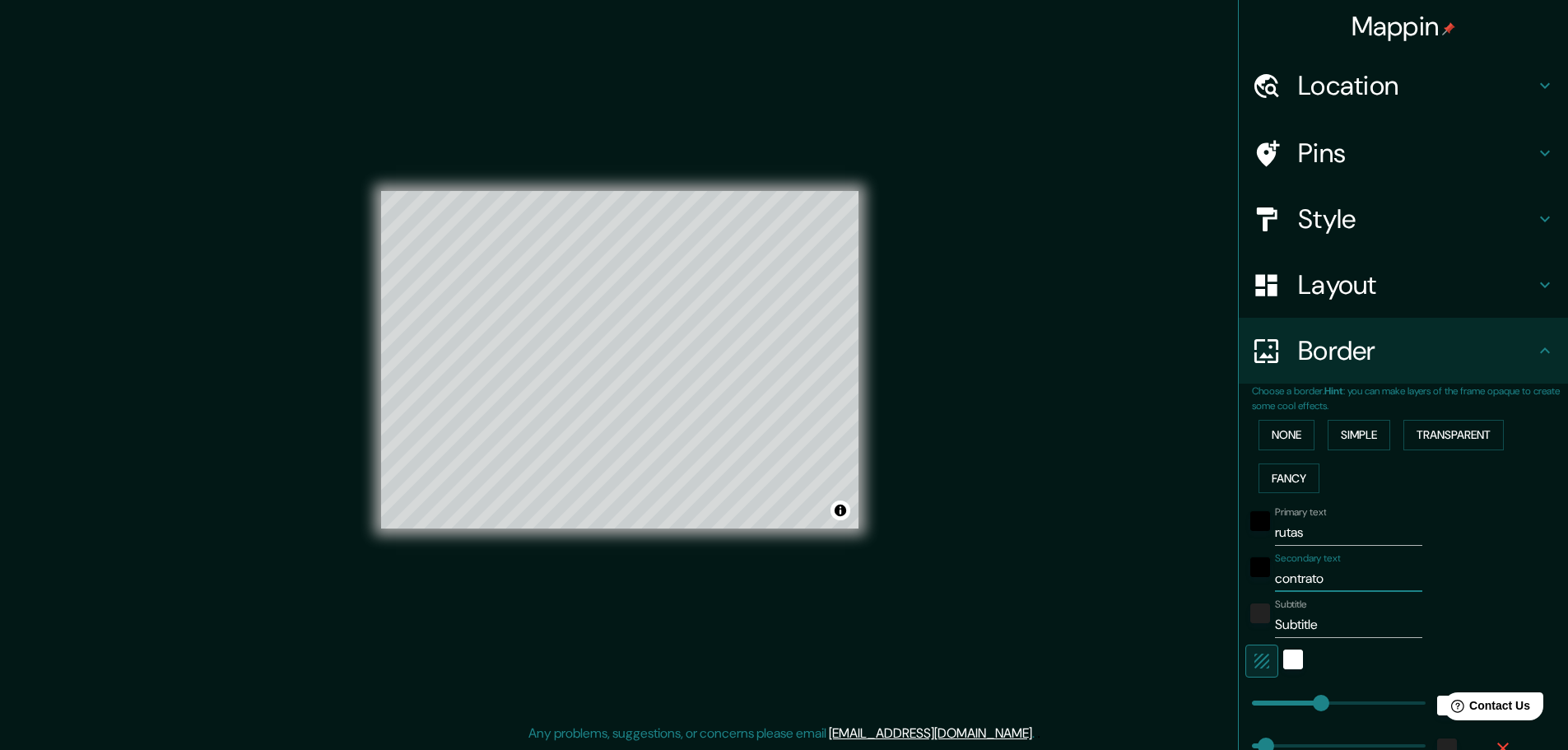
type input "contratos"
type input "46"
type input "23"
type input "contratos"
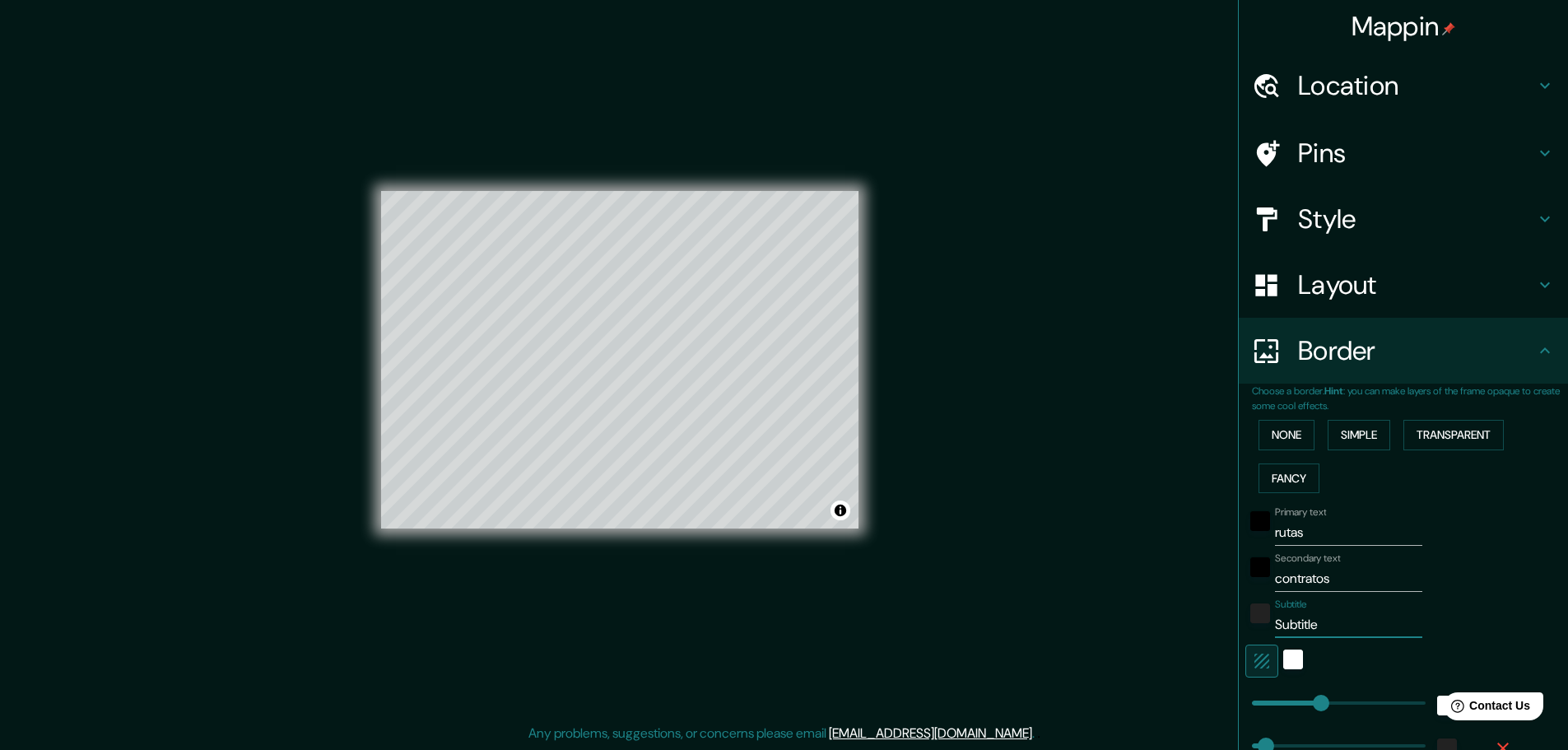
drag, startPoint x: 1320, startPoint y: 629, endPoint x: 1103, endPoint y: 618, distance: 217.3
click at [1103, 618] on div "Mappin Location Provincia Santo Domingo, República Dominicana Pins Style Layout…" at bounding box center [784, 373] width 1568 height 754
type input "d"
type input "46"
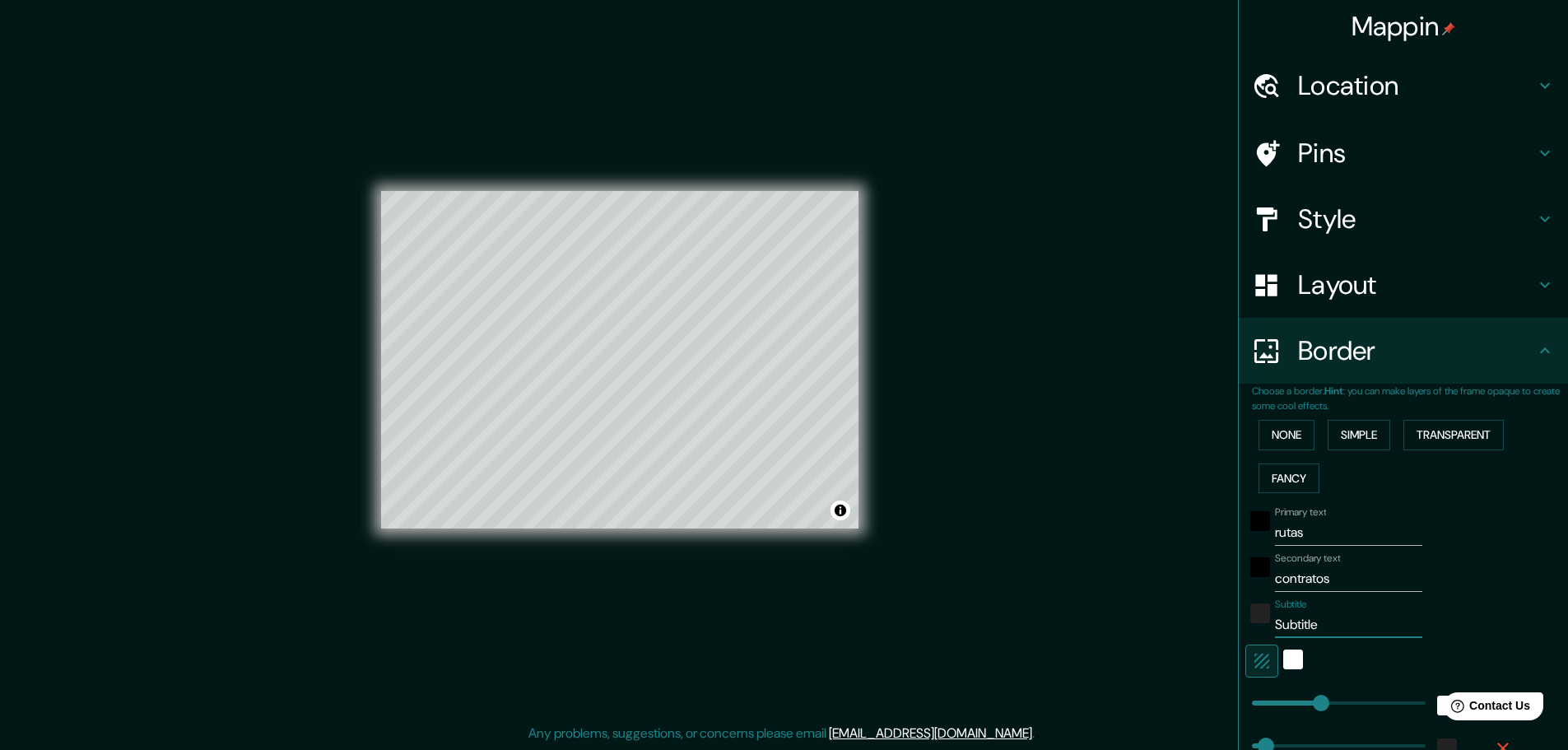
type input "23"
type input "di"
type input "46"
type input "23"
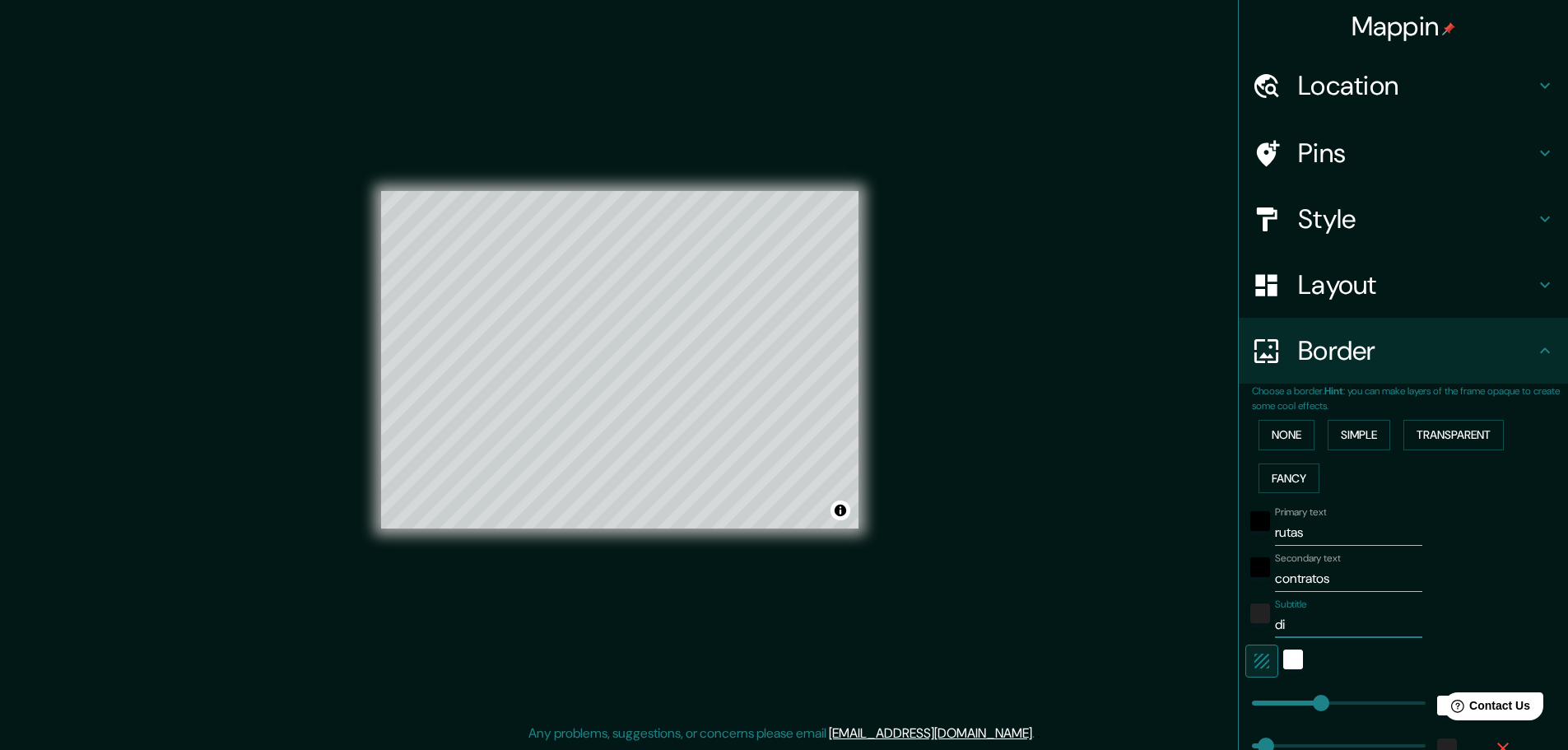
type input "dis"
type input "46"
type input "23"
type input "di"
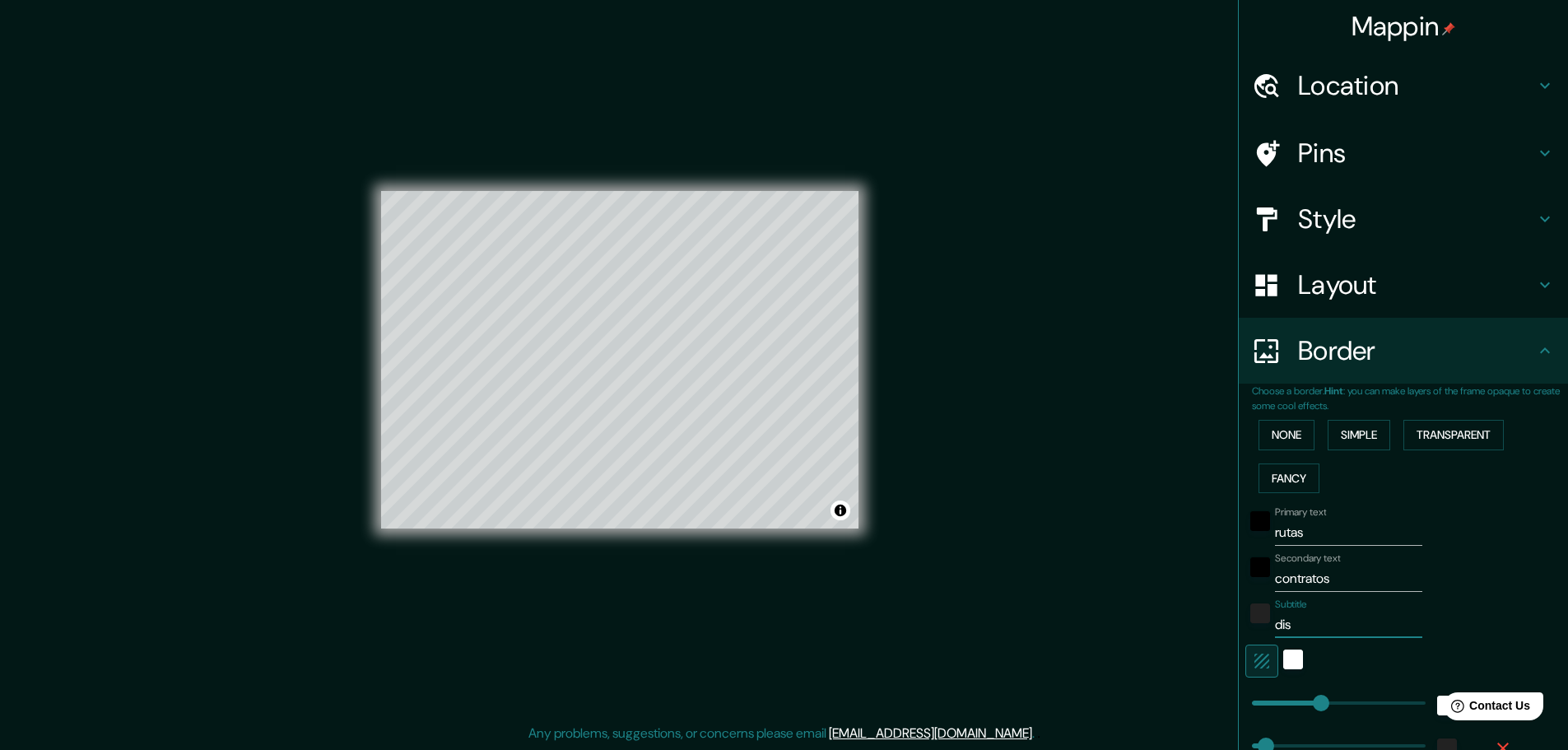
type input "46"
type input "23"
type input "d"
type input "46"
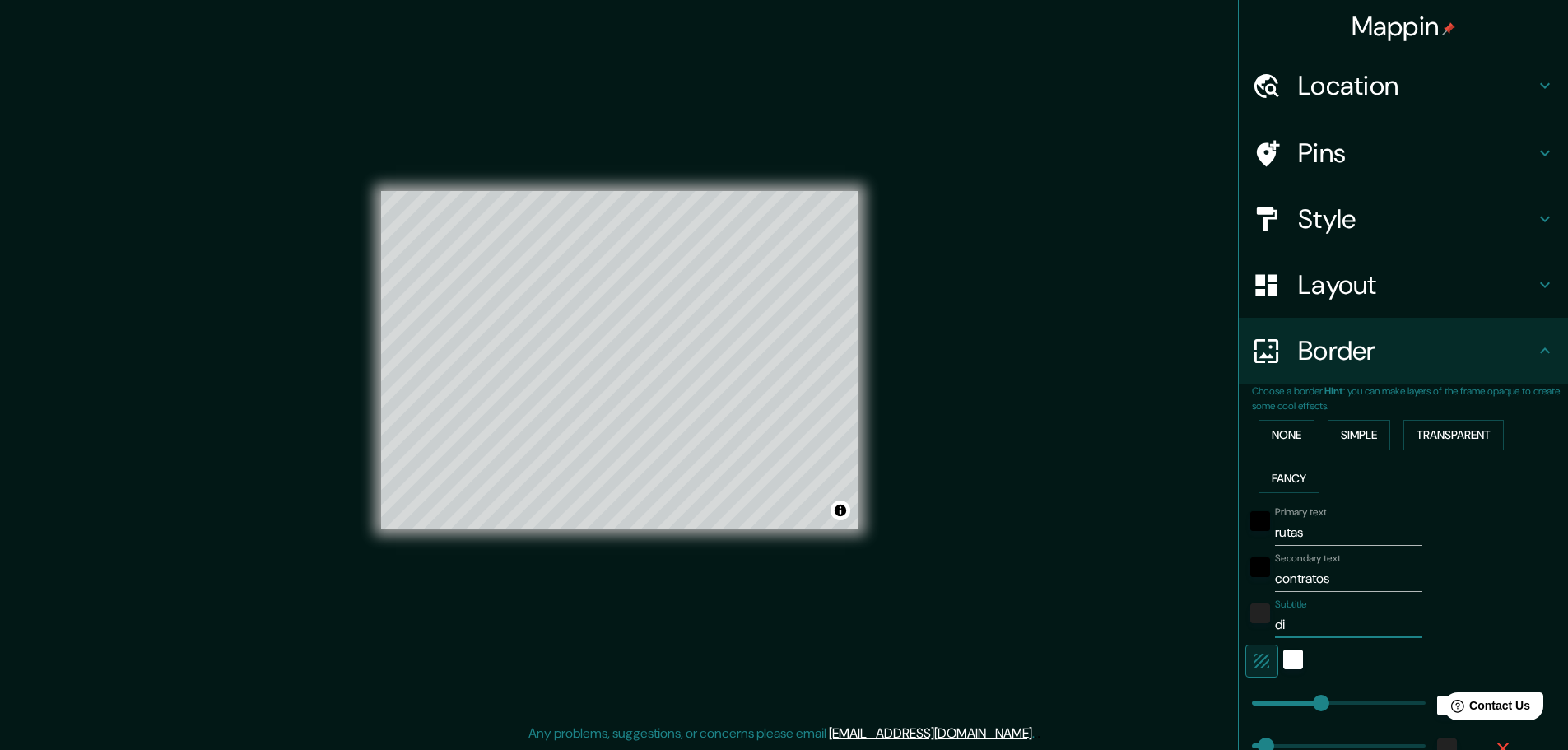
type input "46"
type input "23"
type input "46"
type input "23"
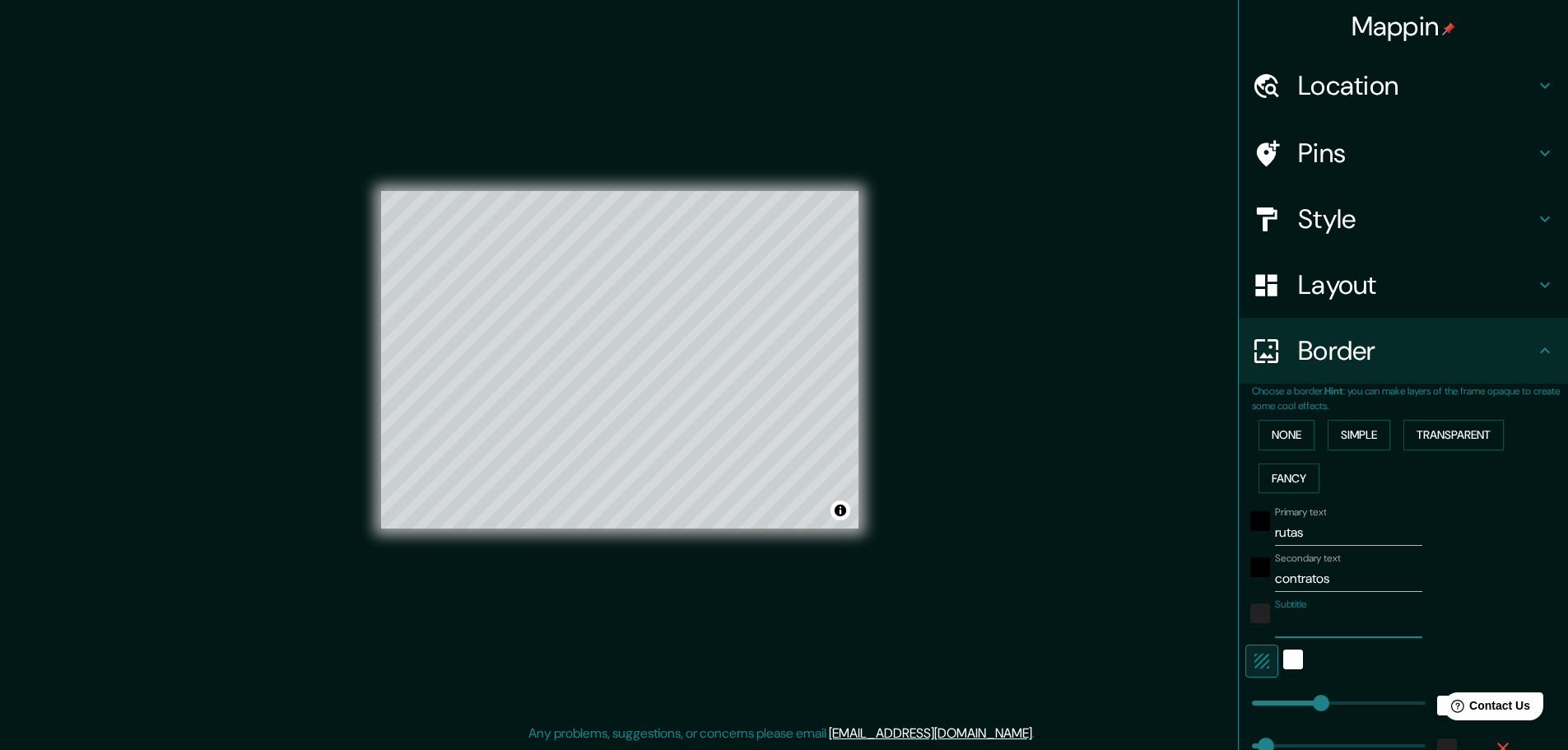
type input "D"
type input "46"
type input "23"
type input "DI"
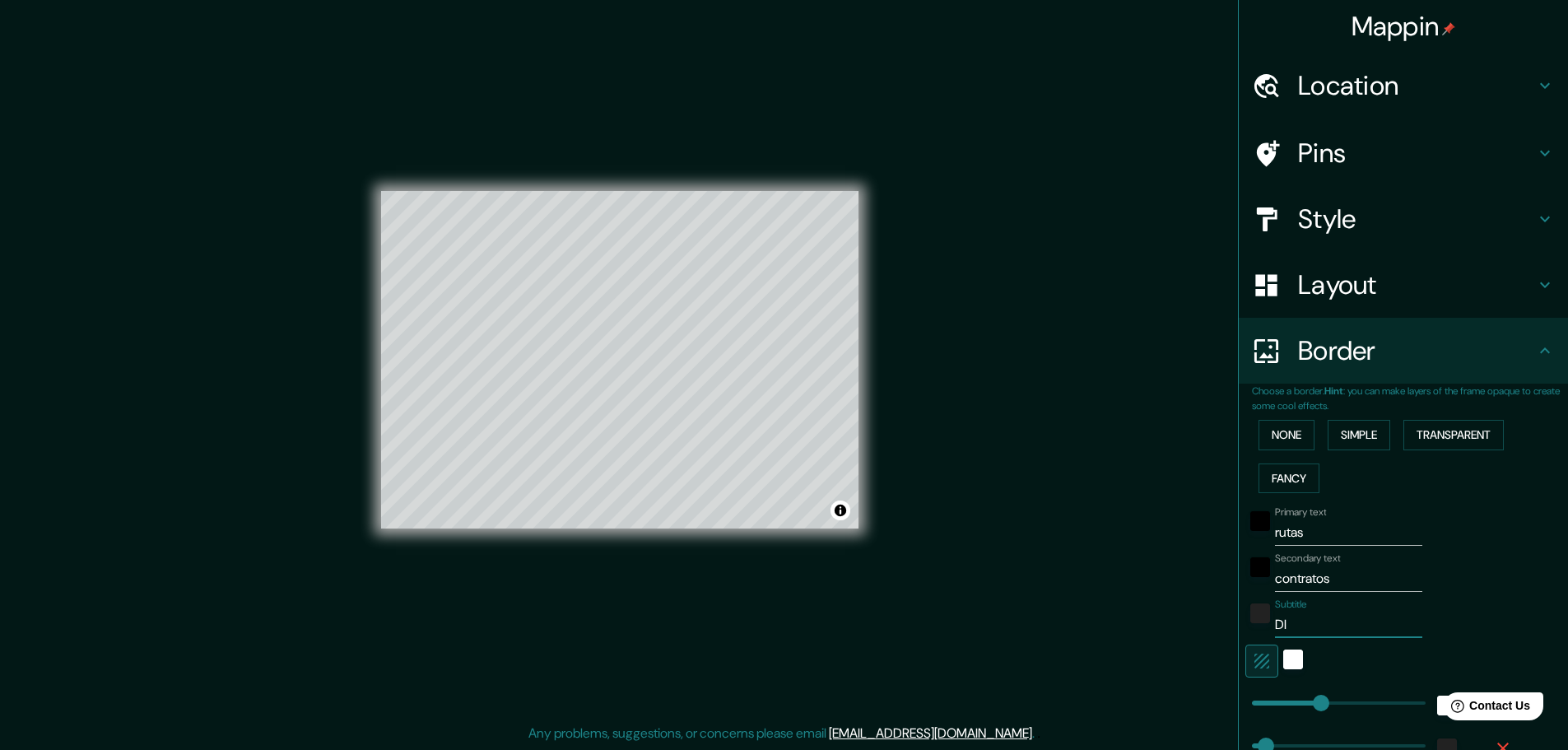
type input "46"
type input "23"
type input "DIS"
type input "46"
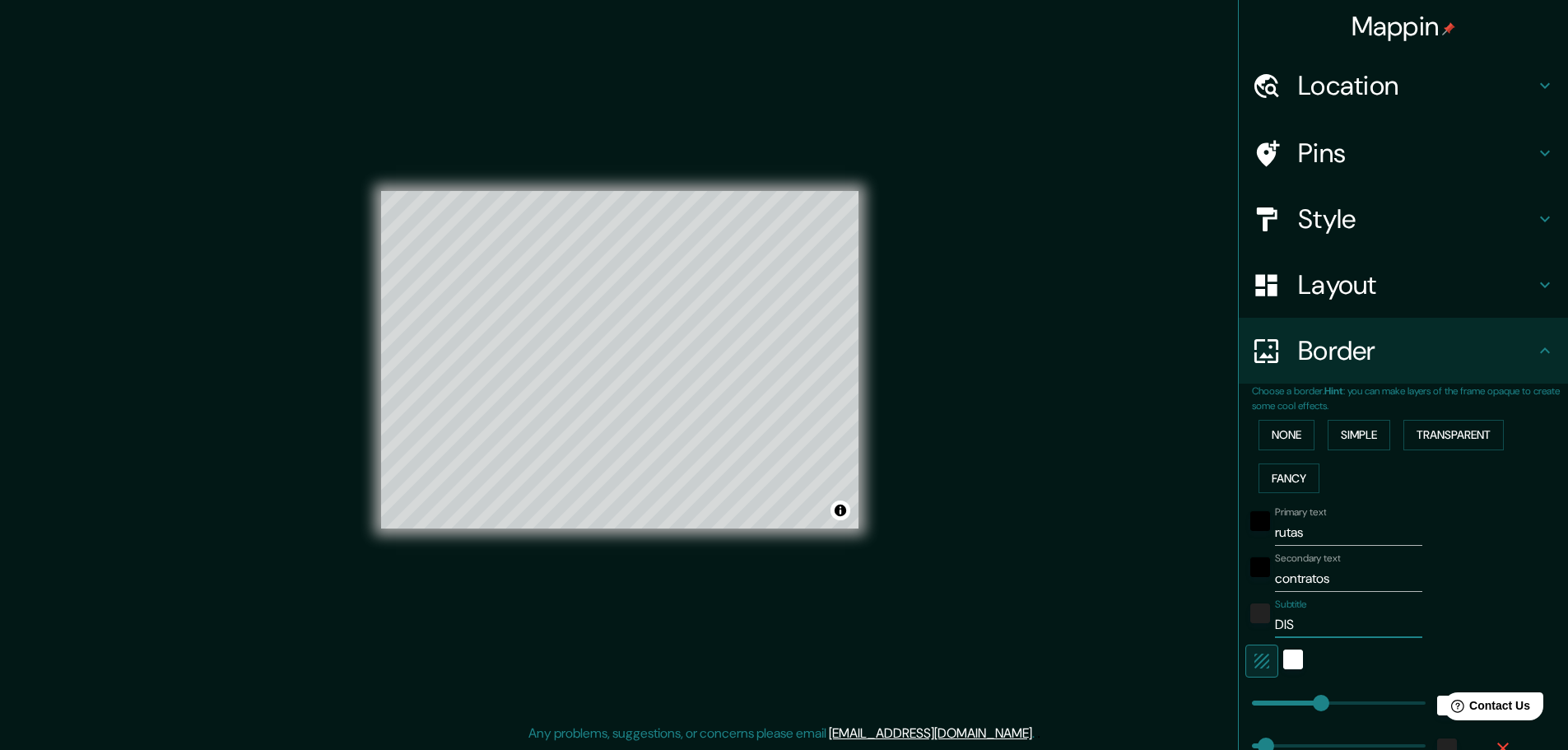
type input "46"
type input "23"
type input "DIST"
type input "46"
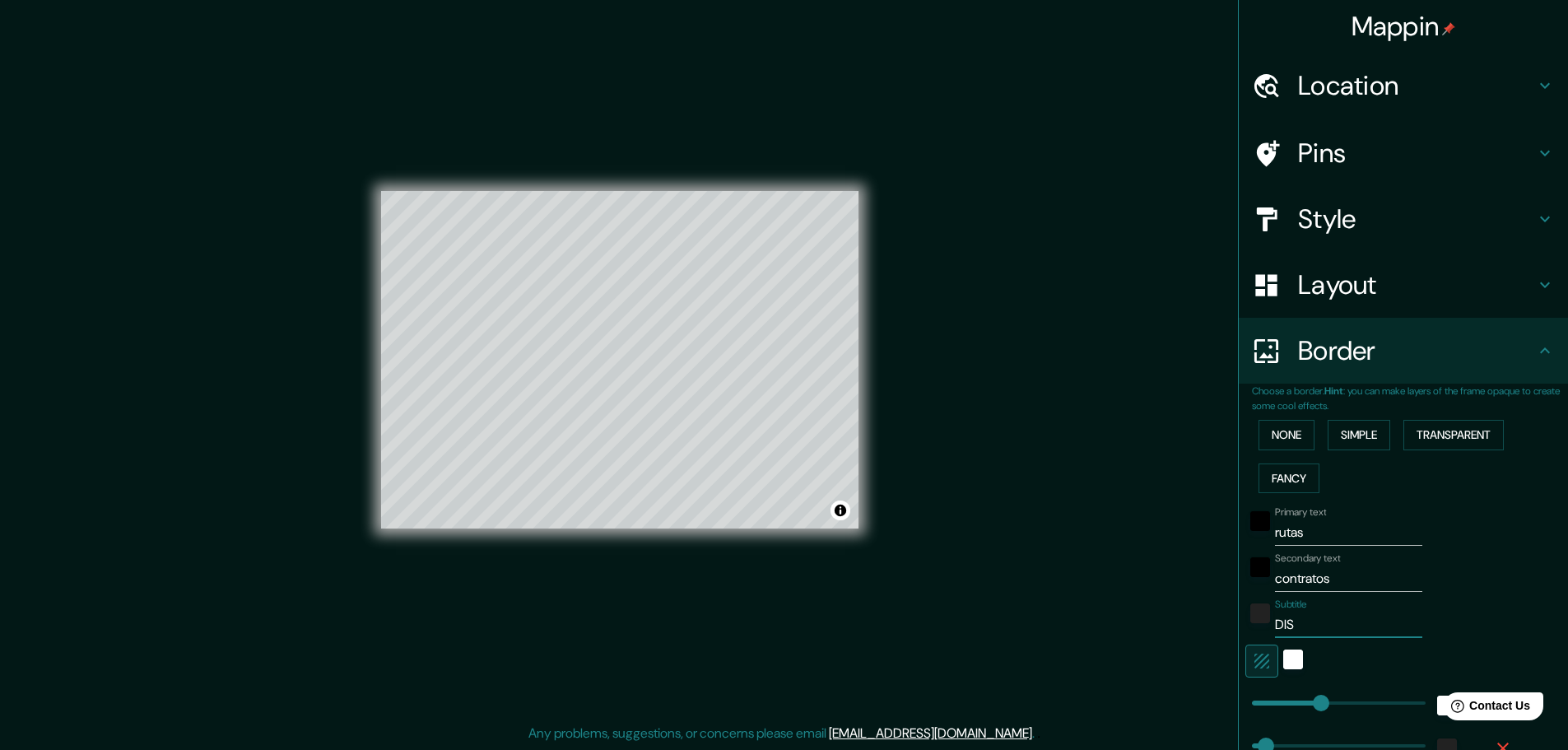
type input "23"
type input "DISTR"
type input "46"
type input "23"
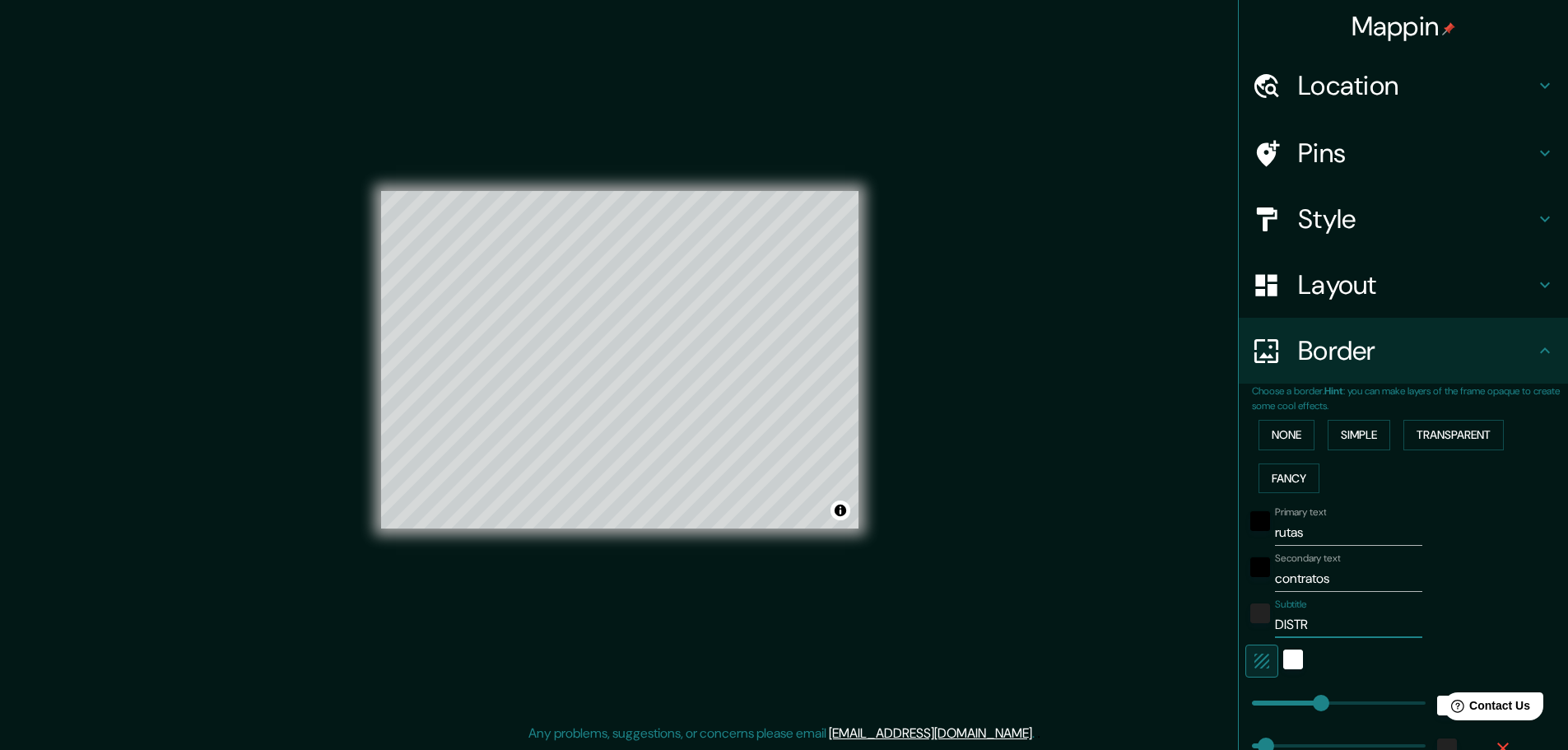
type input "DISTRI"
type input "46"
type input "23"
type input "DISTRIB"
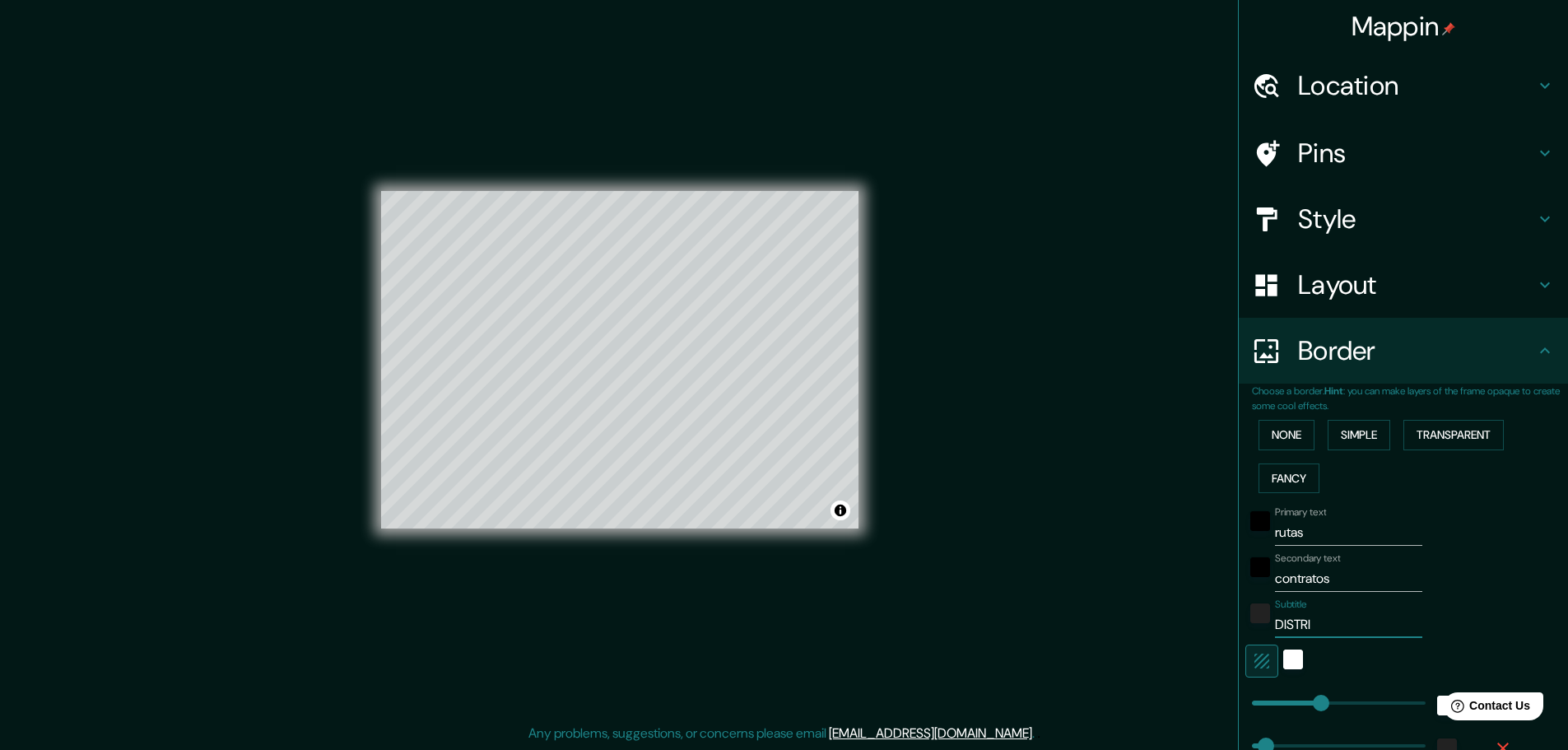
type input "46"
type input "23"
type input "DISTRIBU"
type input "46"
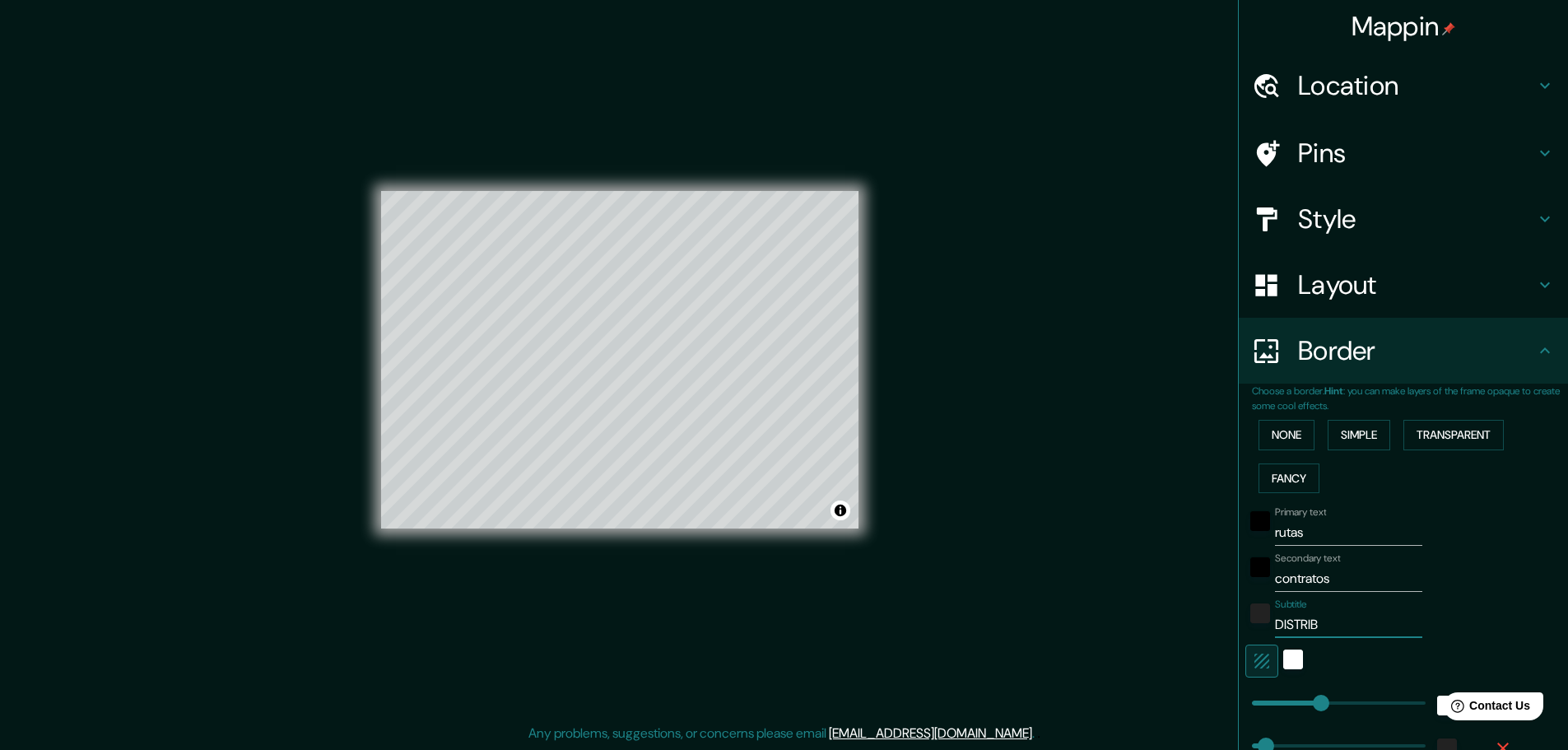
type input "46"
type input "23"
type input "DISTRIBUI"
type input "46"
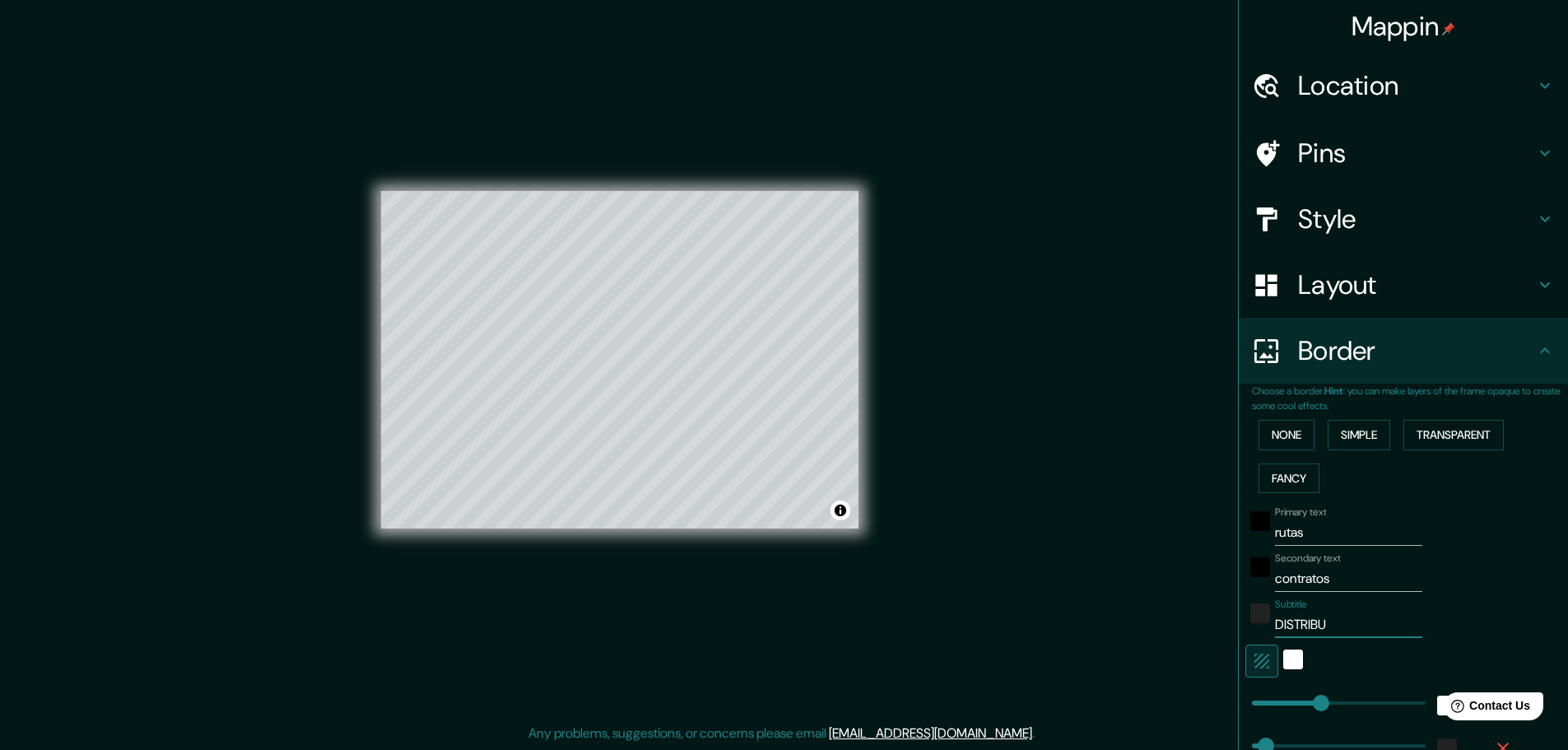
type input "23"
type input "DISTRIBUID"
type input "46"
type input "23"
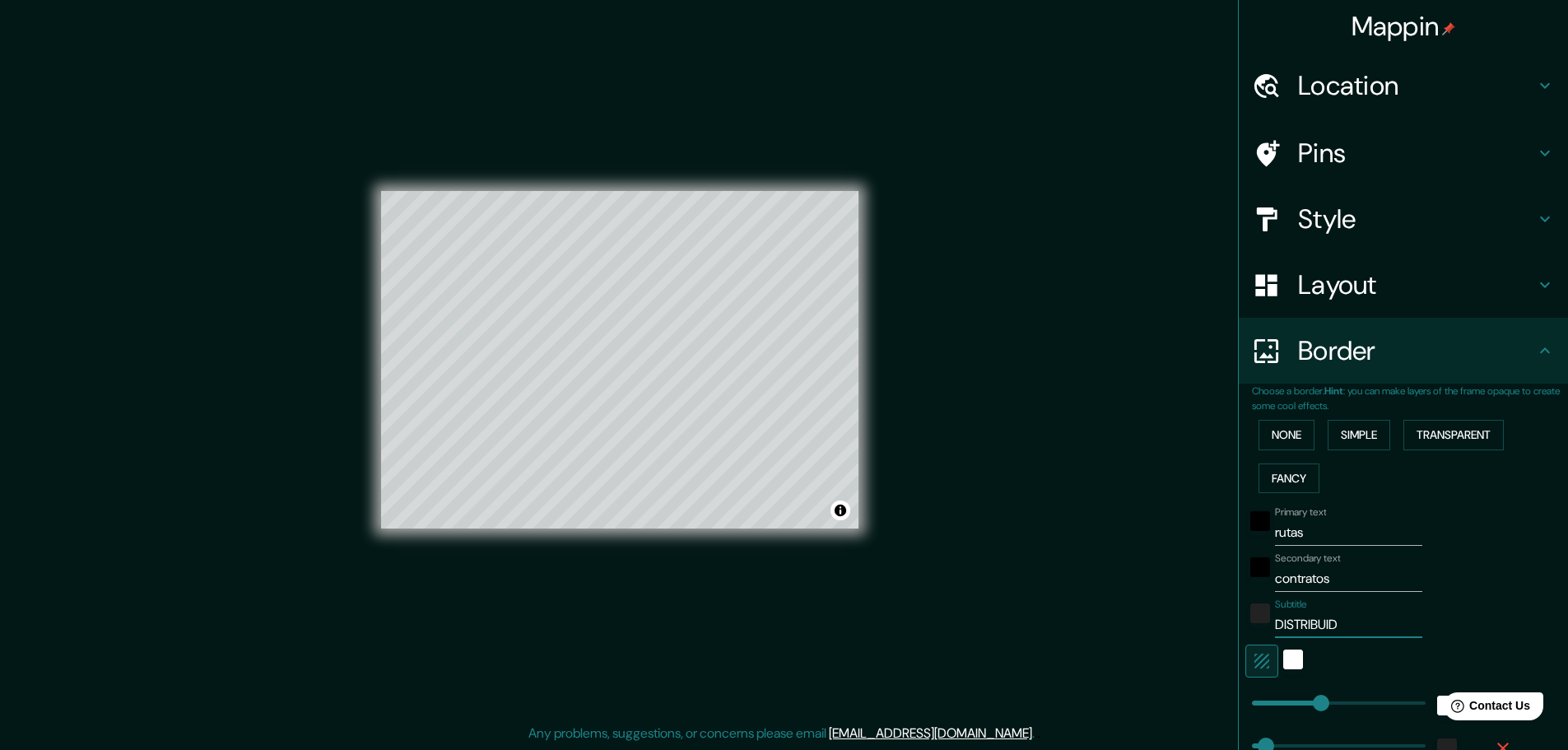
type input "DISTRIBUIDO"
type input "46"
type input "23"
type input "DISTRIBUIDOR"
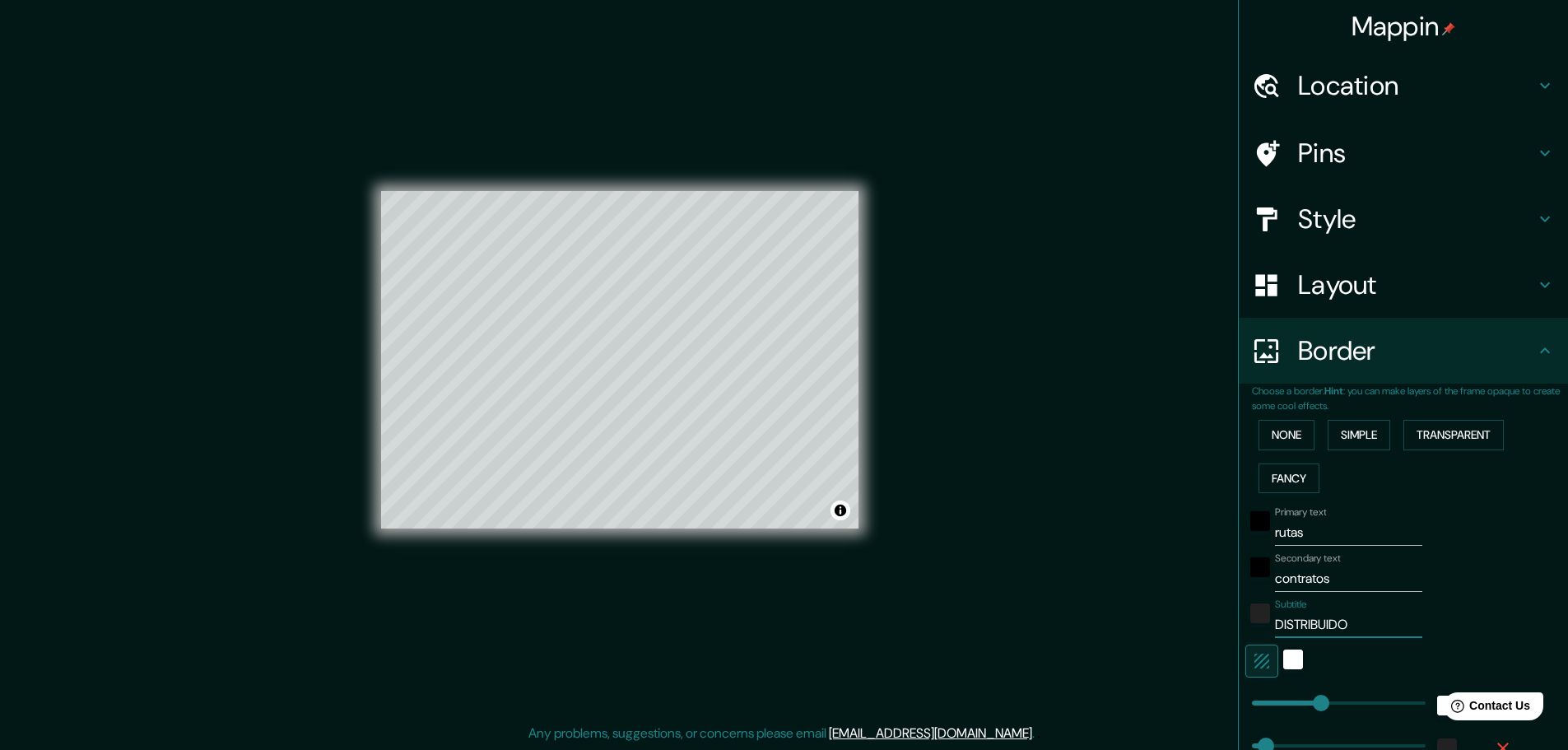
type input "46"
type input "23"
type input "DISTRIBUIDORA"
type input "46"
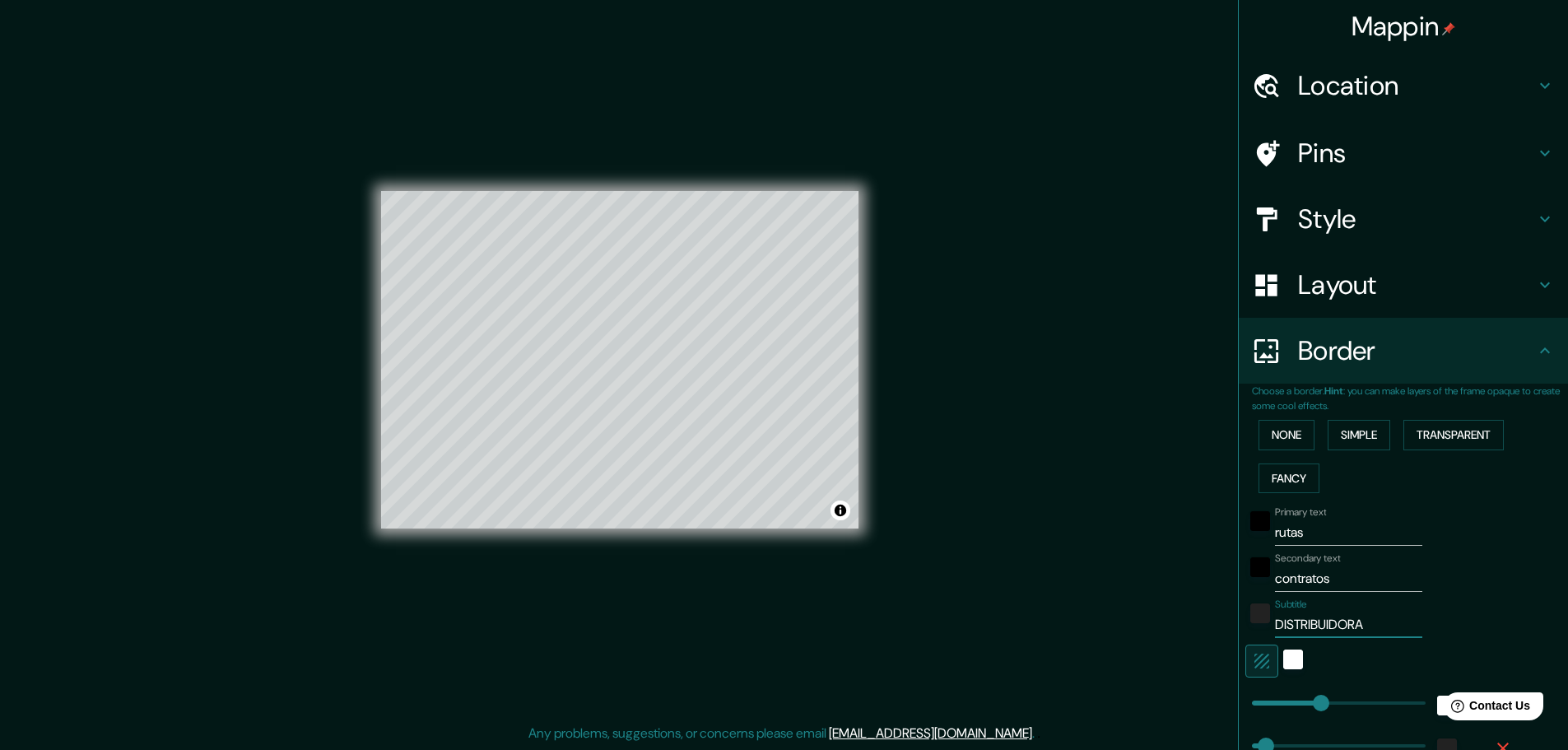
type input "46"
type input "23"
type input "DISTRIBUIDORA"
type input "46"
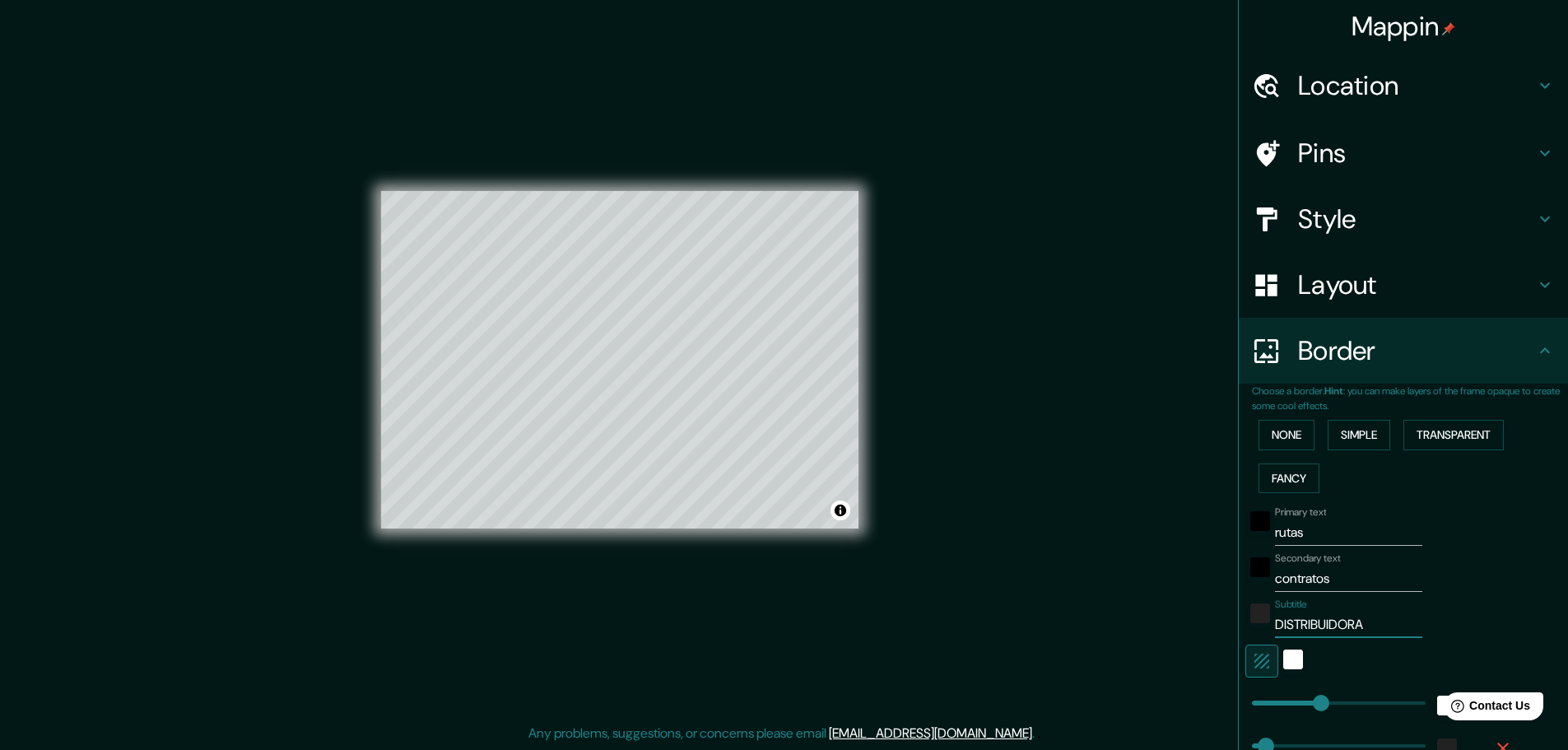
type input "23"
type input "DISTRIBUIDORA C"
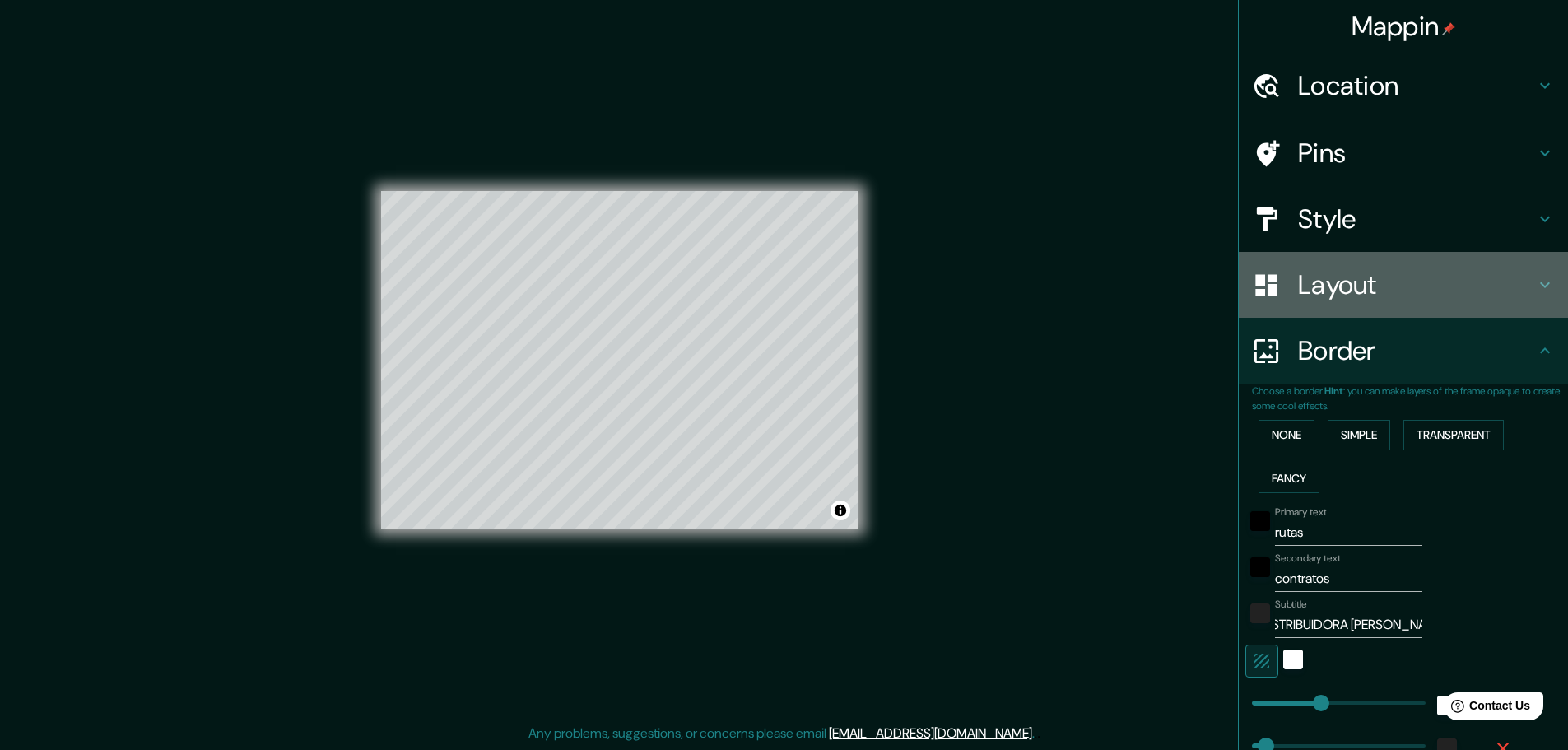
click at [1414, 280] on h4 "Layout" at bounding box center [1416, 285] width 237 height 33
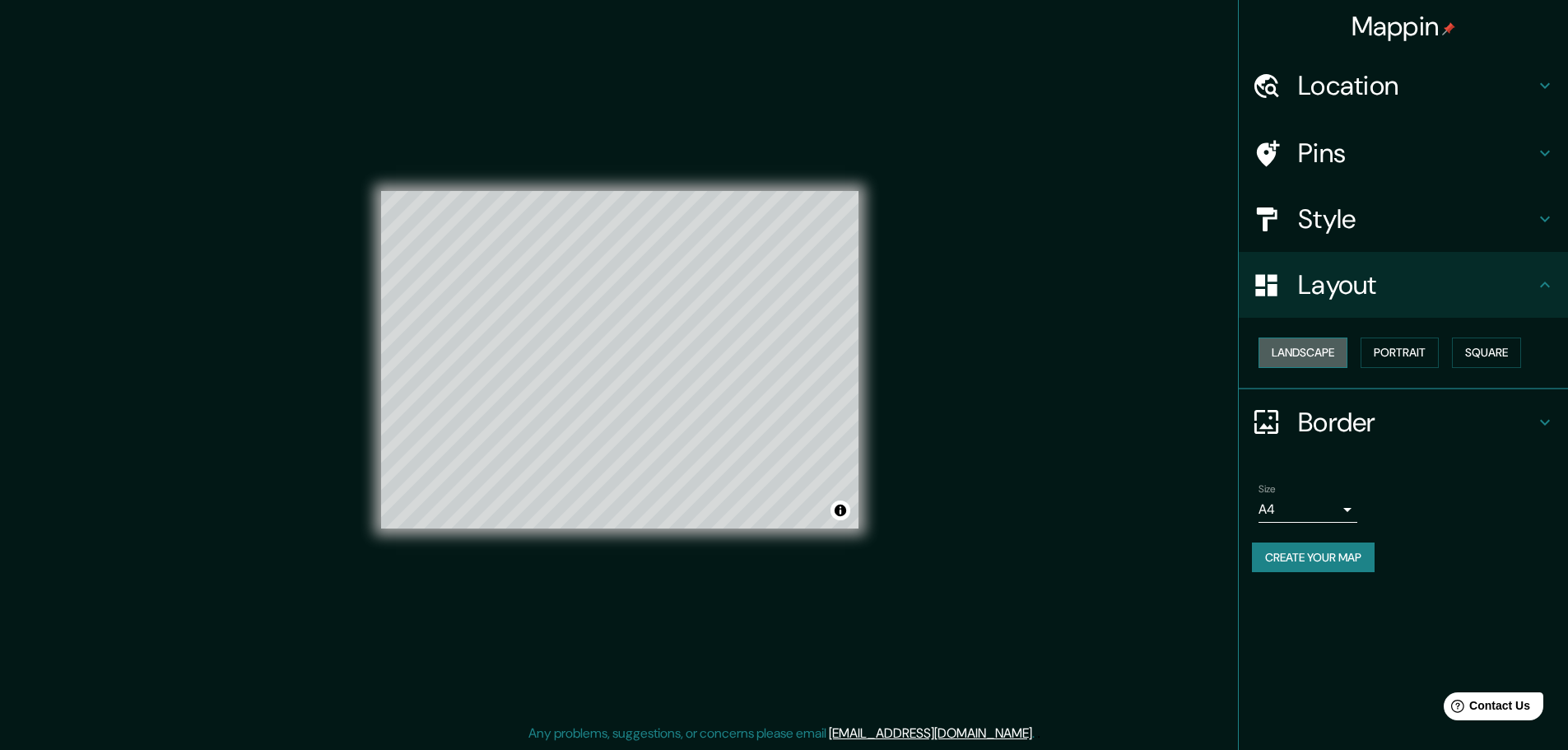
click at [1280, 361] on button "Landscape" at bounding box center [1303, 352] width 89 height 31
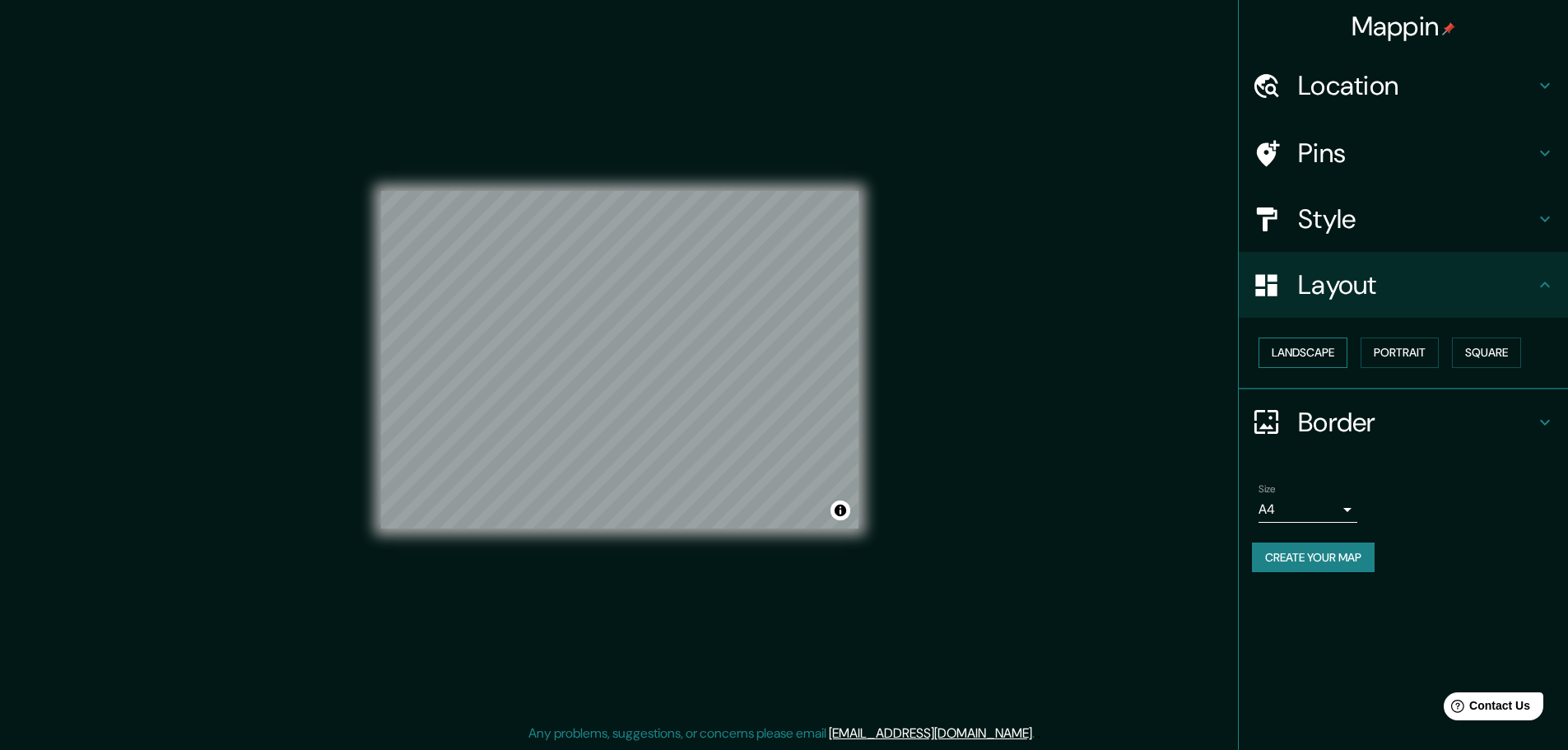
click at [1324, 349] on button "Landscape" at bounding box center [1303, 352] width 89 height 31
click at [1363, 427] on h4 "Border" at bounding box center [1416, 423] width 237 height 33
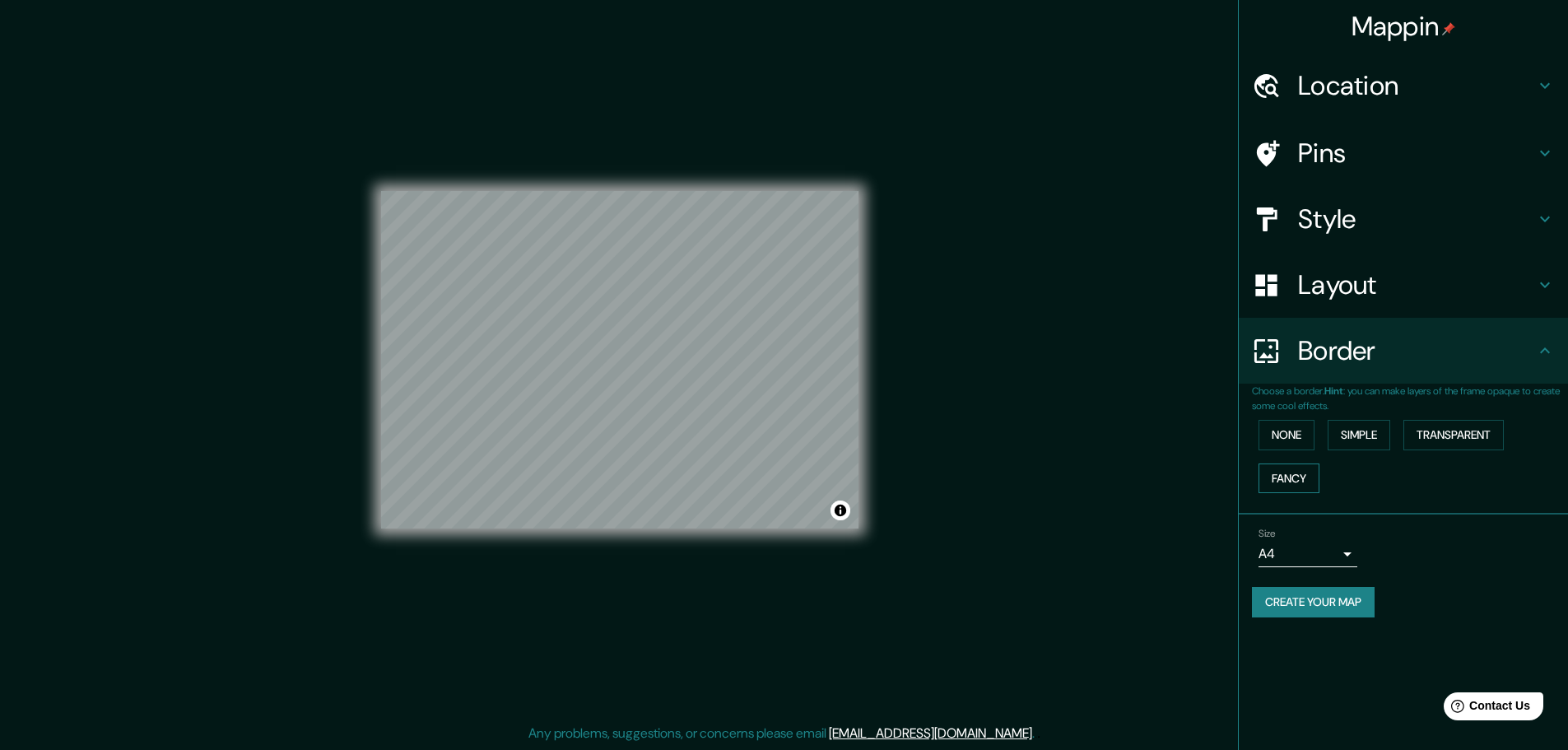
drag, startPoint x: 1290, startPoint y: 468, endPoint x: 1298, endPoint y: 476, distance: 11.3
click at [1294, 473] on button "Fancy" at bounding box center [1289, 478] width 61 height 31
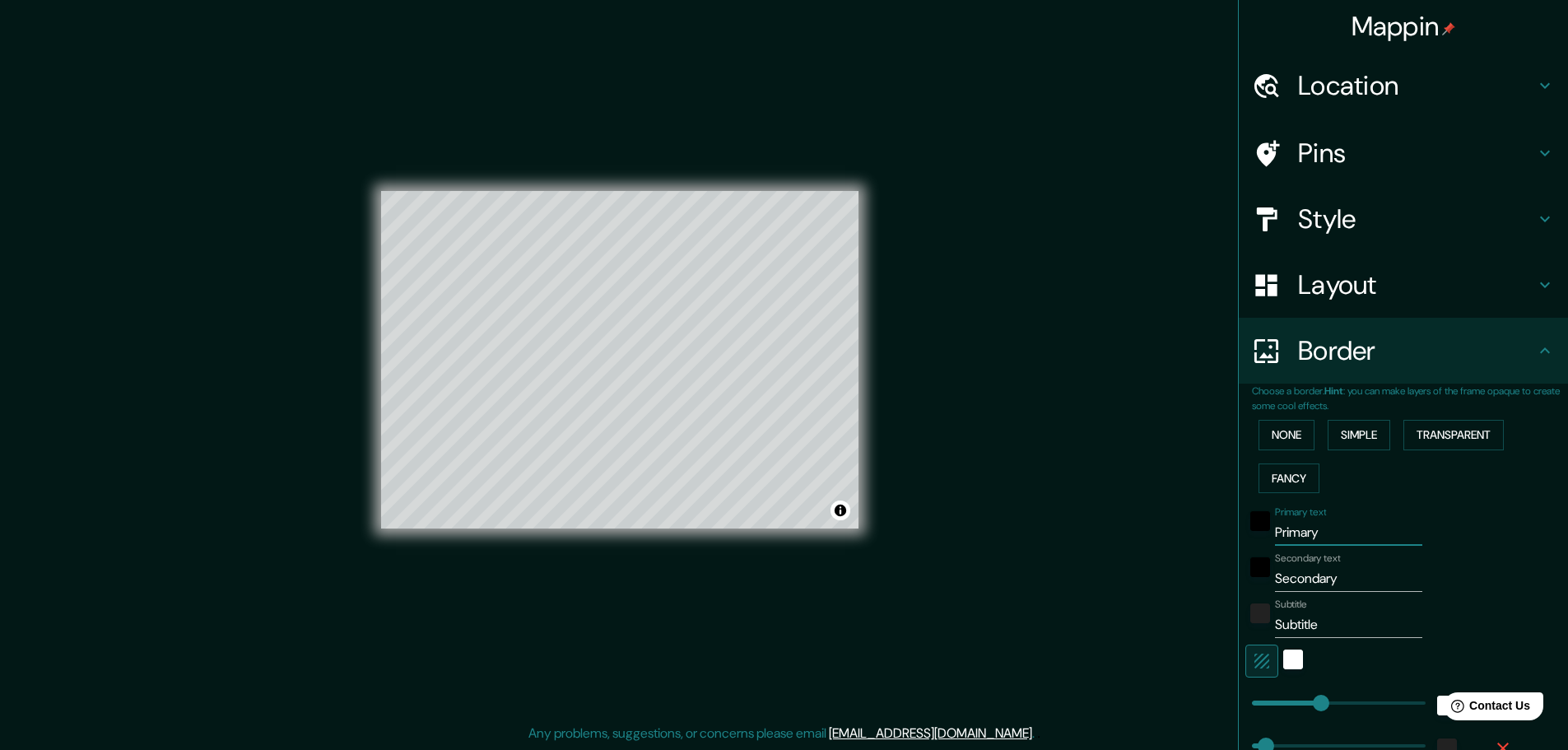
drag, startPoint x: 1350, startPoint y: 541, endPoint x: 1179, endPoint y: 553, distance: 171.4
click at [1179, 553] on div "Mappin Location Provincia Santo Domingo, República Dominicana Pins Style Layout…" at bounding box center [784, 373] width 1568 height 754
drag, startPoint x: 1363, startPoint y: 577, endPoint x: 911, endPoint y: 593, distance: 452.3
click at [892, 596] on div "Mappin Location Provincia Santo Domingo, República Dominicana Pins Style Layout…" at bounding box center [784, 373] width 1568 height 754
drag, startPoint x: 1365, startPoint y: 625, endPoint x: 974, endPoint y: 608, distance: 391.4
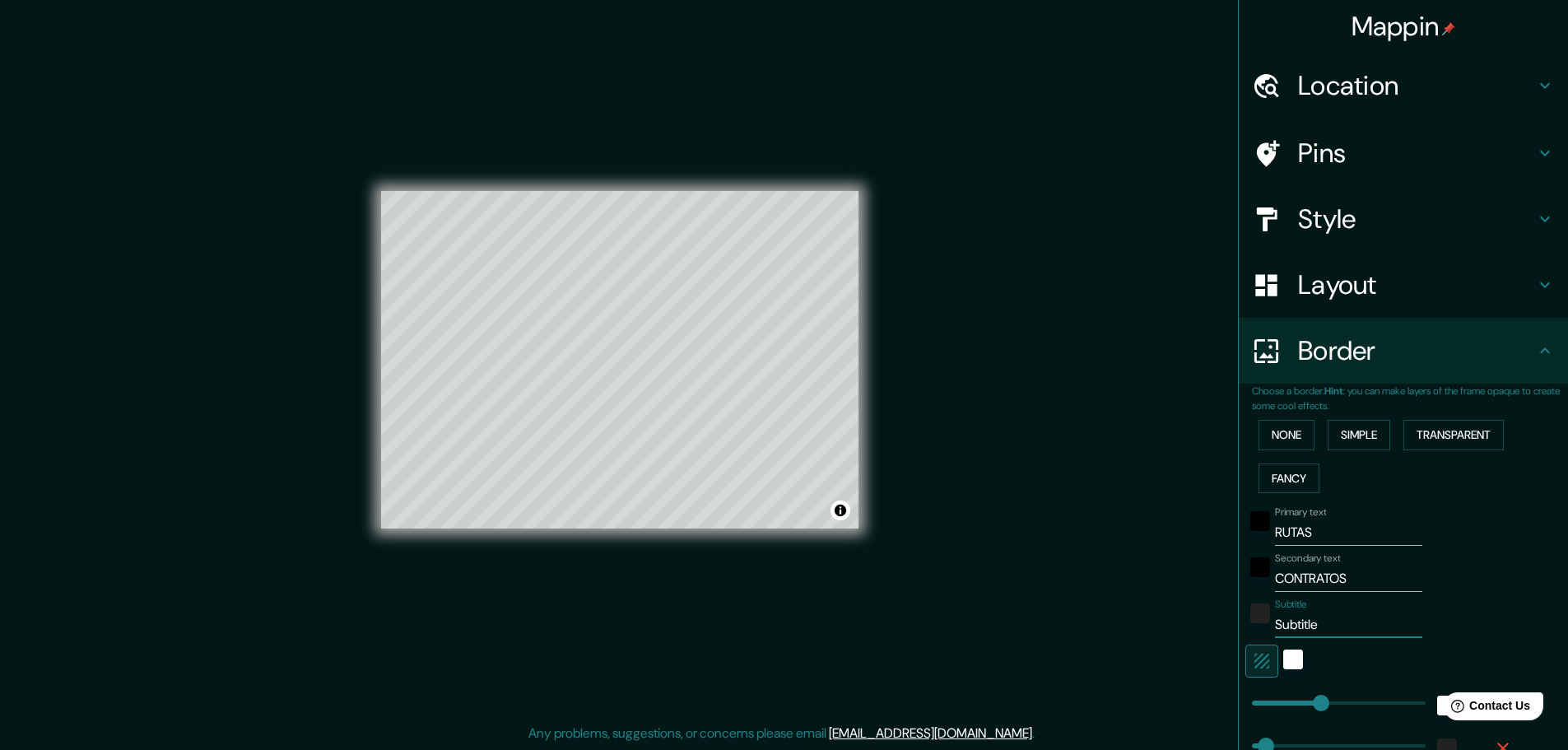
click at [974, 608] on div "Mappin Location Provincia Santo Domingo, República Dominicana Pins Style Layout…" at bounding box center [784, 373] width 1568 height 754
click at [1283, 651] on div "white" at bounding box center [1292, 658] width 19 height 19
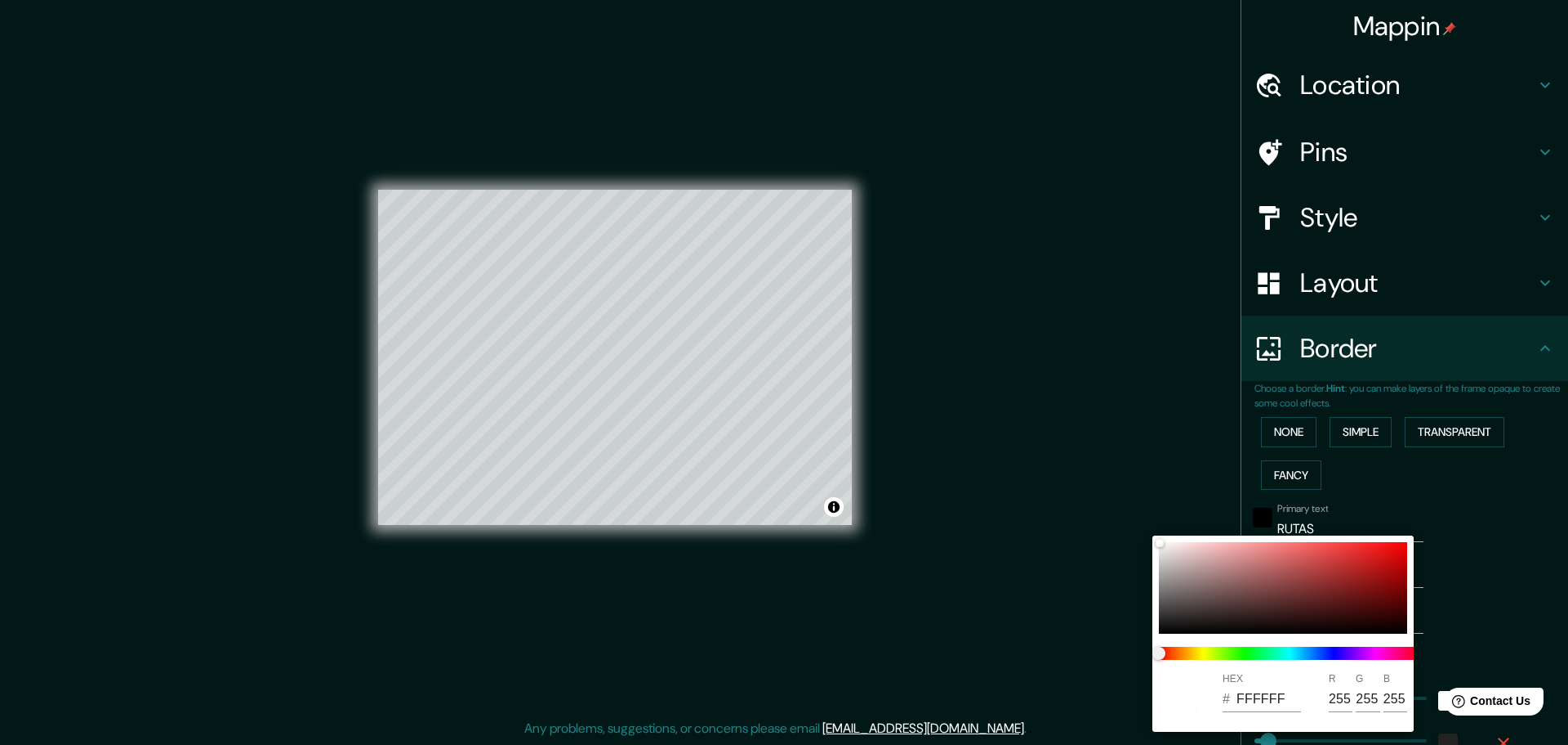
click at [1516, 584] on div at bounding box center [784, 372] width 1568 height 745
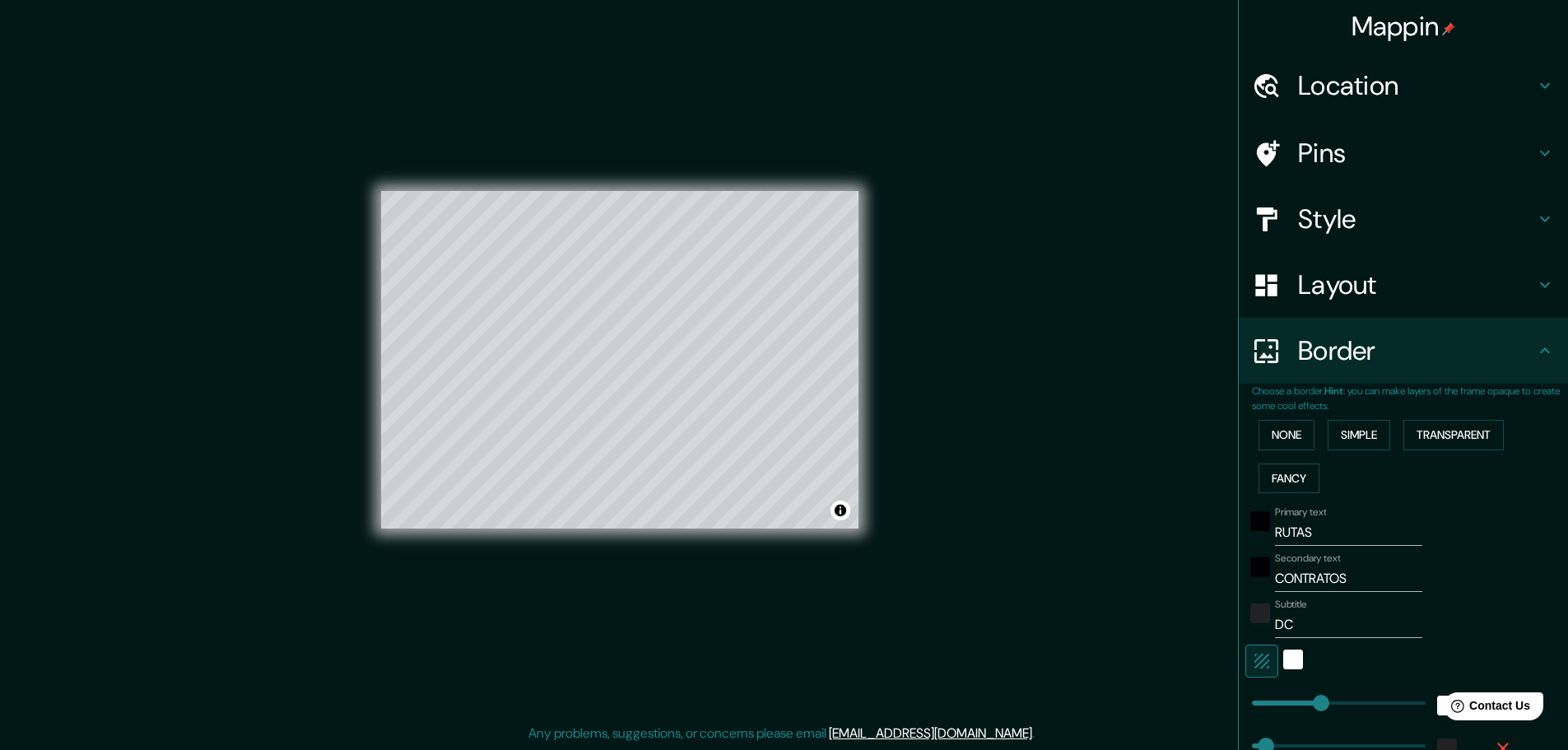
click at [1258, 616] on div at bounding box center [1260, 618] width 30 height 40
click at [1251, 609] on div "color-222222" at bounding box center [1260, 612] width 19 height 19
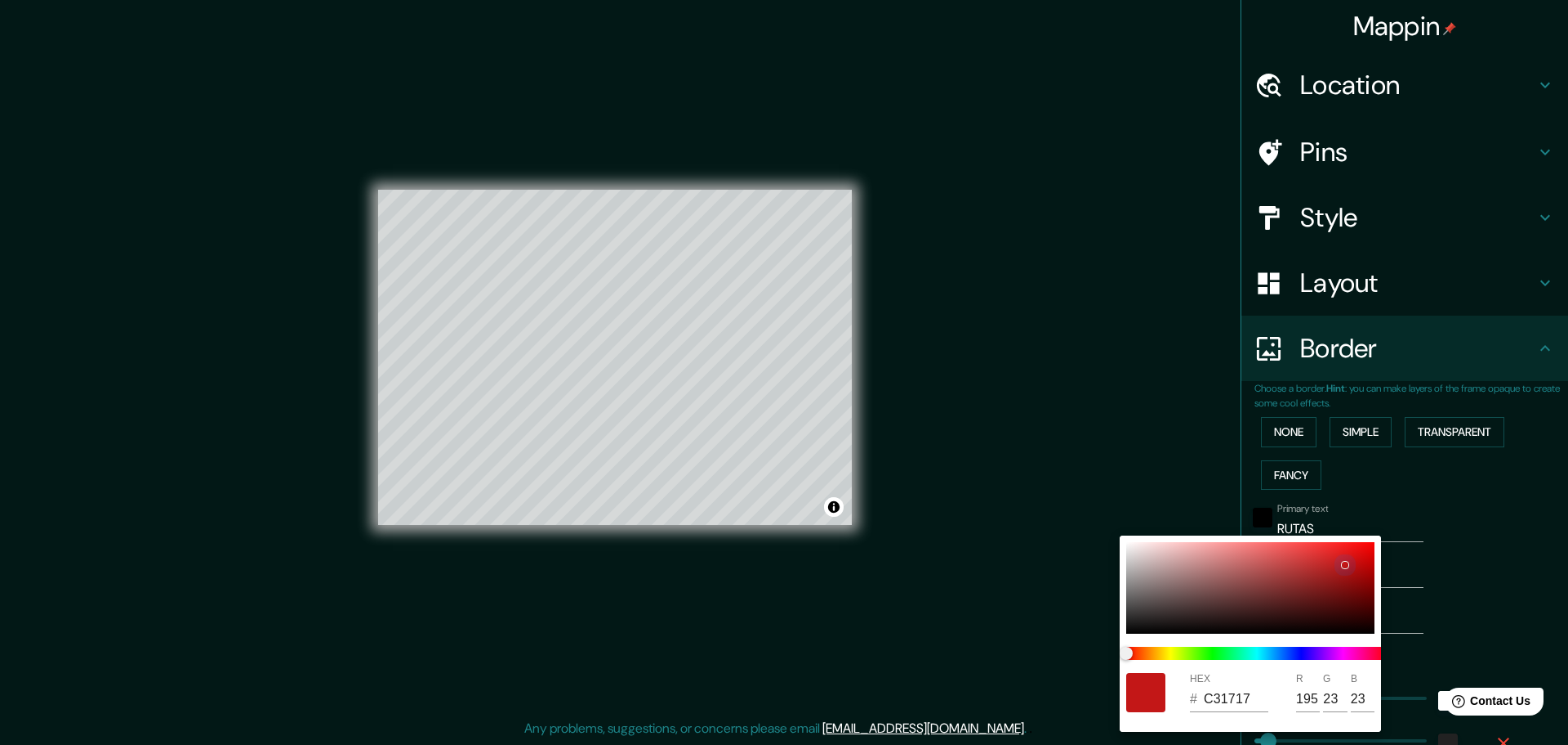
drag, startPoint x: 1125, startPoint y: 619, endPoint x: 1391, endPoint y: 567, distance: 271.0
click at [1394, 568] on div "HEX # C31717 R 195 G 23 B 23" at bounding box center [784, 372] width 1568 height 745
drag, startPoint x: 1345, startPoint y: 563, endPoint x: 1376, endPoint y: 541, distance: 38.0
click at [1376, 541] on div "HEX # EF0909 R 239 G 9 B 9" at bounding box center [1250, 634] width 262 height 197
click at [1501, 605] on div at bounding box center [784, 372] width 1568 height 745
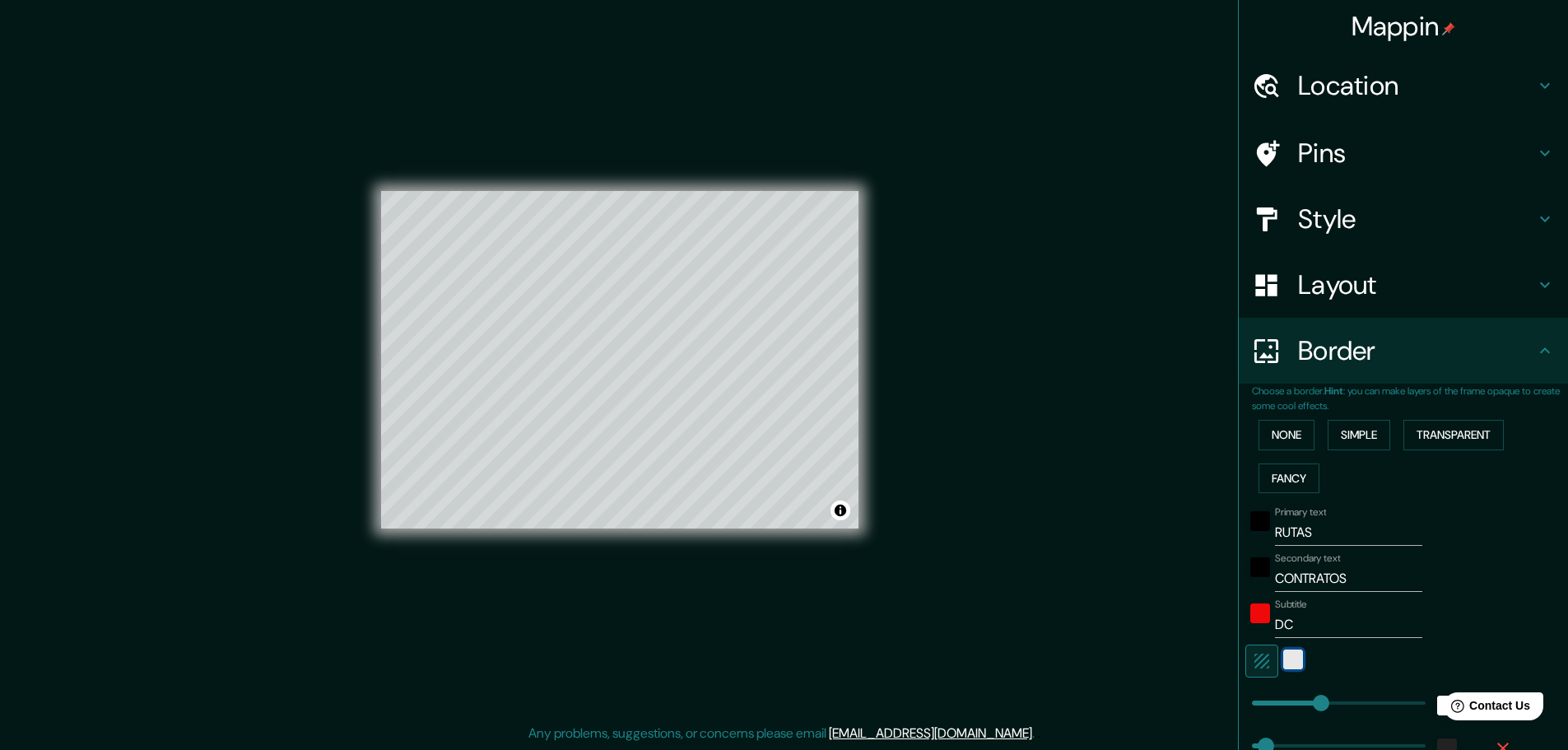
click at [1283, 662] on div "white" at bounding box center [1292, 658] width 19 height 19
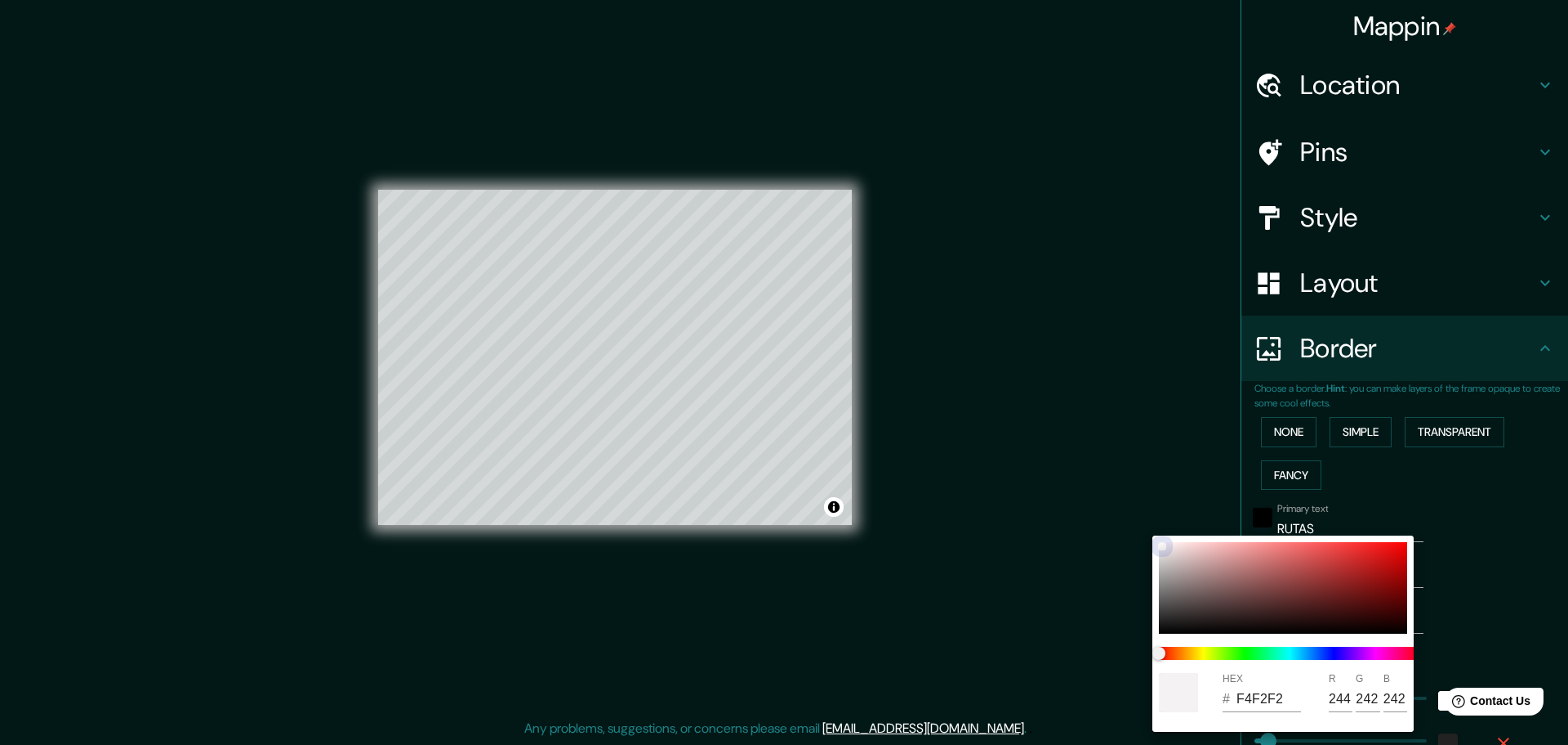
drag, startPoint x: 1176, startPoint y: 552, endPoint x: 1130, endPoint y: 478, distance: 87.1
click at [1130, 478] on div "HEX # F4F2F2 R 244 G 242 B 242" at bounding box center [784, 372] width 1568 height 745
click at [1134, 476] on div at bounding box center [784, 372] width 1568 height 745
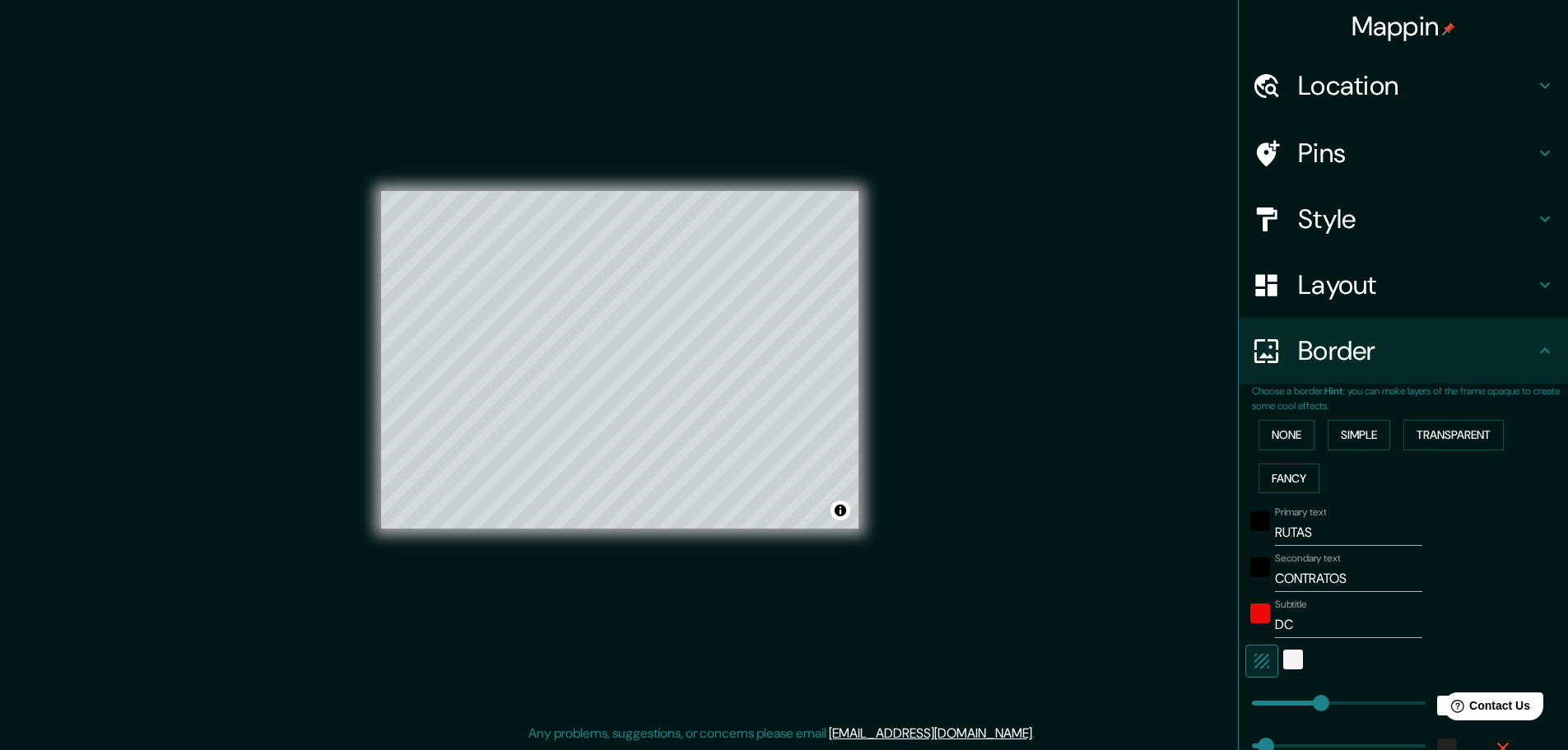
click at [1358, 85] on h4 "Location" at bounding box center [1416, 86] width 237 height 33
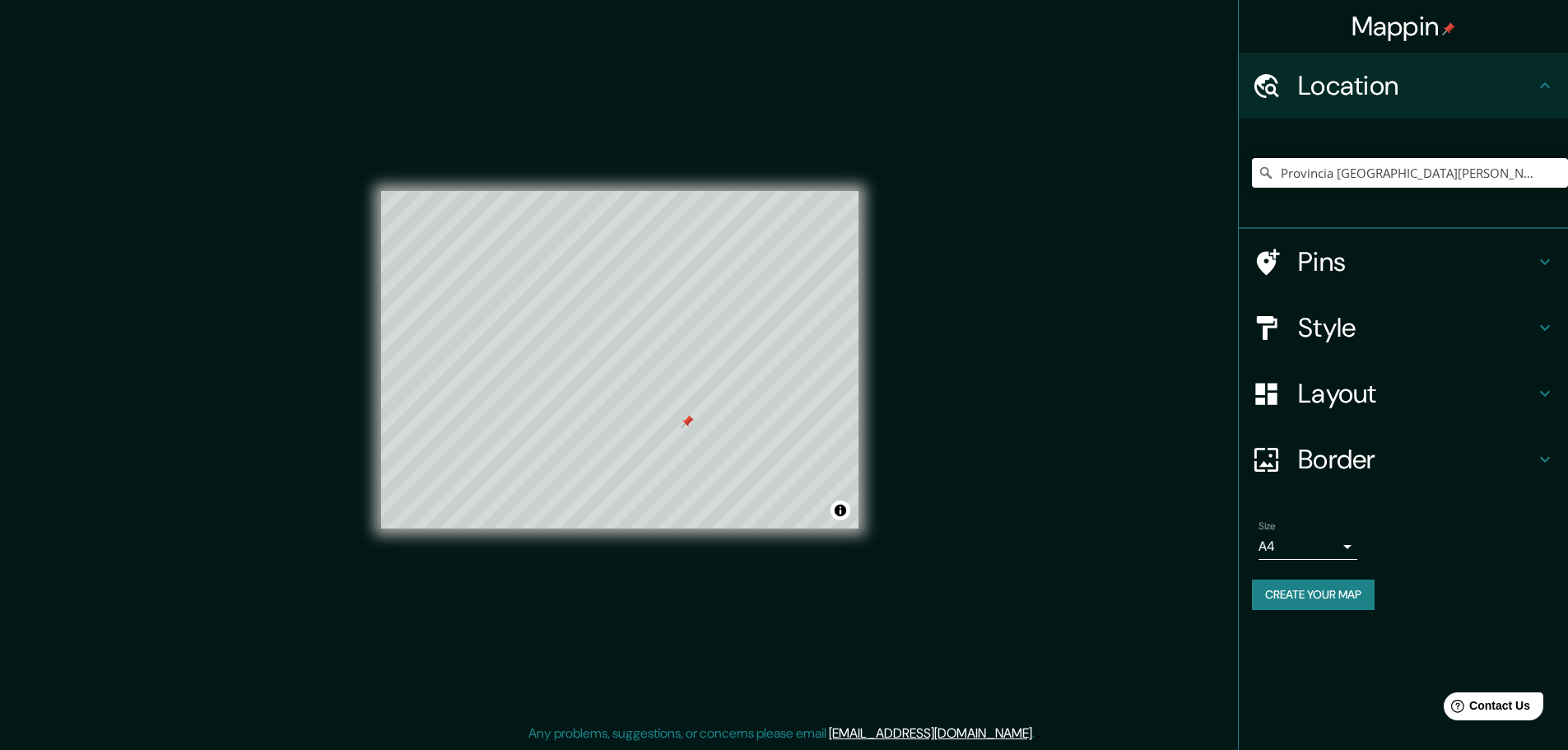
click at [685, 422] on div at bounding box center [687, 421] width 13 height 13
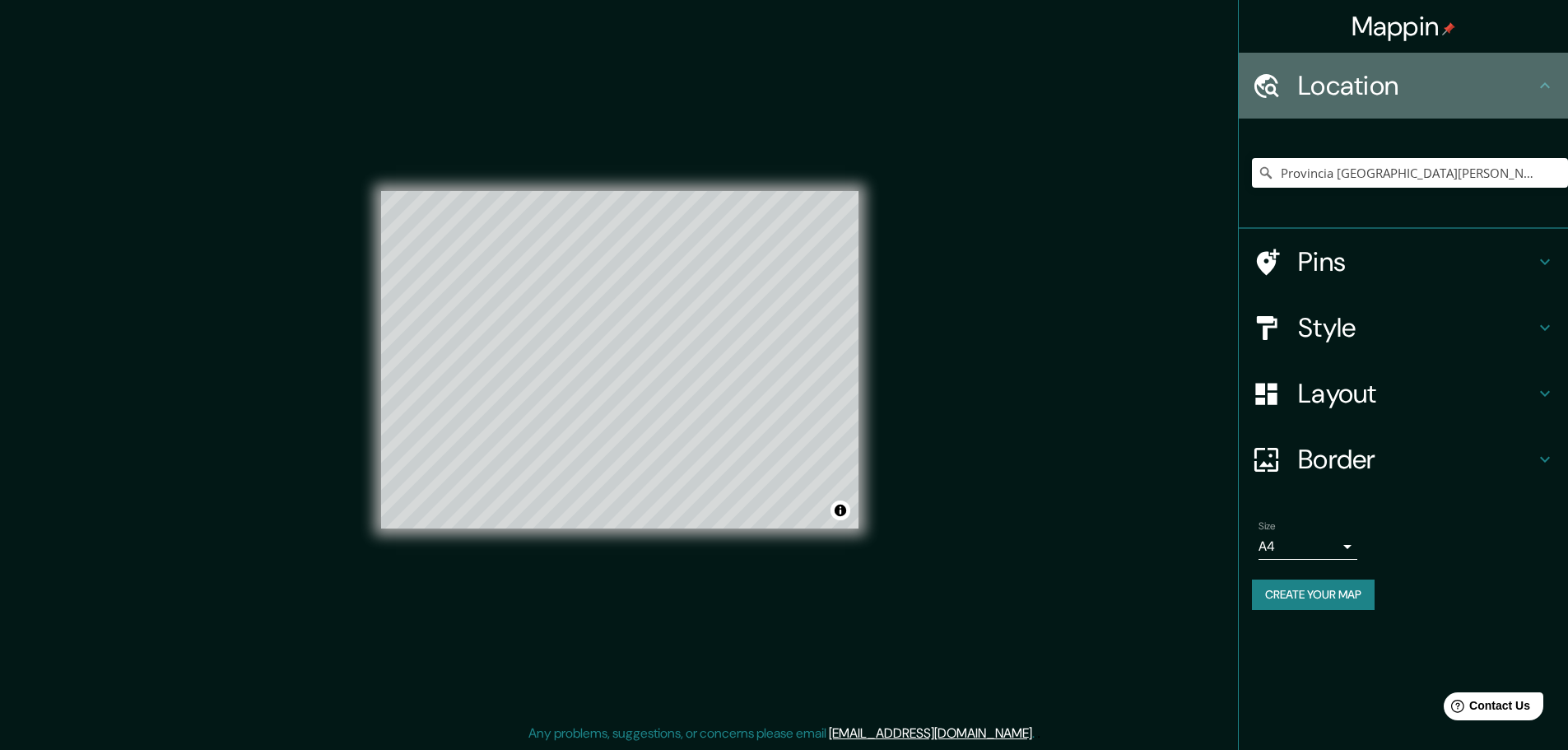
click at [1522, 108] on div "Location" at bounding box center [1403, 85] width 329 height 66
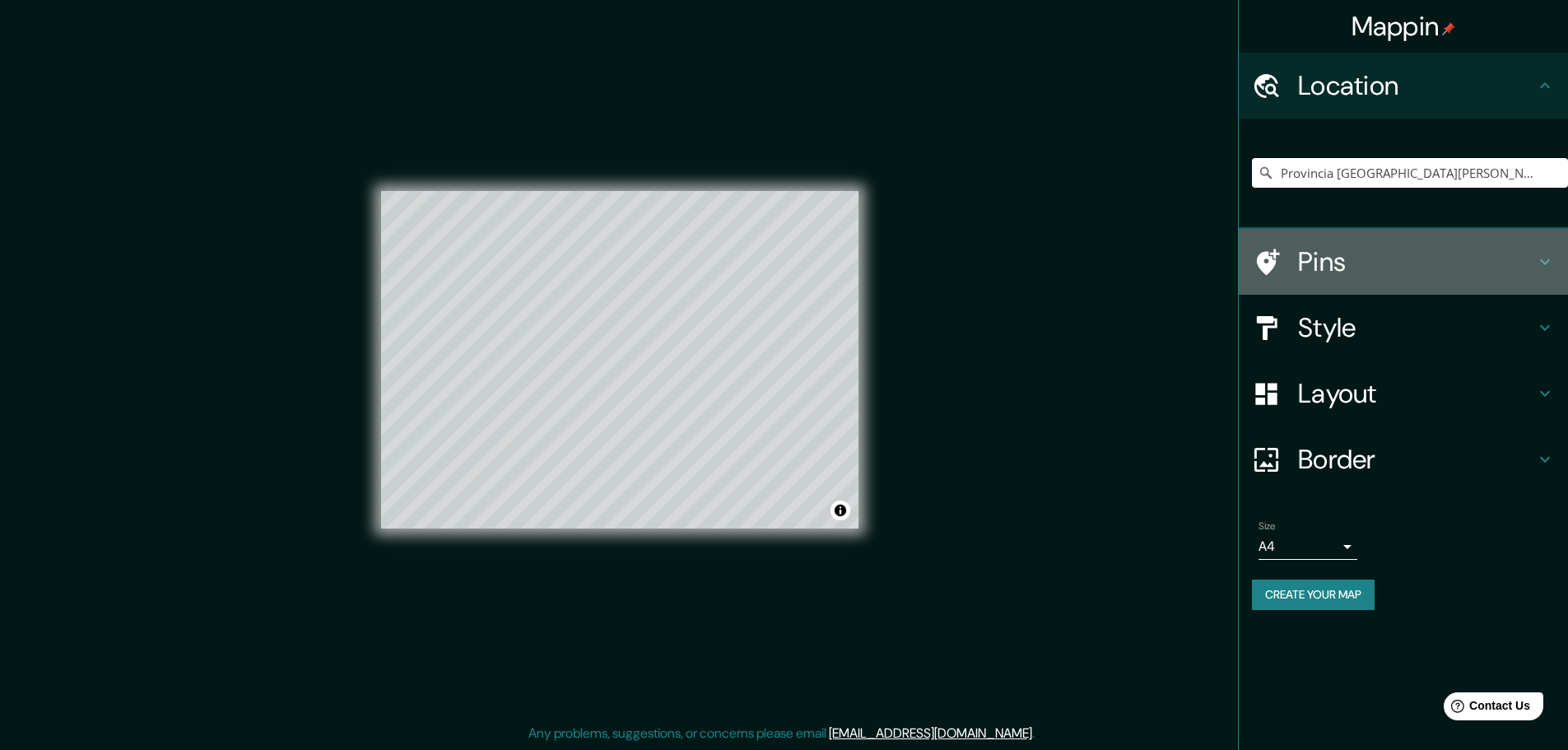
click at [1489, 255] on h4 "Pins" at bounding box center [1416, 262] width 237 height 33
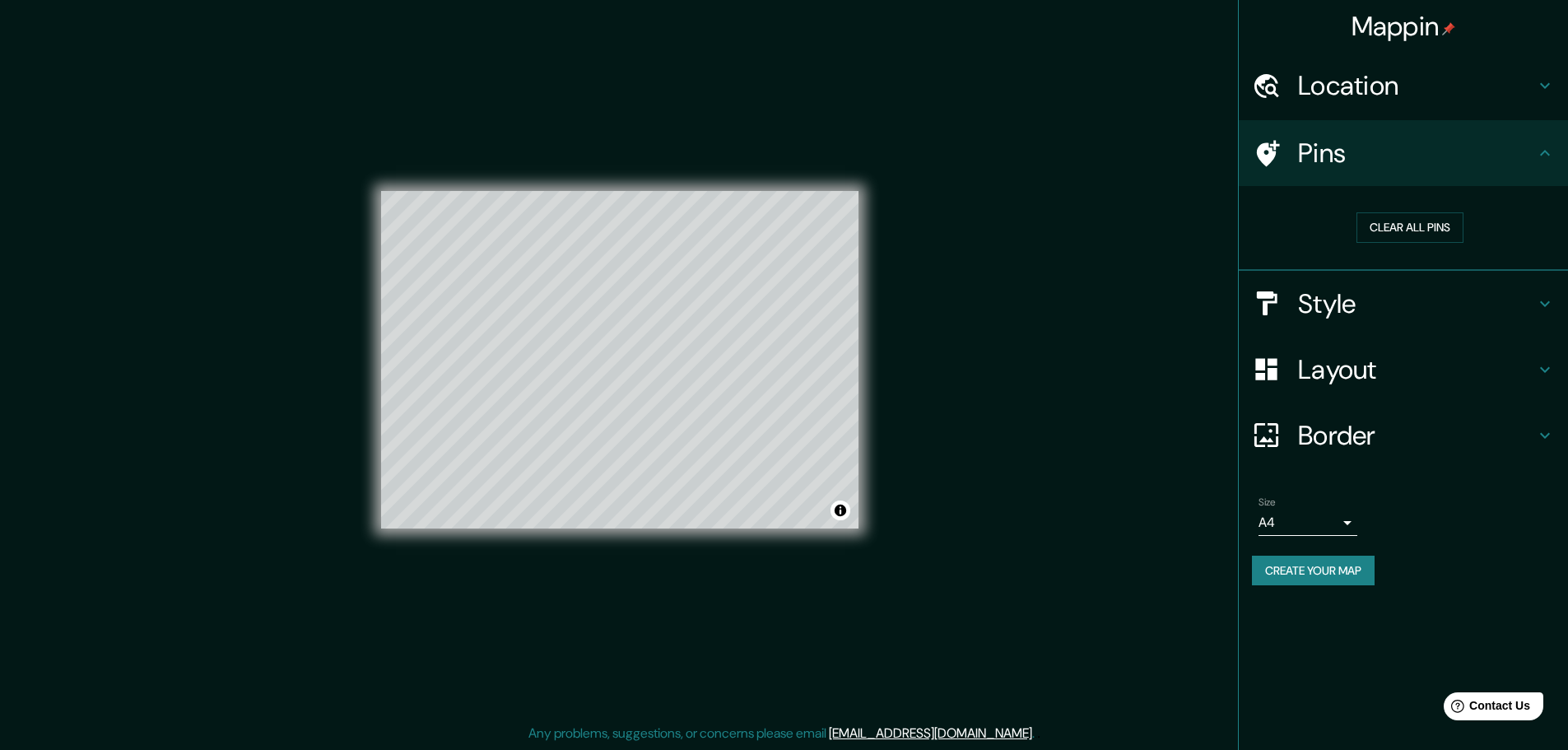
click at [1475, 309] on h4 "Style" at bounding box center [1416, 304] width 237 height 33
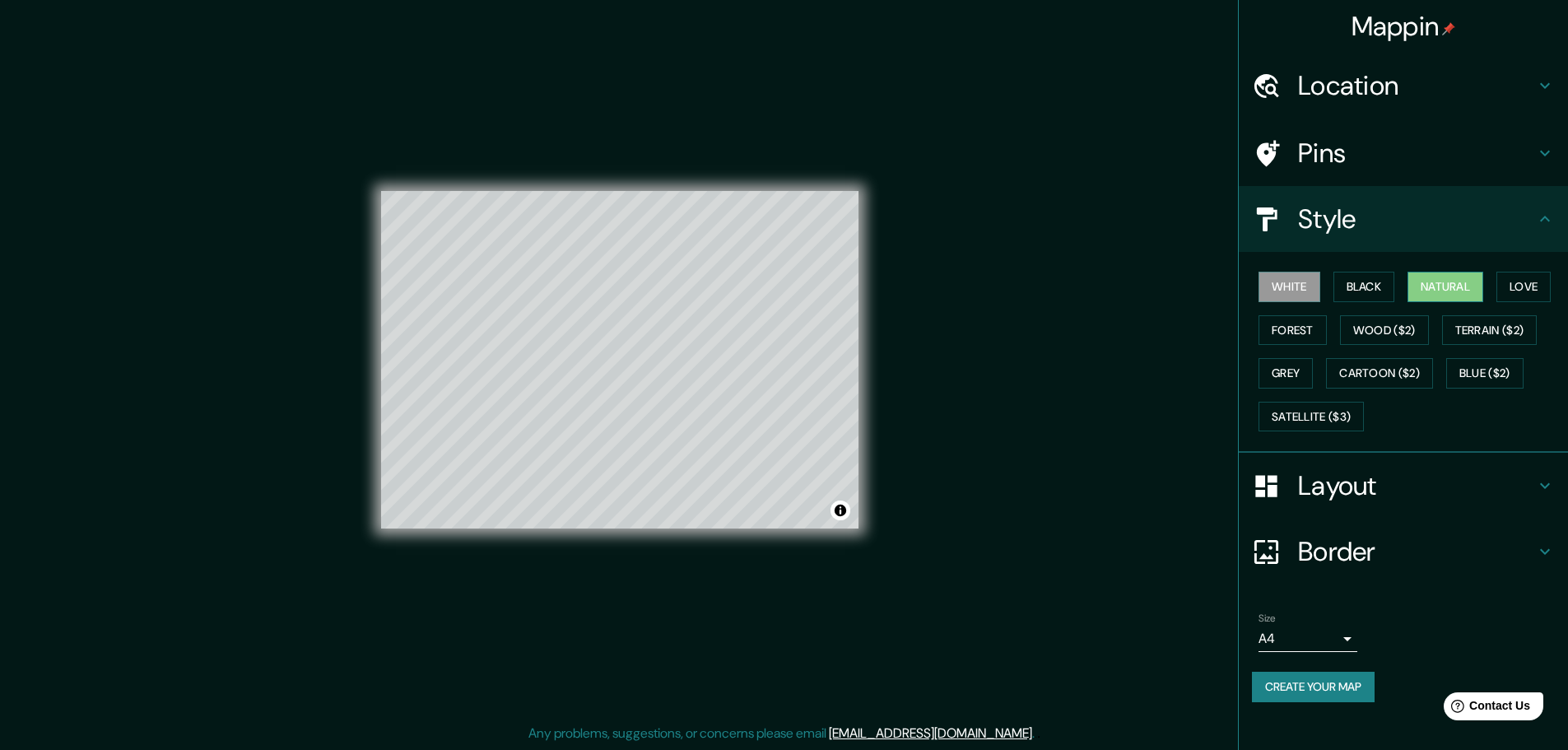
click at [1483, 281] on button "Natural" at bounding box center [1446, 287] width 76 height 31
click at [840, 516] on button "Toggle attribution" at bounding box center [840, 510] width 19 height 19
click at [1412, 473] on h4 "Layout" at bounding box center [1416, 486] width 237 height 33
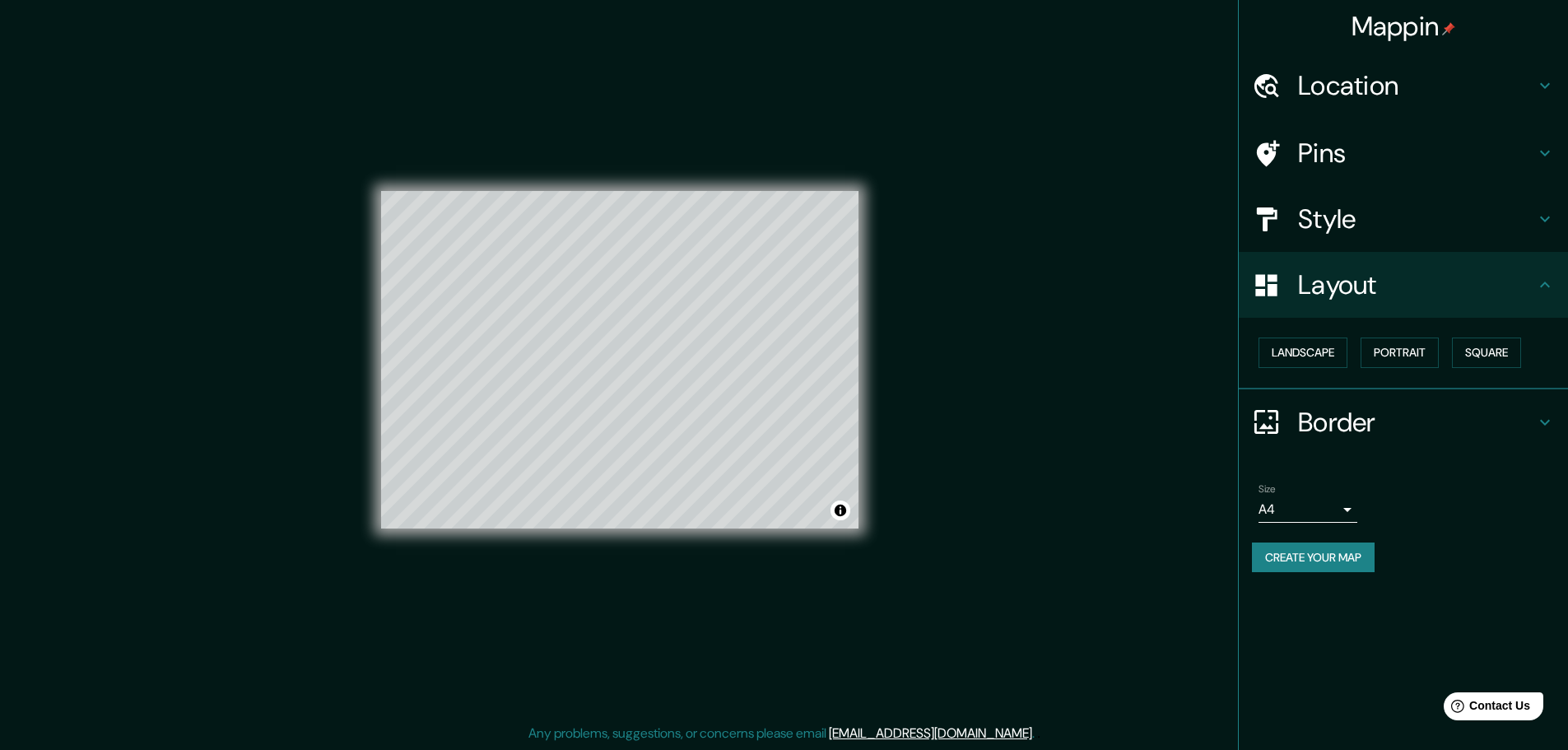
click at [1411, 417] on h4 "Border" at bounding box center [1416, 423] width 237 height 33
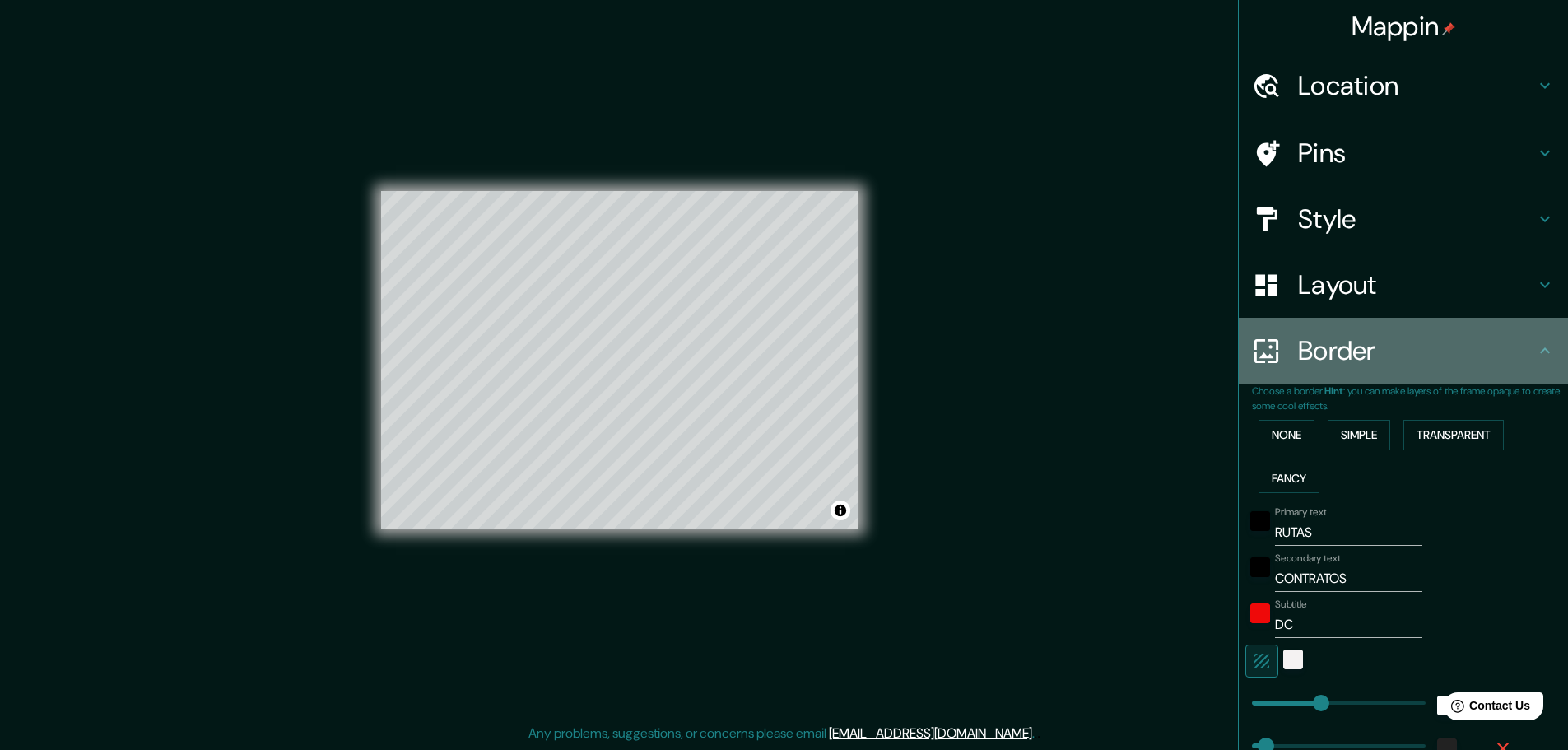
click at [1540, 352] on icon at bounding box center [1545, 350] width 10 height 6
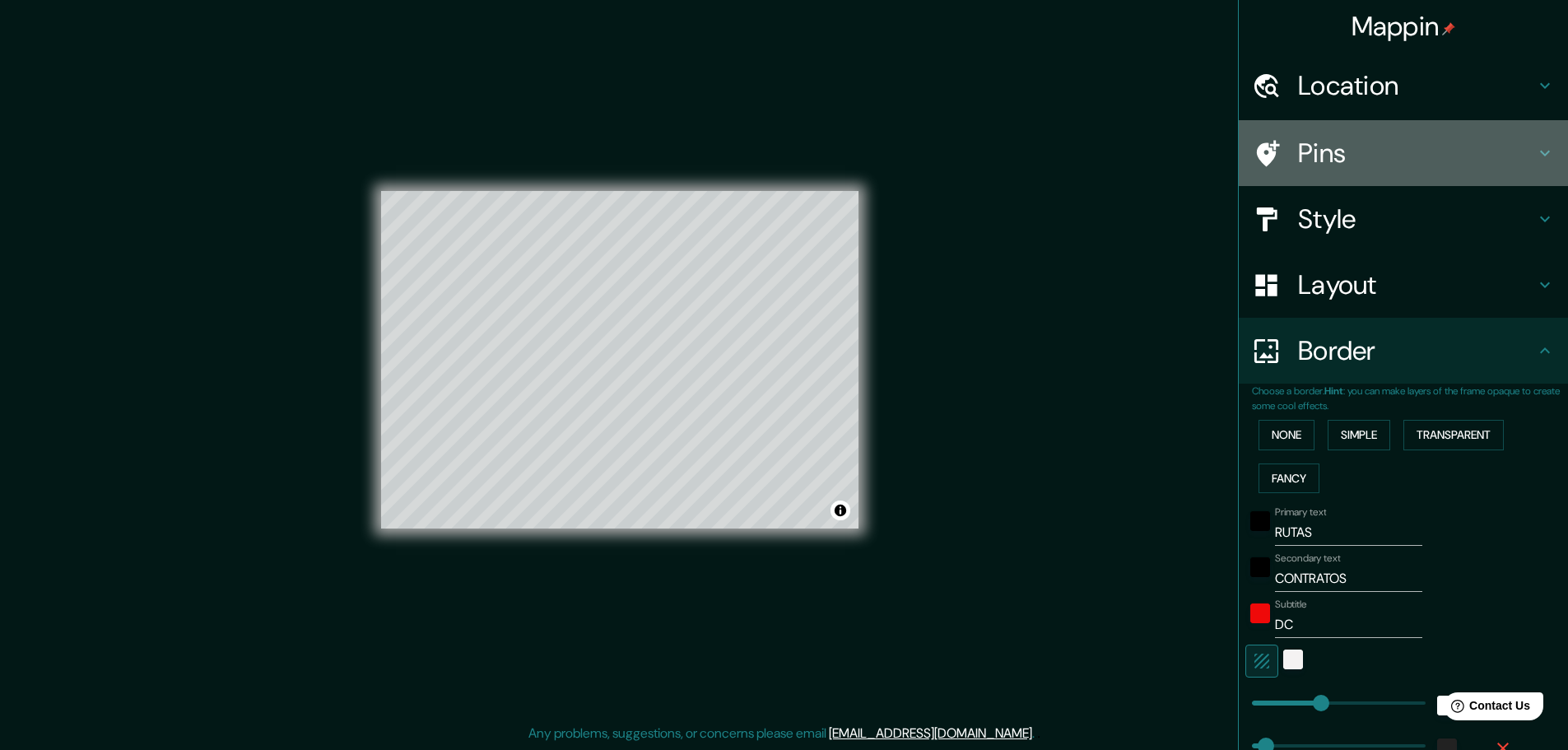
click at [1406, 165] on h4 "Pins" at bounding box center [1416, 154] width 237 height 33
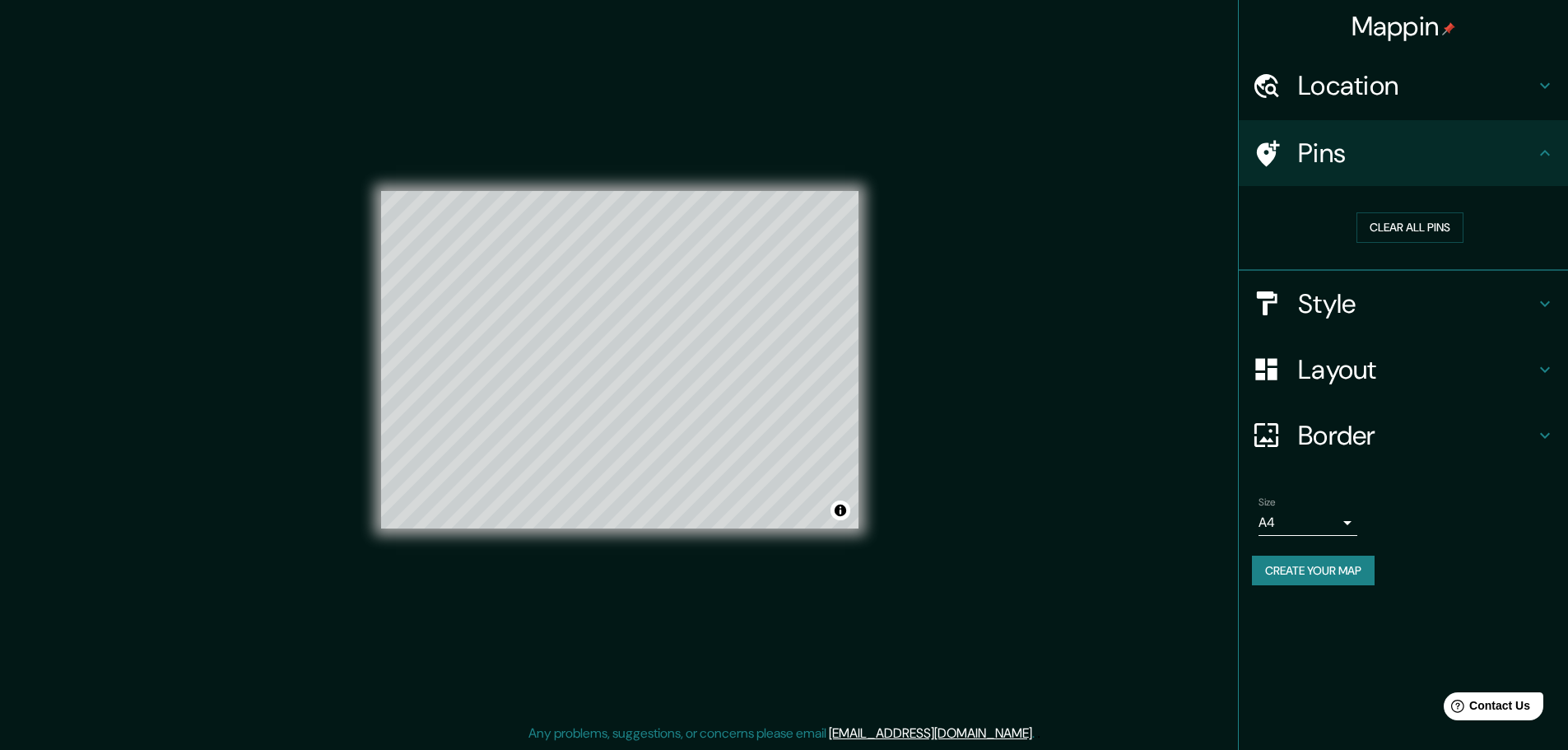
click at [1311, 571] on button "Create your map" at bounding box center [1313, 571] width 123 height 31
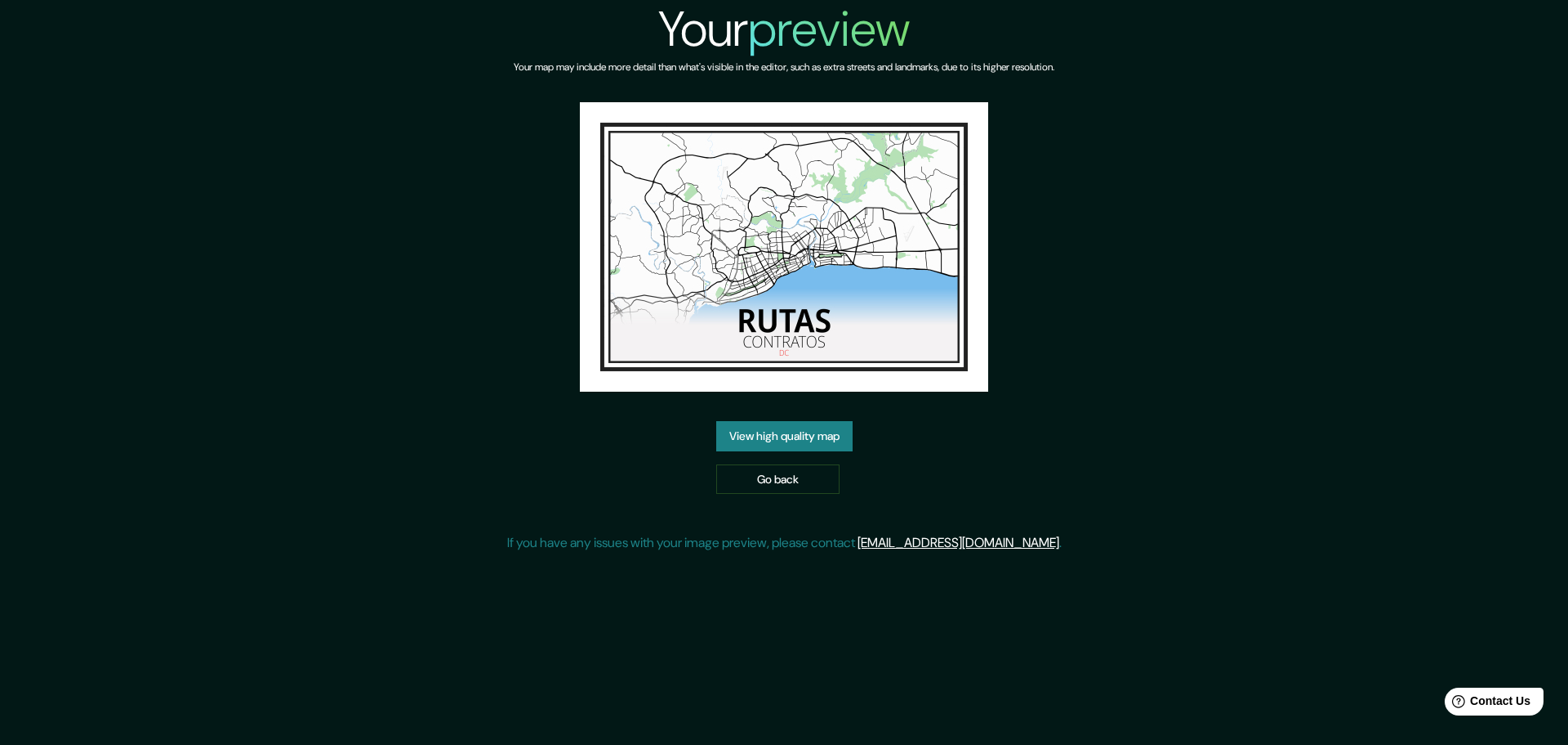
click at [799, 438] on link "View high quality map" at bounding box center [784, 435] width 137 height 30
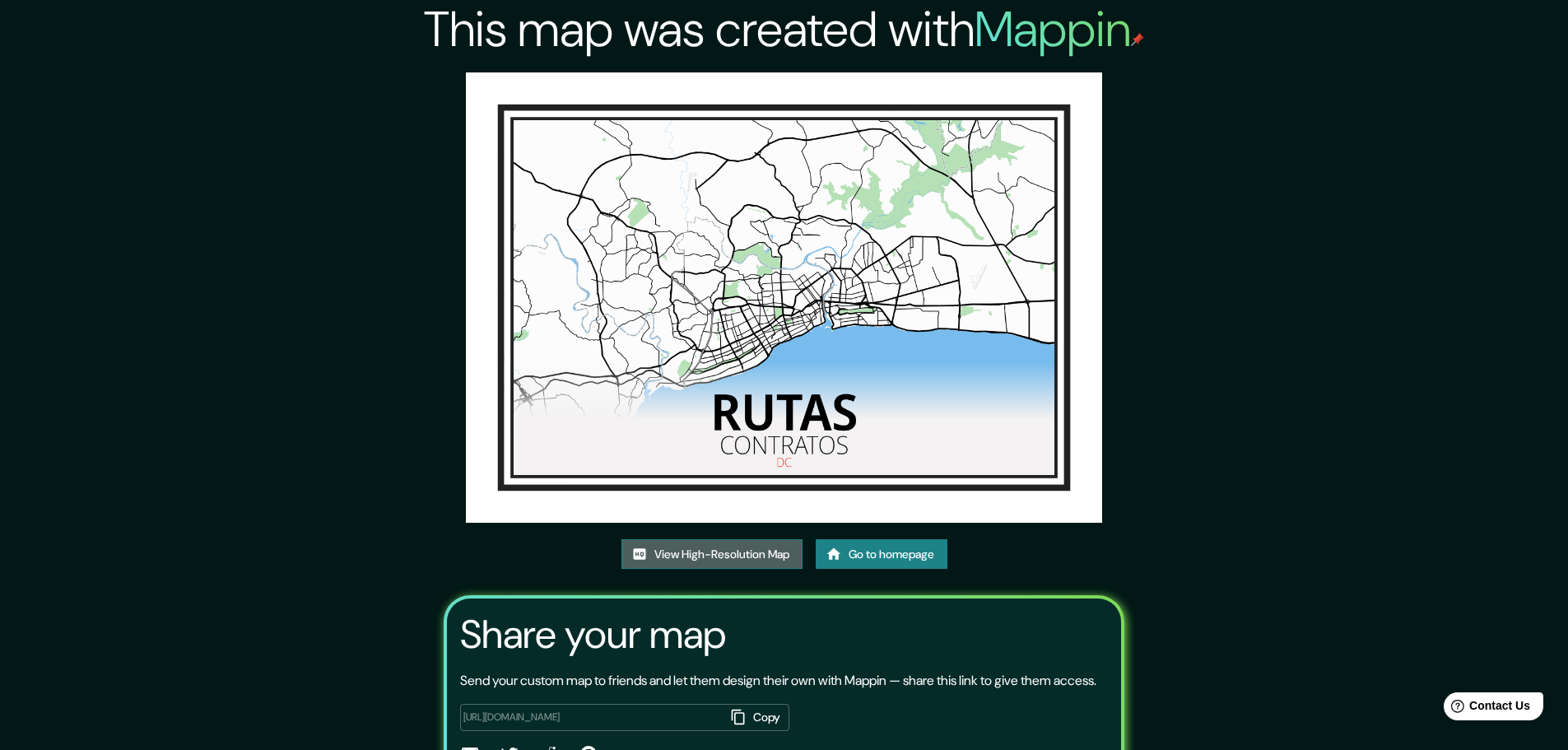
click at [756, 560] on link "View High-Resolution Map" at bounding box center [712, 554] width 181 height 31
